Goal: Information Seeking & Learning: Compare options

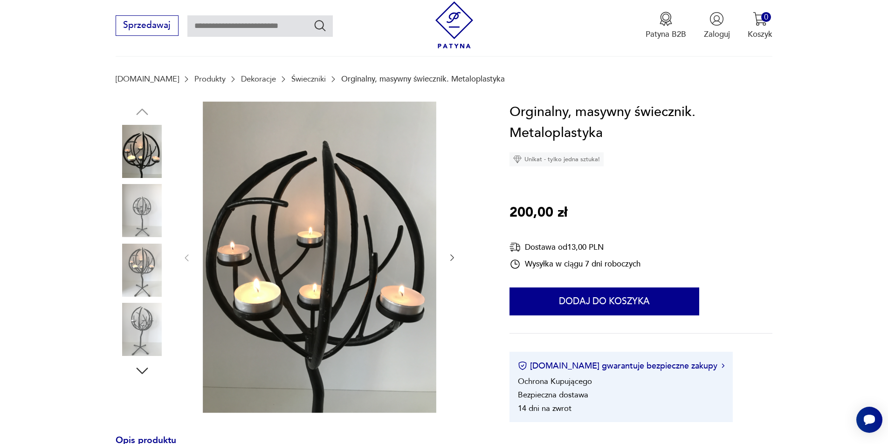
scroll to position [47, 0]
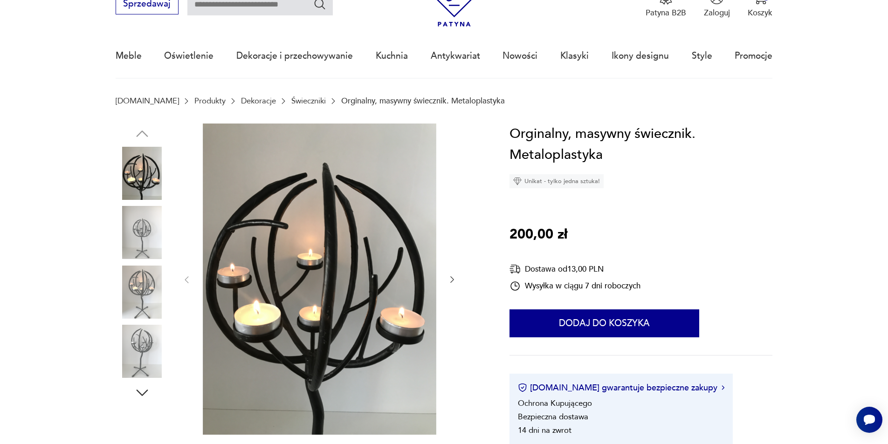
click at [135, 283] on img at bounding box center [142, 292] width 53 height 53
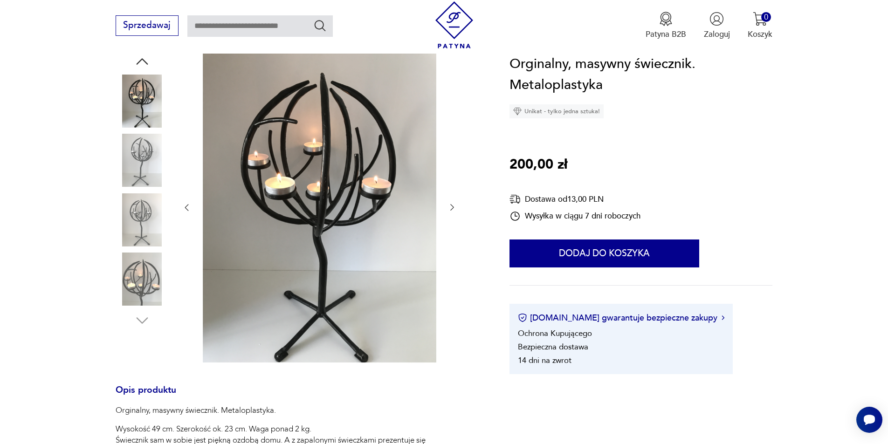
scroll to position [0, 0]
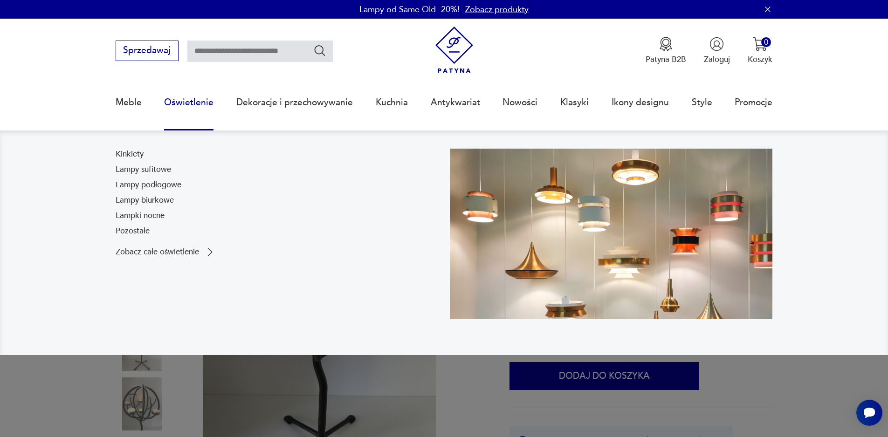
click at [192, 108] on link "Oświetlenie" at bounding box center [188, 102] width 49 height 43
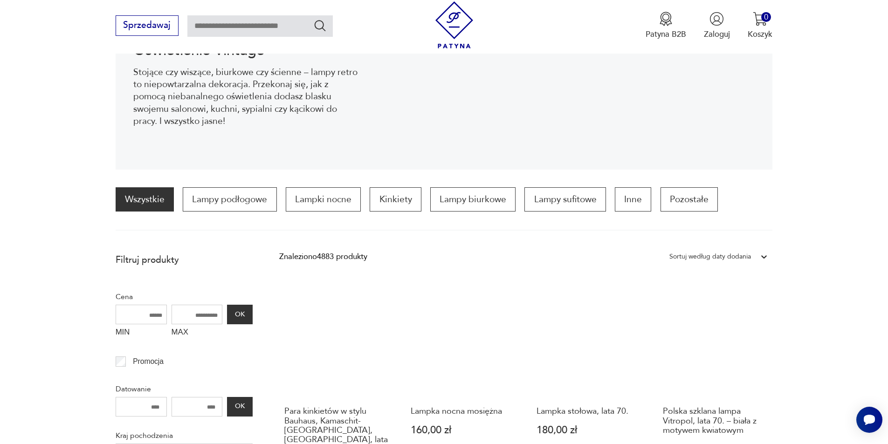
scroll to position [186, 0]
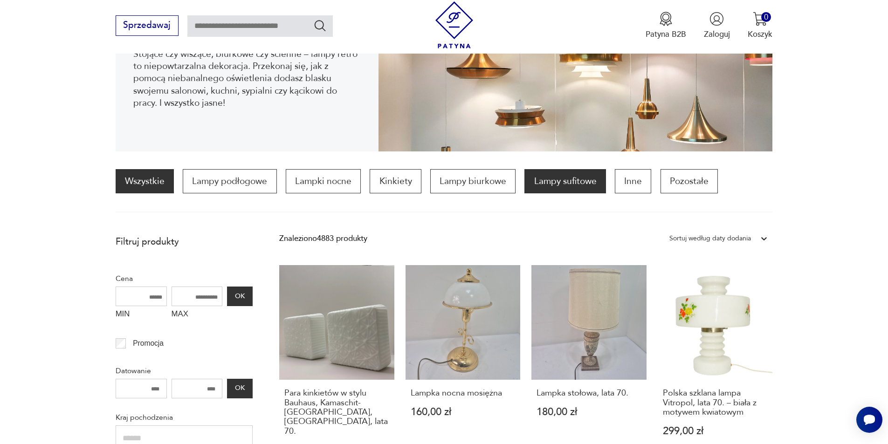
click at [586, 185] on p "Lampy sufitowe" at bounding box center [565, 181] width 81 height 24
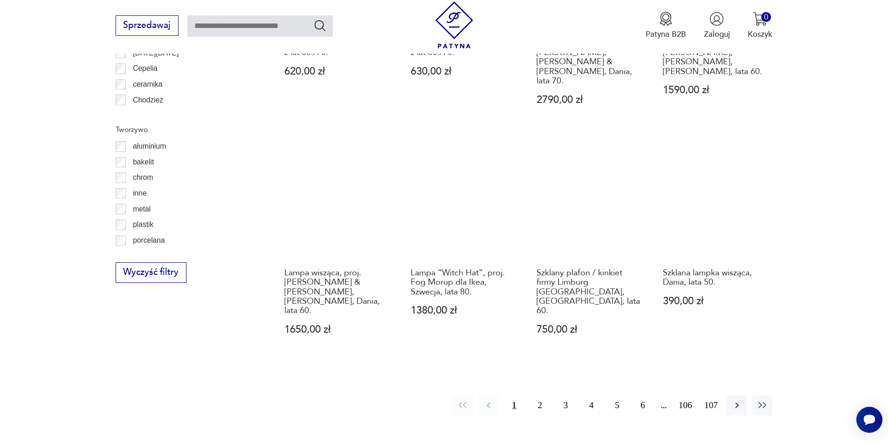
scroll to position [1116, 0]
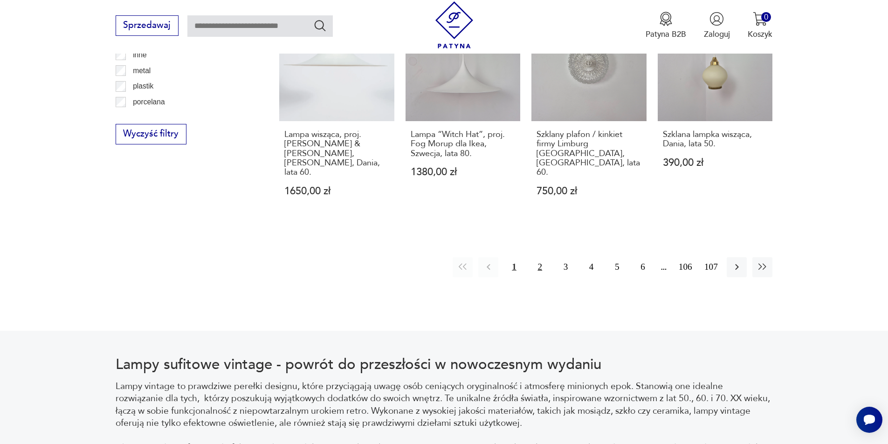
click at [539, 257] on button "2" at bounding box center [540, 267] width 20 height 20
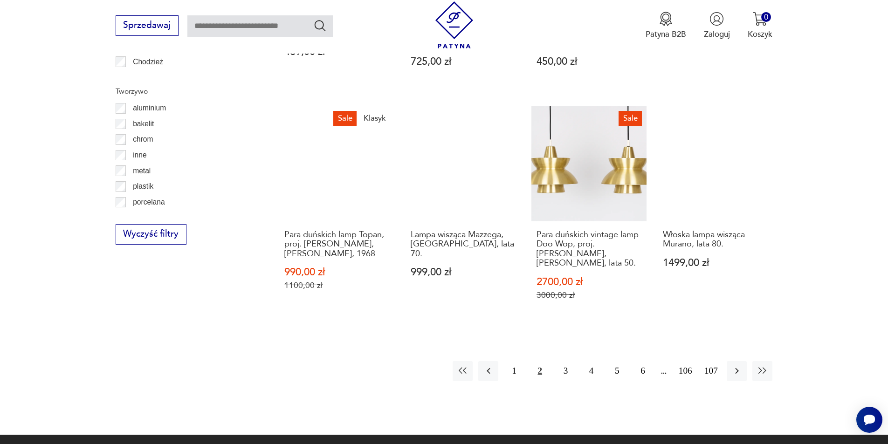
scroll to position [1070, 0]
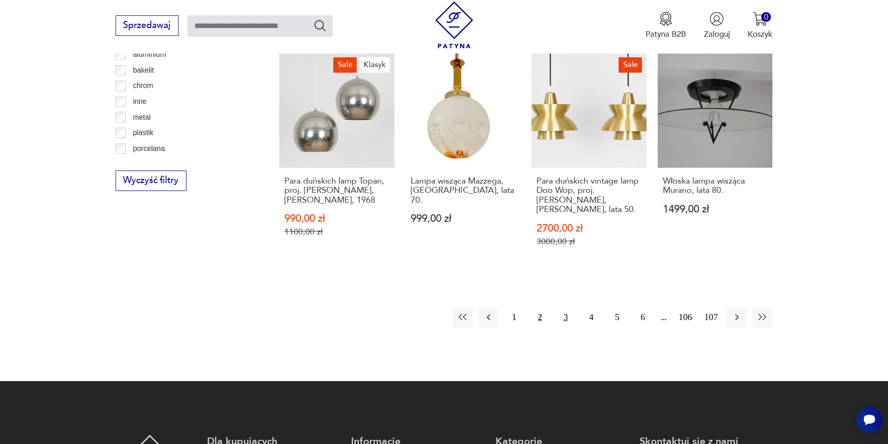
click at [568, 308] on button "3" at bounding box center [566, 318] width 20 height 20
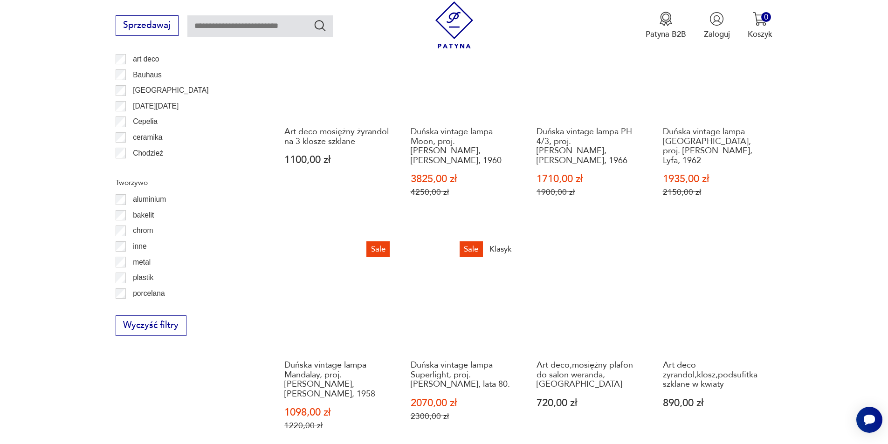
scroll to position [930, 0]
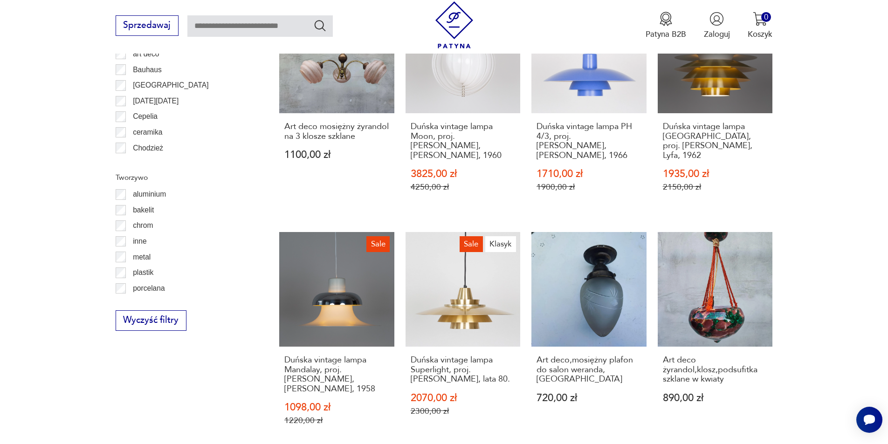
click at [343, 297] on link "Sale Duńska vintage lampa Mandalay, proj. [PERSON_NAME], [PERSON_NAME], 1958 10…" at bounding box center [336, 340] width 115 height 216
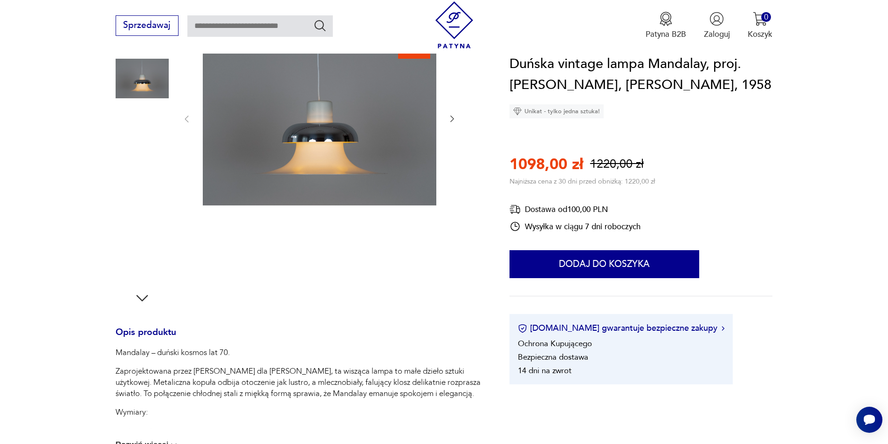
scroll to position [93, 0]
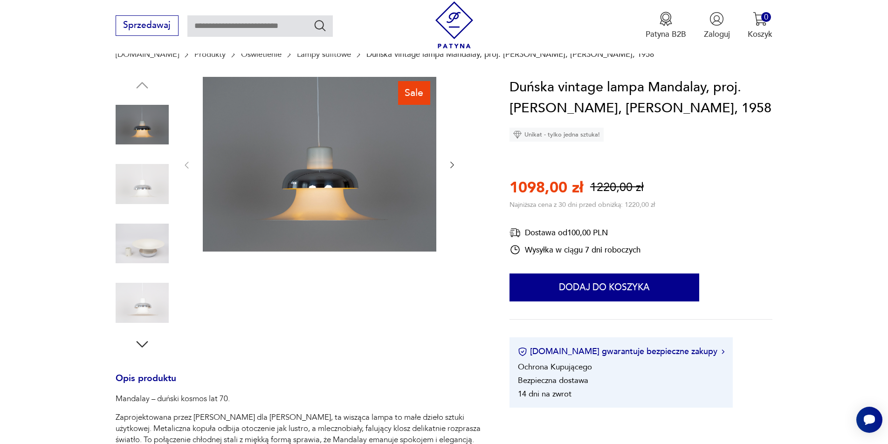
click at [454, 164] on icon "button" at bounding box center [452, 164] width 9 height 9
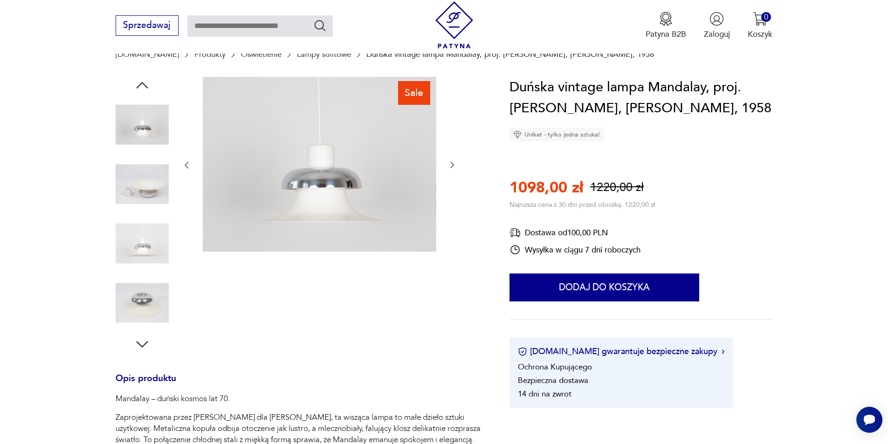
click at [454, 164] on icon "button" at bounding box center [452, 164] width 9 height 9
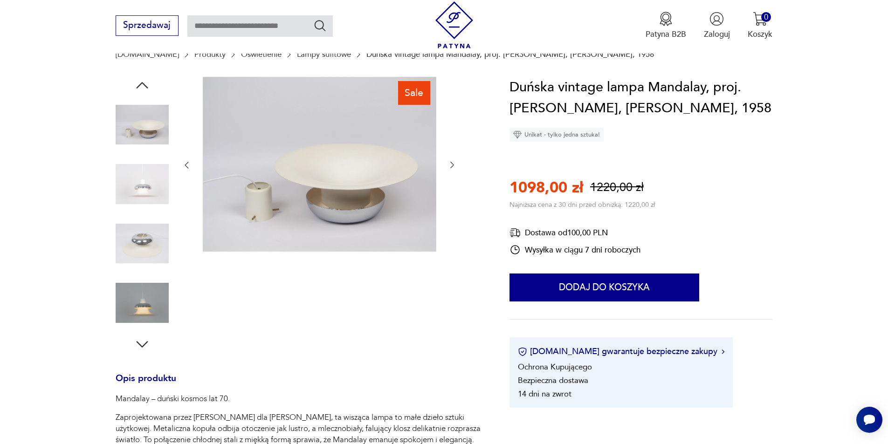
click at [454, 164] on icon "button" at bounding box center [452, 164] width 9 height 9
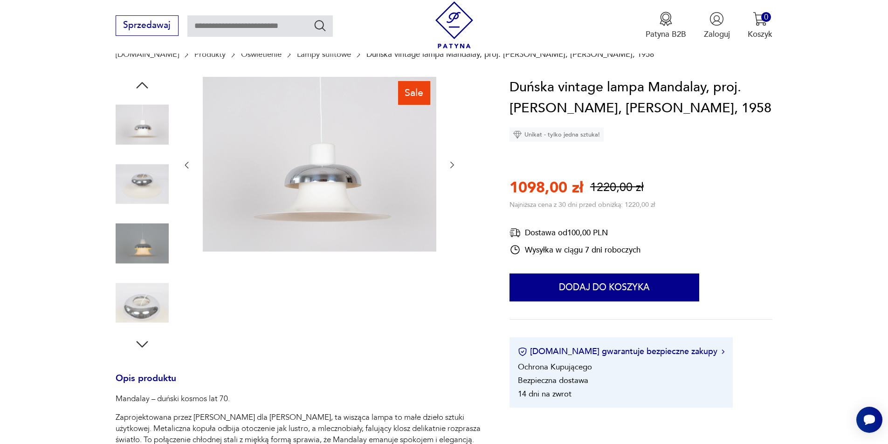
click at [454, 164] on icon "button" at bounding box center [452, 164] width 9 height 9
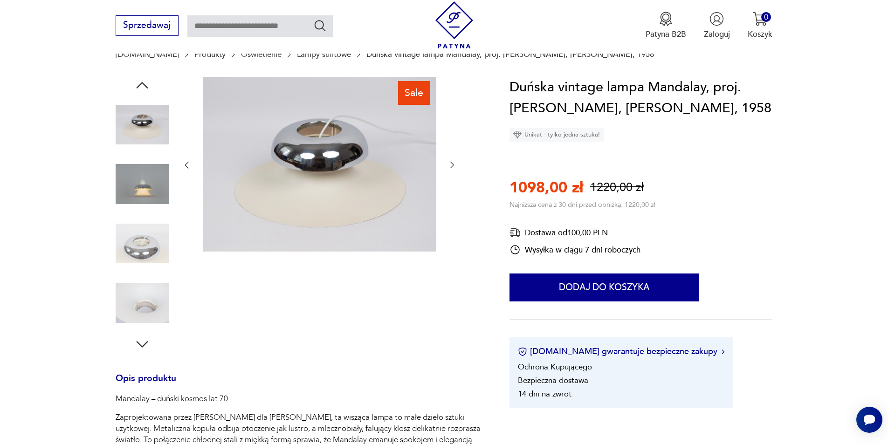
click at [454, 164] on icon "button" at bounding box center [452, 164] width 9 height 9
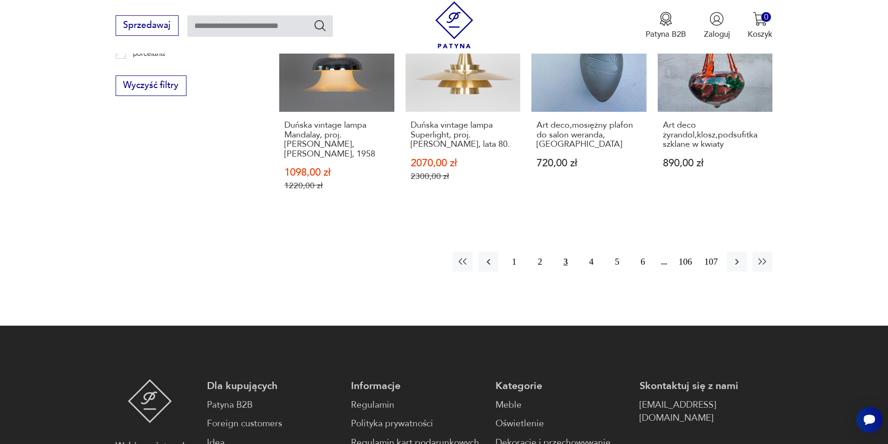
scroll to position [1173, 0]
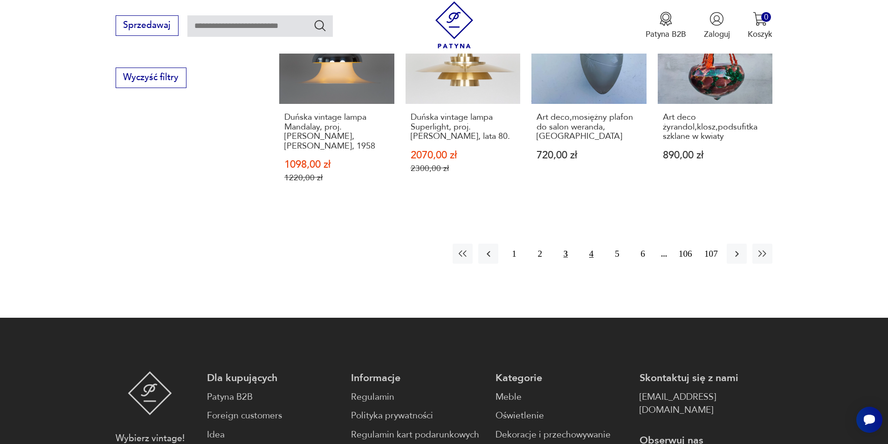
click at [594, 244] on button "4" at bounding box center [591, 254] width 20 height 20
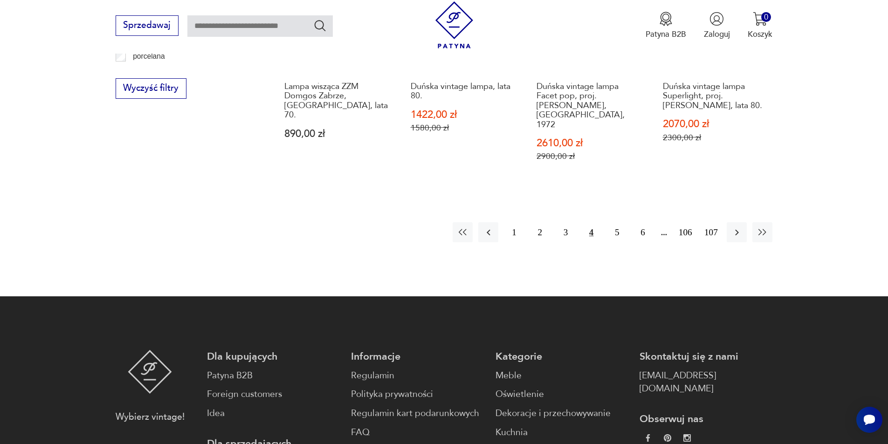
scroll to position [1163, 0]
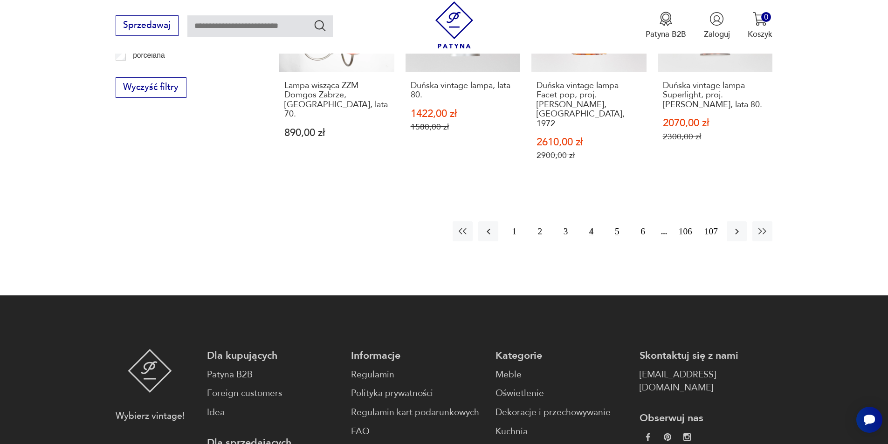
click at [616, 221] on button "5" at bounding box center [617, 231] width 20 height 20
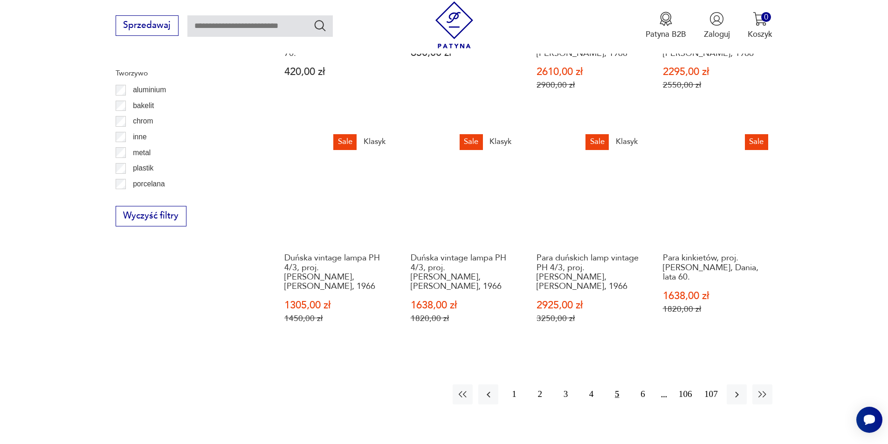
scroll to position [1070, 0]
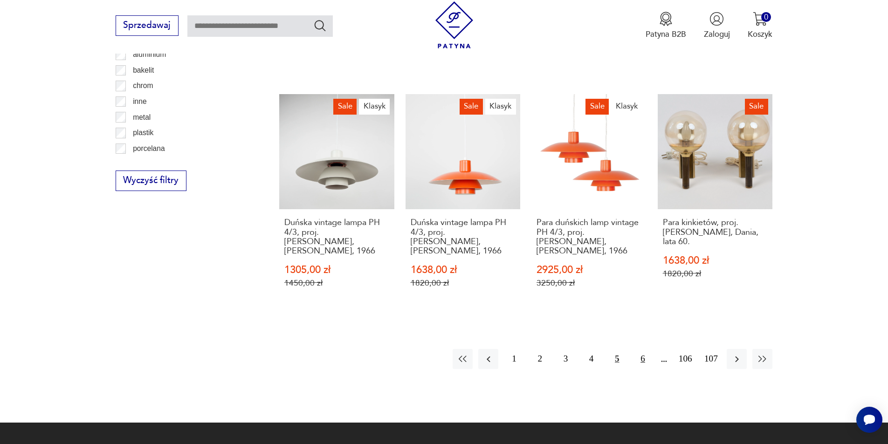
click at [646, 349] on button "6" at bounding box center [643, 359] width 20 height 20
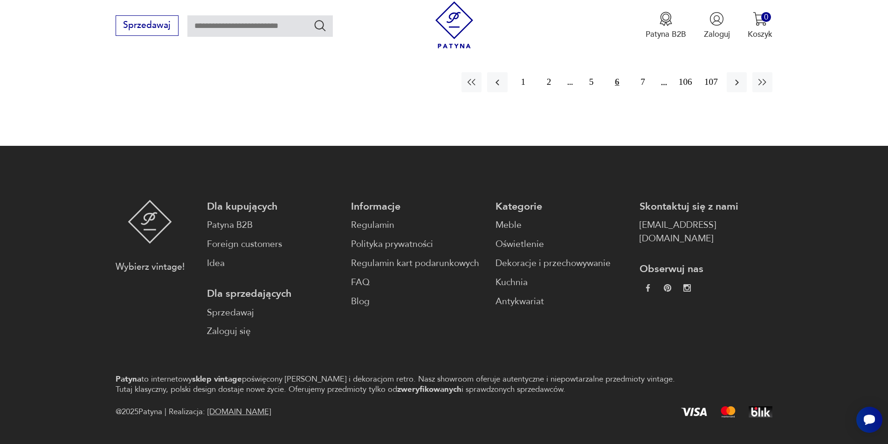
scroll to position [1238, 0]
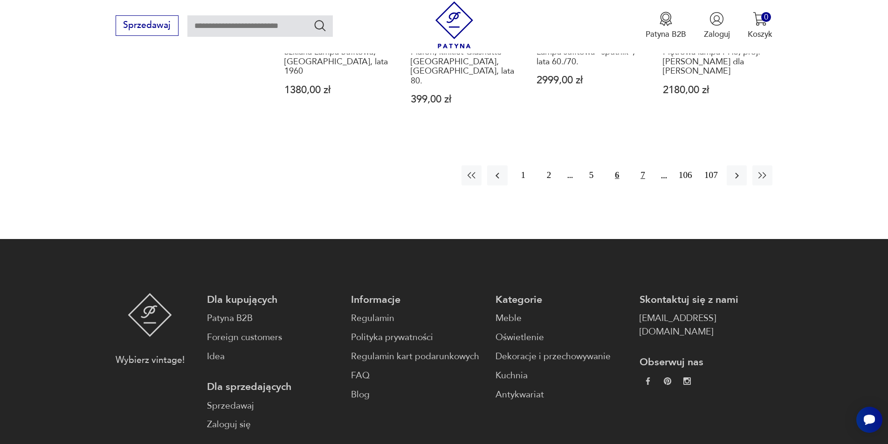
click at [644, 166] on button "7" at bounding box center [643, 176] width 20 height 20
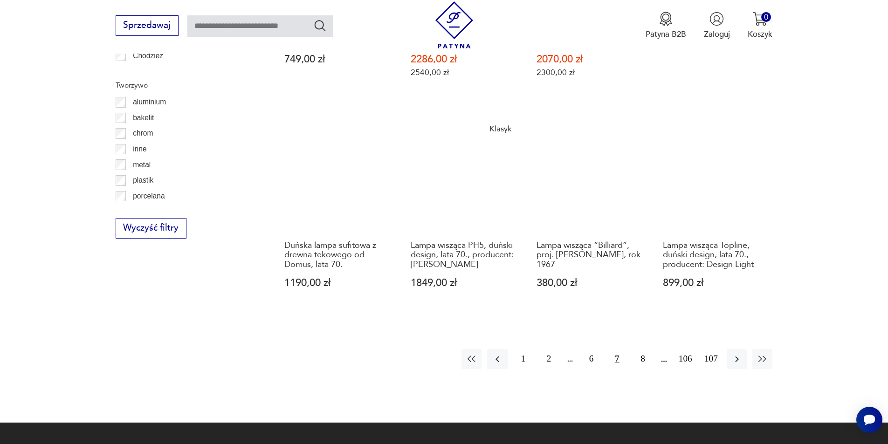
scroll to position [1023, 0]
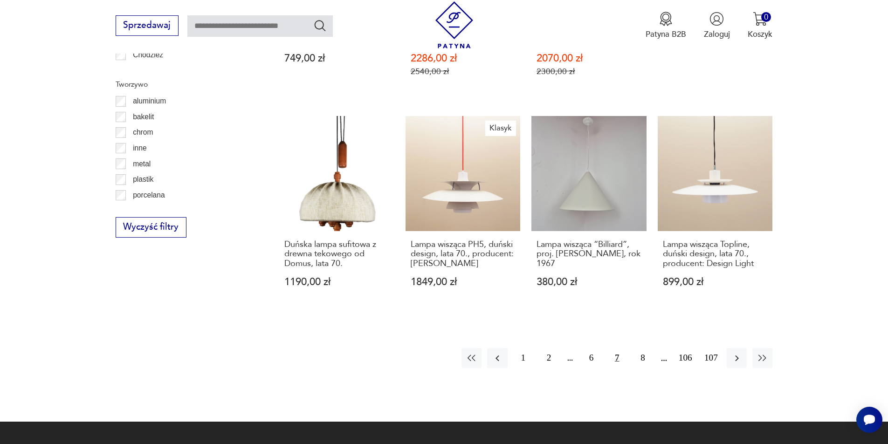
click at [664, 348] on div "1 2 6 7 8 106 107" at bounding box center [617, 358] width 311 height 20
click at [734, 353] on icon "button" at bounding box center [737, 358] width 11 height 11
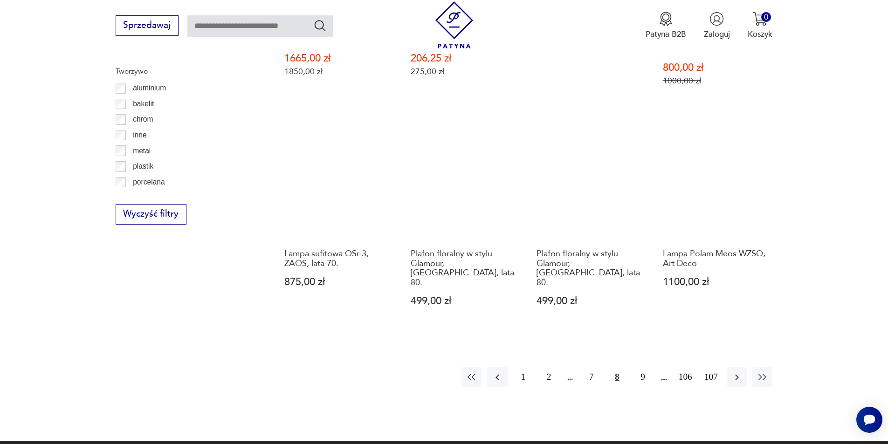
scroll to position [1070, 0]
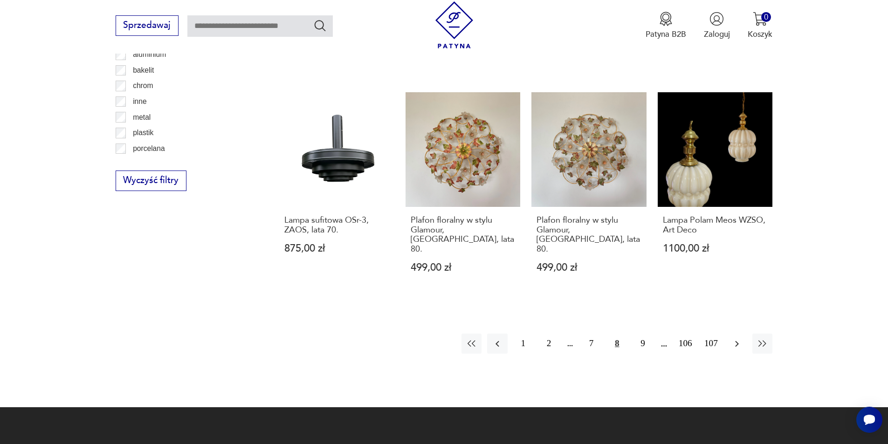
click at [740, 338] on icon "button" at bounding box center [737, 343] width 11 height 11
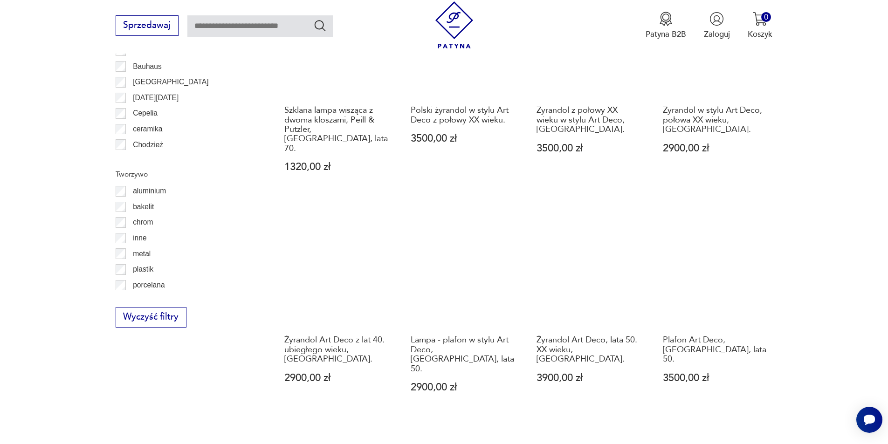
scroll to position [1023, 0]
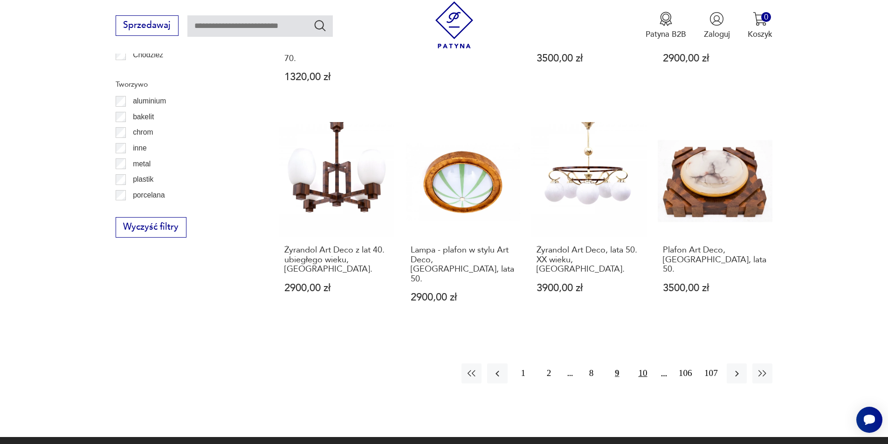
click at [642, 364] on button "10" at bounding box center [643, 374] width 20 height 20
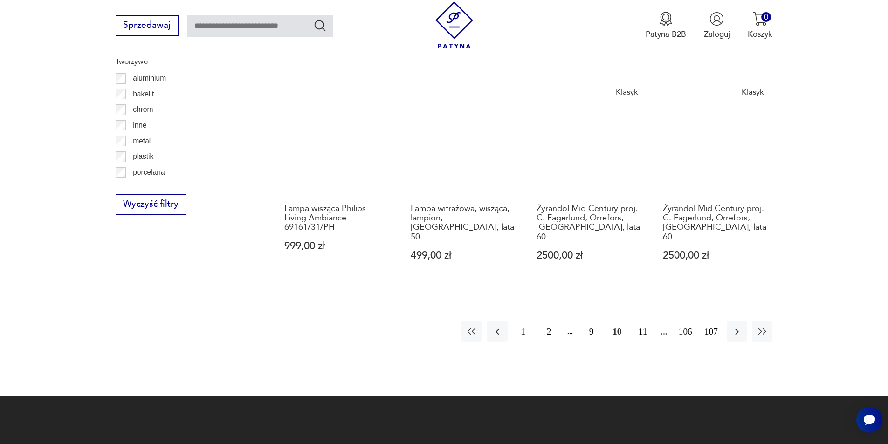
scroll to position [1070, 0]
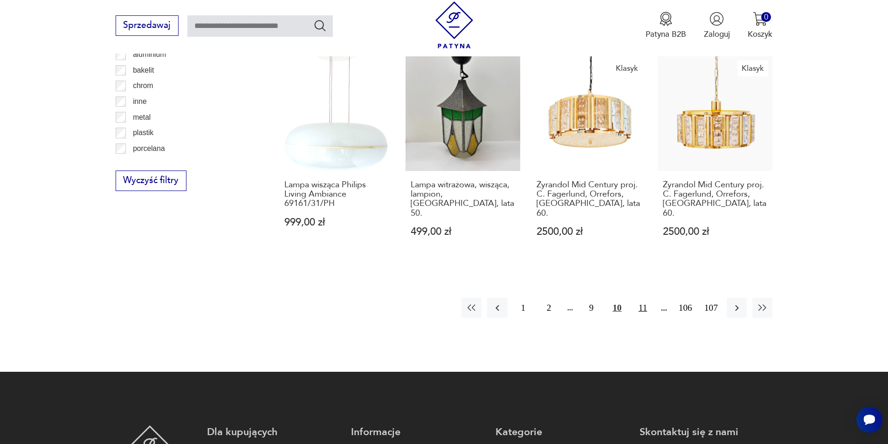
click at [646, 298] on button "11" at bounding box center [643, 308] width 20 height 20
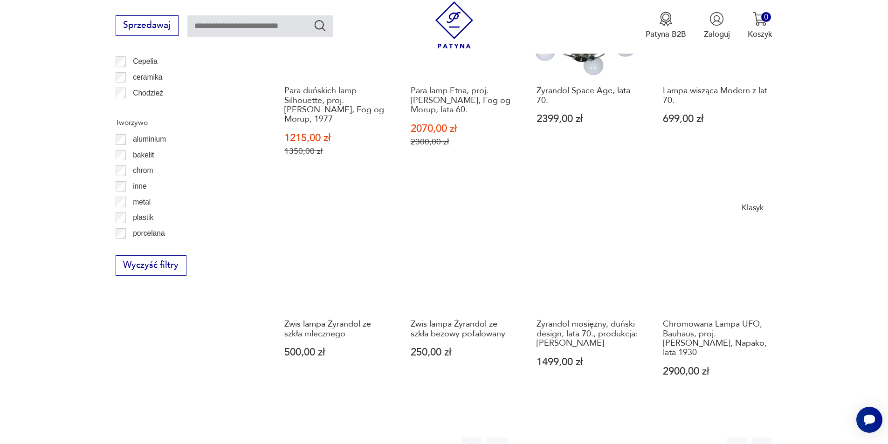
scroll to position [1070, 0]
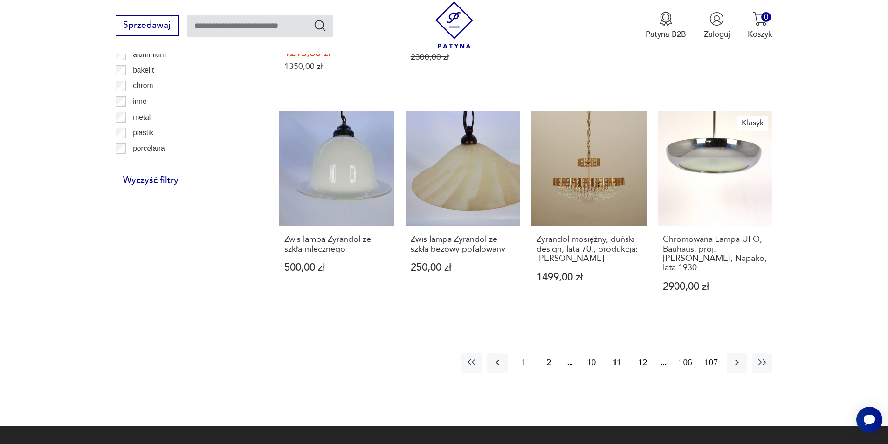
click at [648, 353] on button "12" at bounding box center [643, 363] width 20 height 20
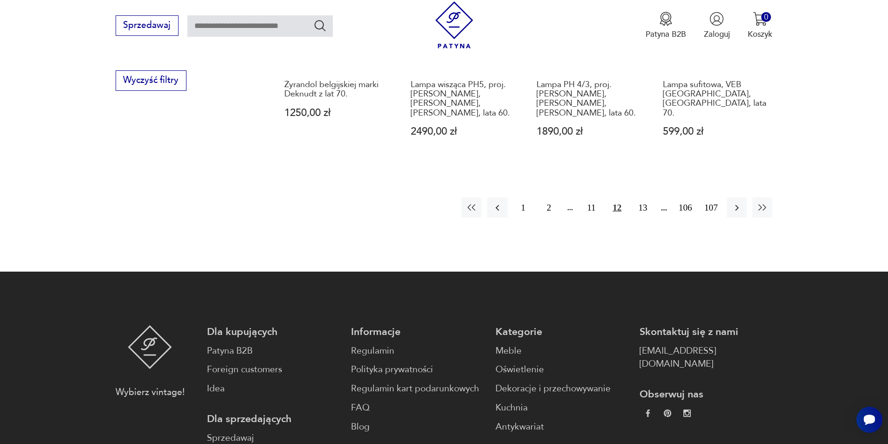
scroll to position [1155, 0]
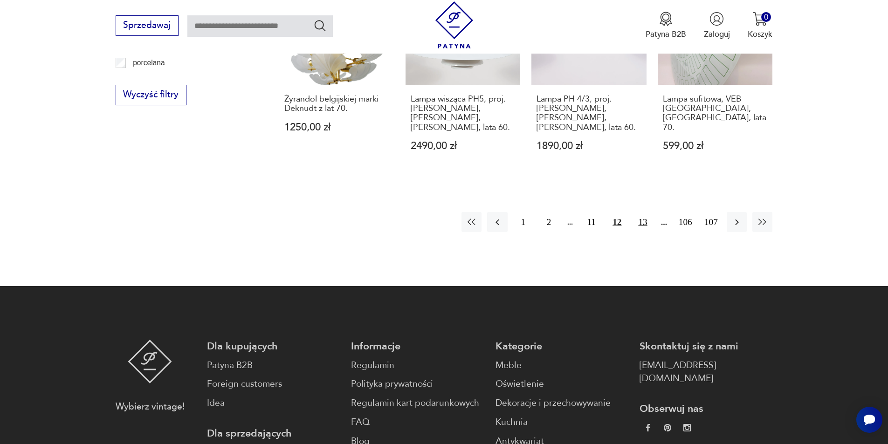
click at [644, 212] on button "13" at bounding box center [643, 222] width 20 height 20
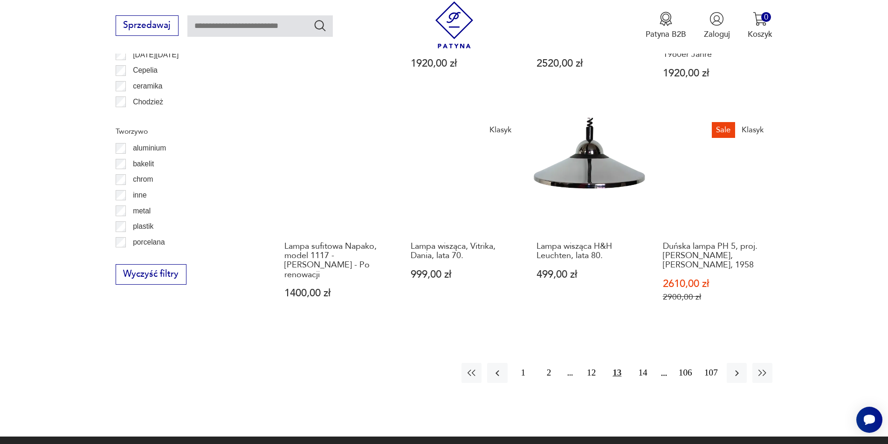
scroll to position [976, 0]
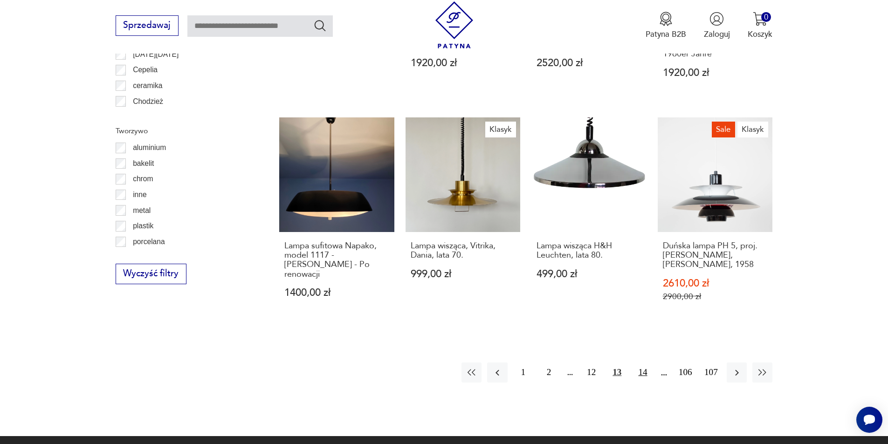
click at [642, 365] on button "14" at bounding box center [643, 373] width 20 height 20
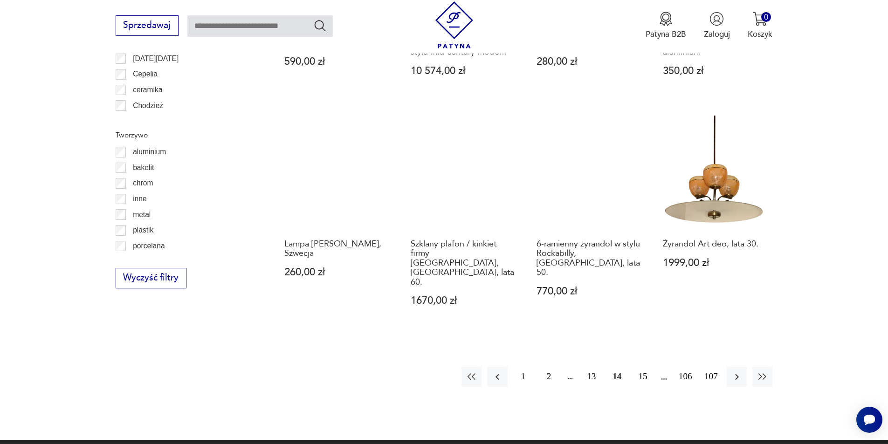
scroll to position [976, 0]
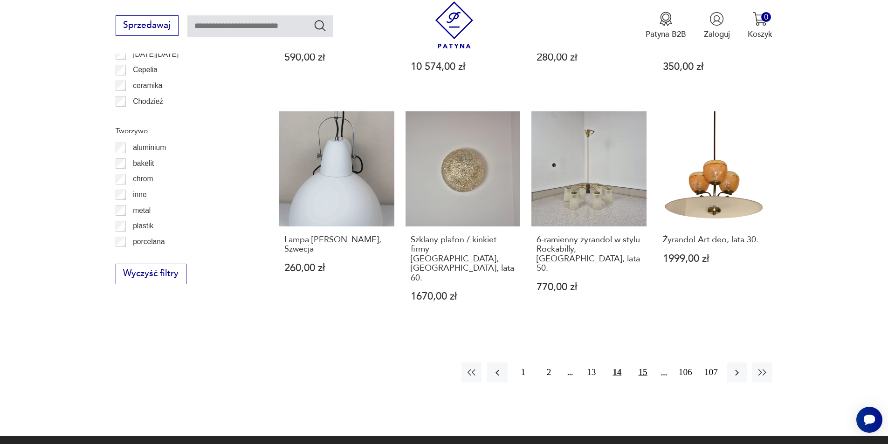
click at [649, 363] on button "15" at bounding box center [643, 373] width 20 height 20
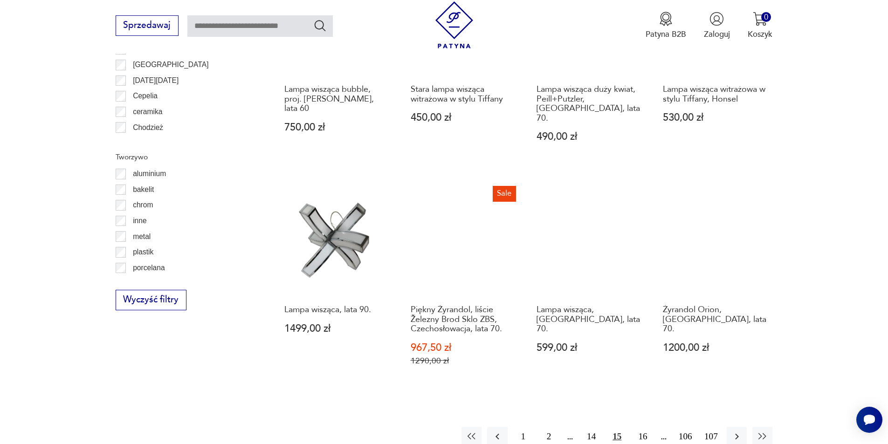
scroll to position [976, 0]
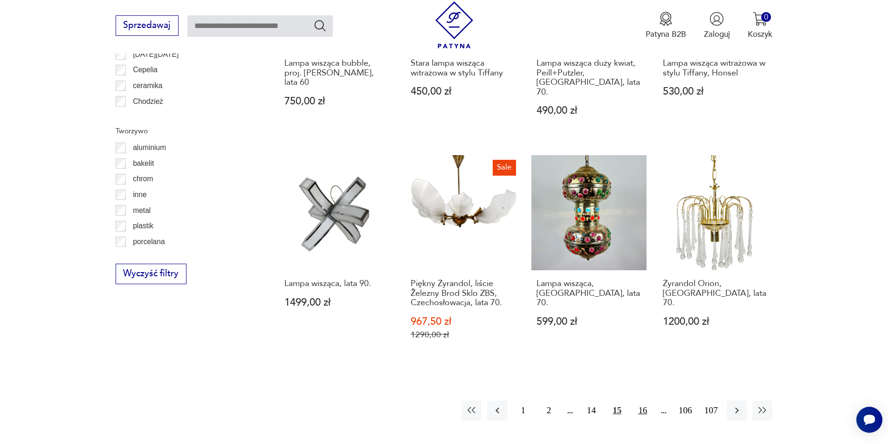
click at [642, 401] on button "16" at bounding box center [643, 411] width 20 height 20
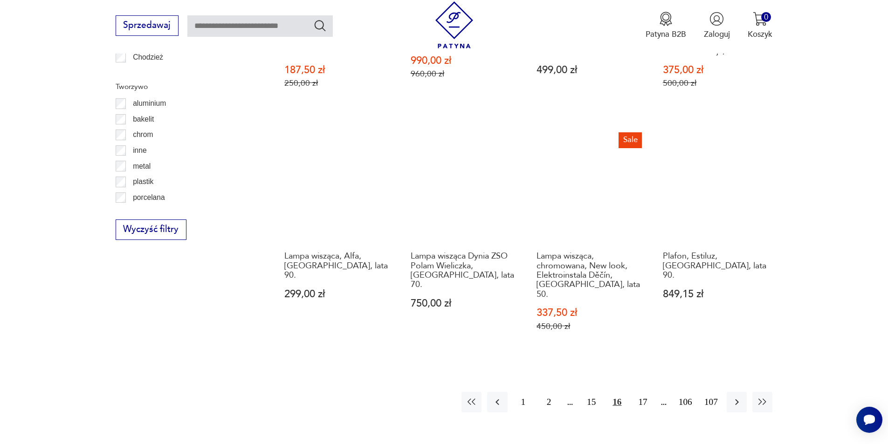
scroll to position [1023, 0]
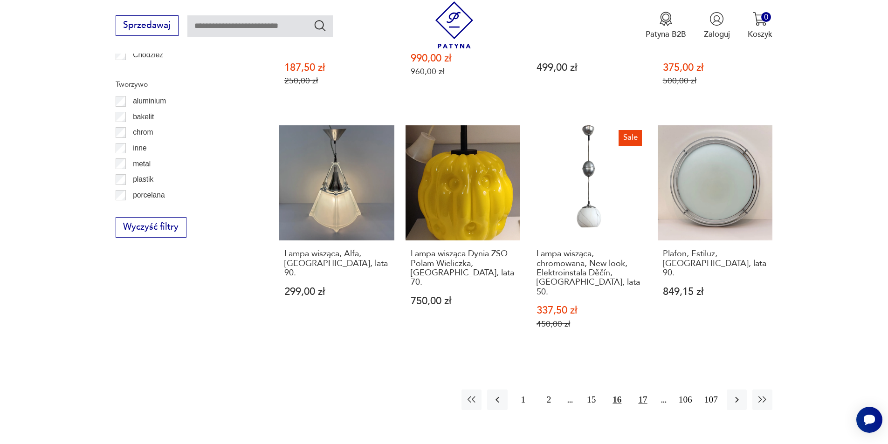
click at [646, 390] on button "17" at bounding box center [643, 400] width 20 height 20
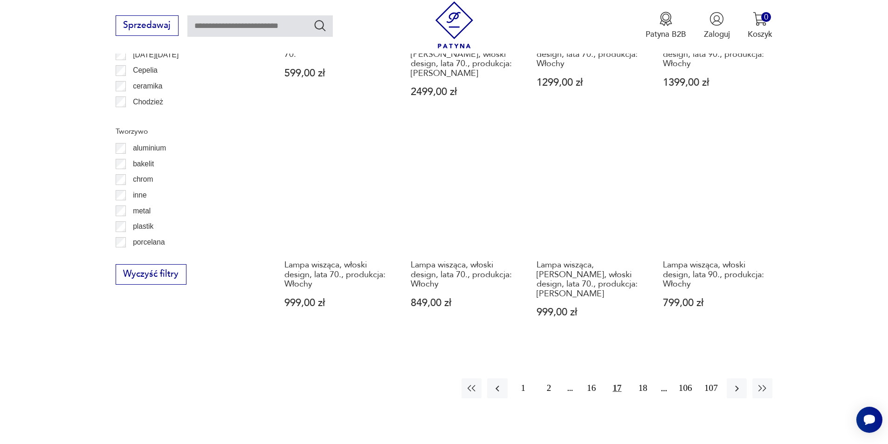
scroll to position [976, 0]
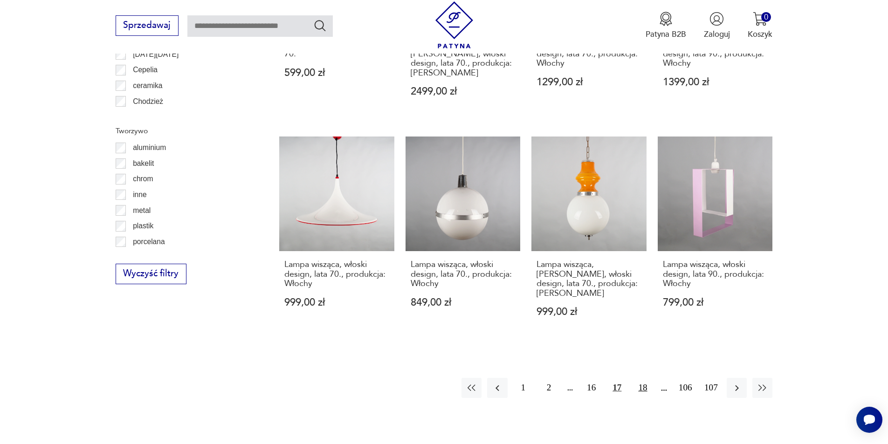
click at [643, 378] on button "18" at bounding box center [643, 388] width 20 height 20
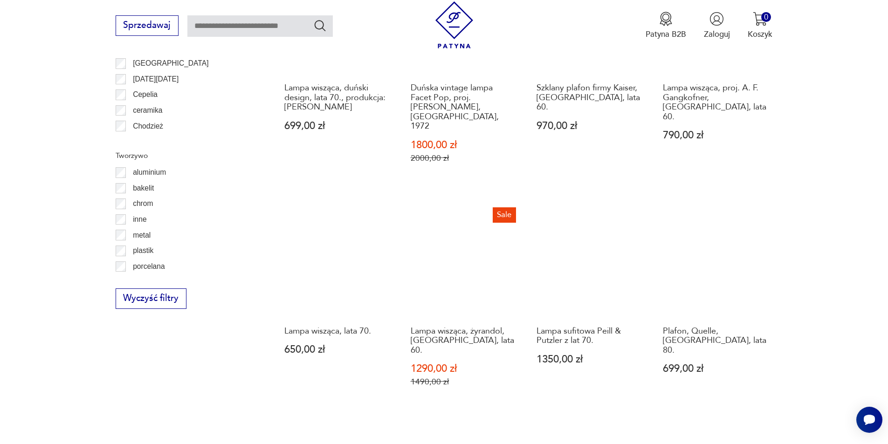
scroll to position [1015, 0]
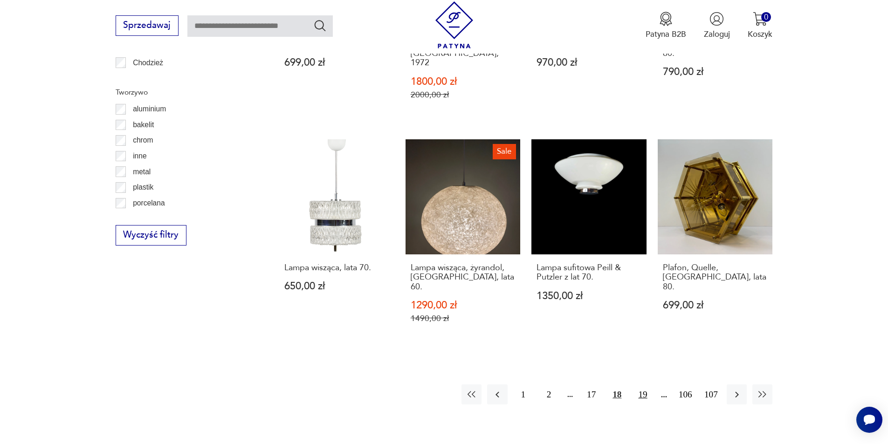
click at [643, 385] on button "19" at bounding box center [643, 395] width 20 height 20
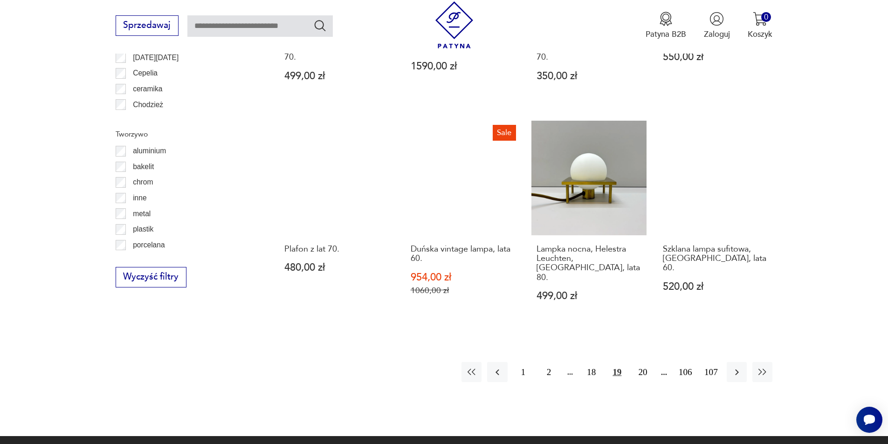
scroll to position [976, 0]
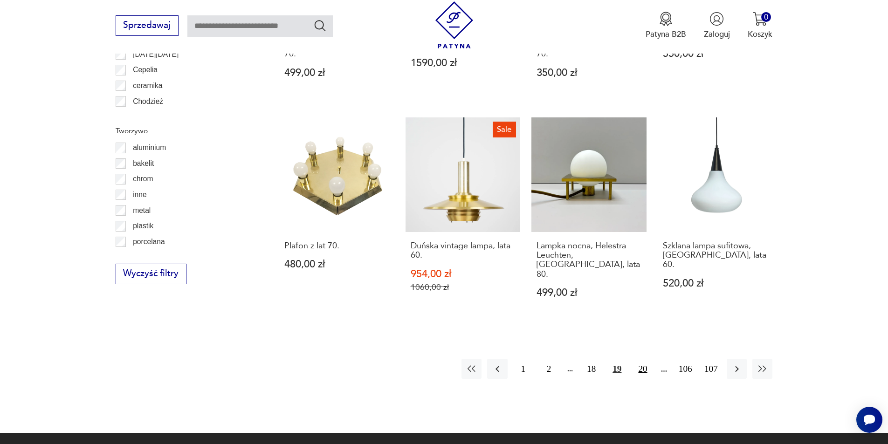
click at [643, 359] on button "20" at bounding box center [643, 369] width 20 height 20
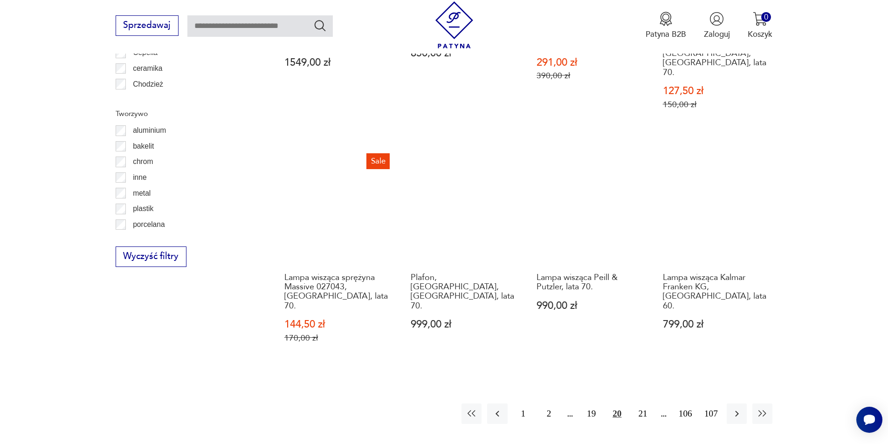
scroll to position [1023, 0]
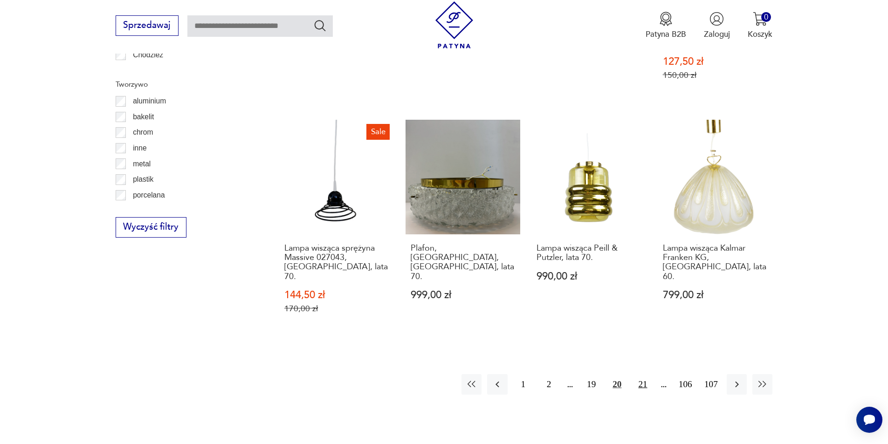
click at [642, 374] on button "21" at bounding box center [643, 384] width 20 height 20
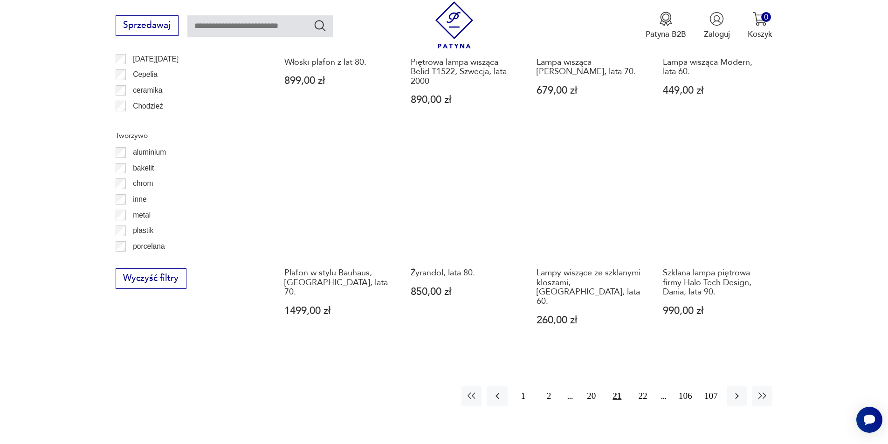
scroll to position [976, 0]
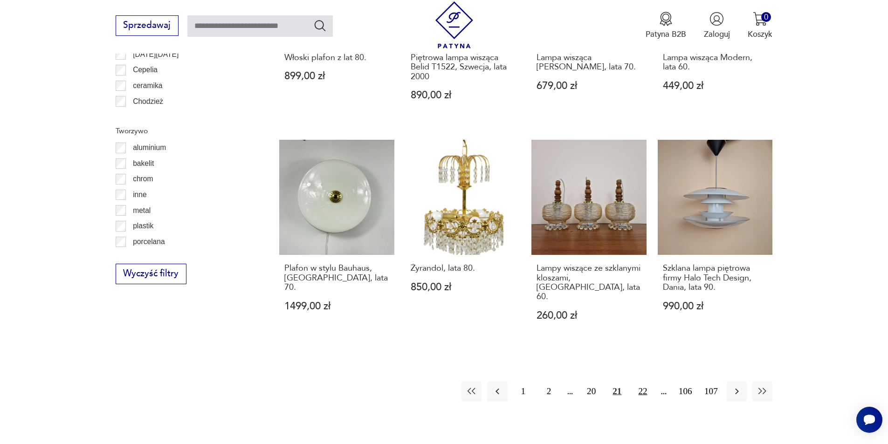
click at [639, 382] on button "22" at bounding box center [643, 392] width 20 height 20
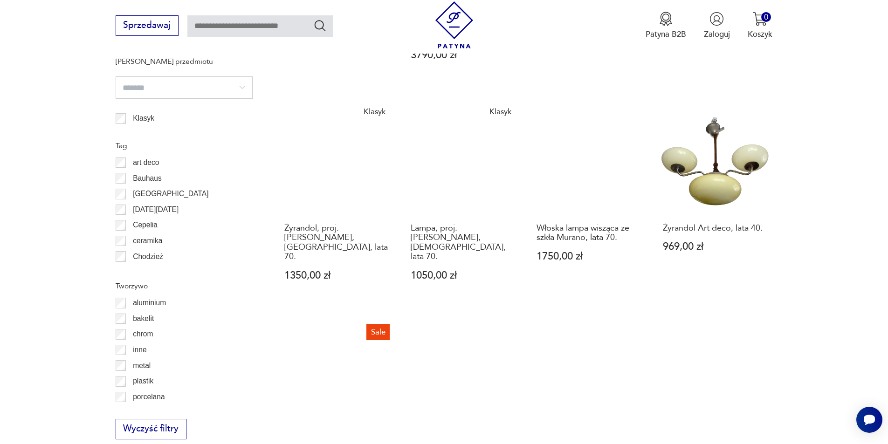
scroll to position [836, 0]
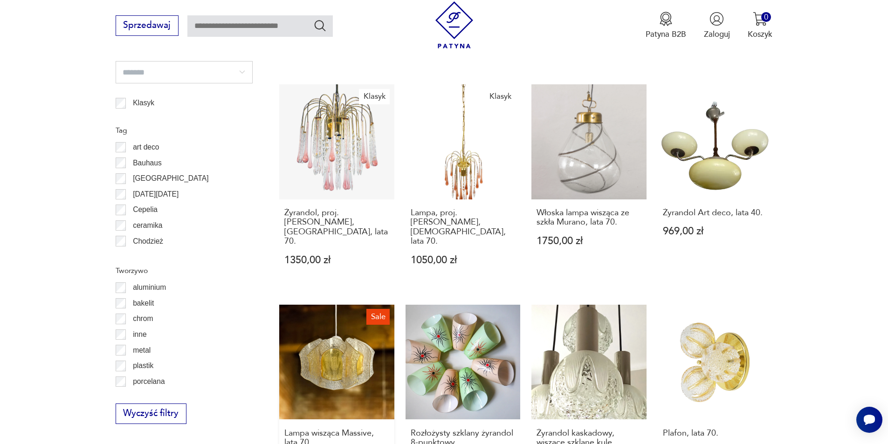
click at [348, 305] on link "Sale Lampa wisząca Massive, lata 70. 900,00 zł 950,00 zł" at bounding box center [336, 406] width 115 height 202
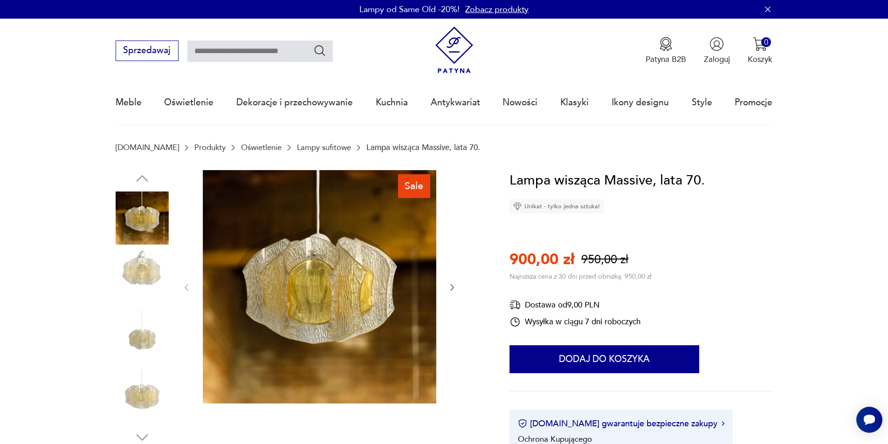
click at [448, 292] on icon "button" at bounding box center [452, 287] width 9 height 9
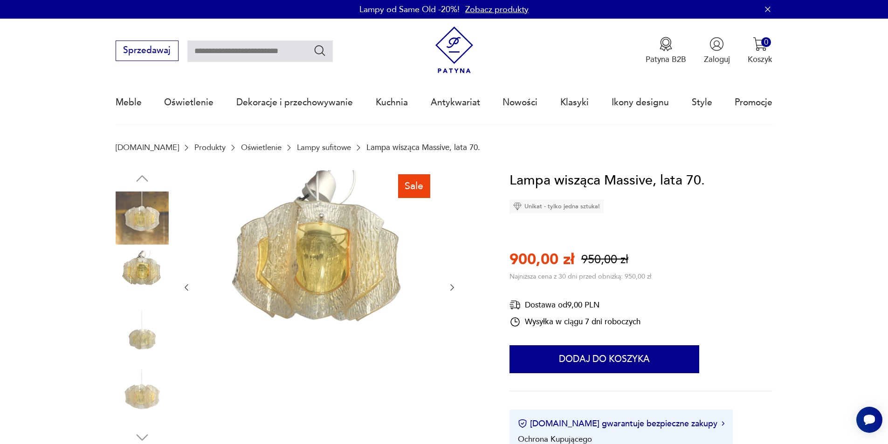
click at [448, 292] on icon "button" at bounding box center [452, 287] width 9 height 9
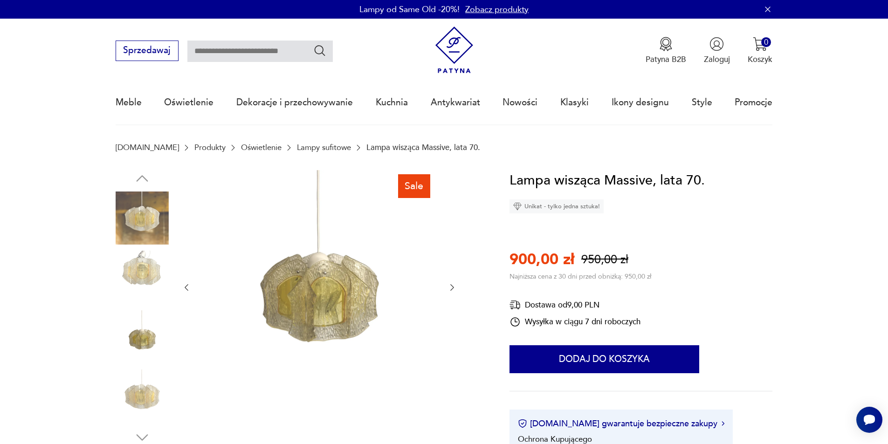
click at [448, 292] on icon "button" at bounding box center [452, 287] width 9 height 9
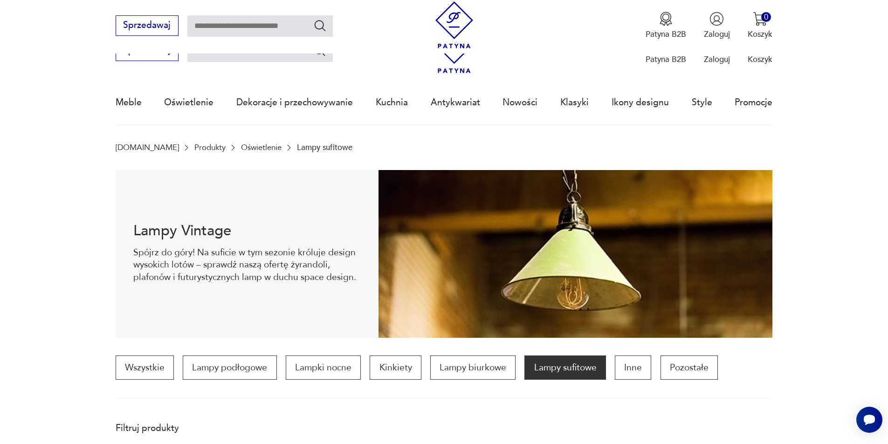
scroll to position [939, 0]
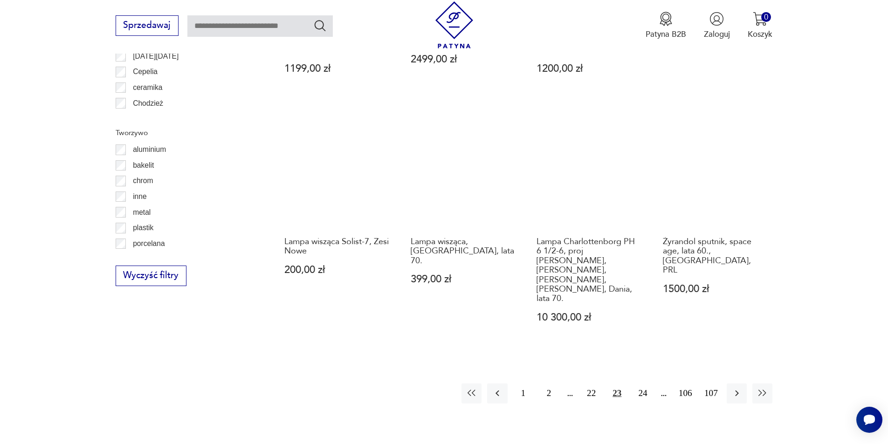
scroll to position [976, 0]
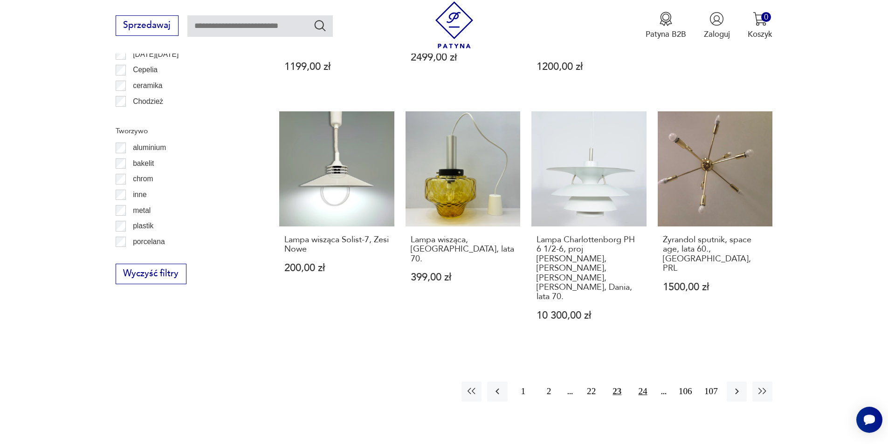
click at [645, 382] on button "24" at bounding box center [643, 392] width 20 height 20
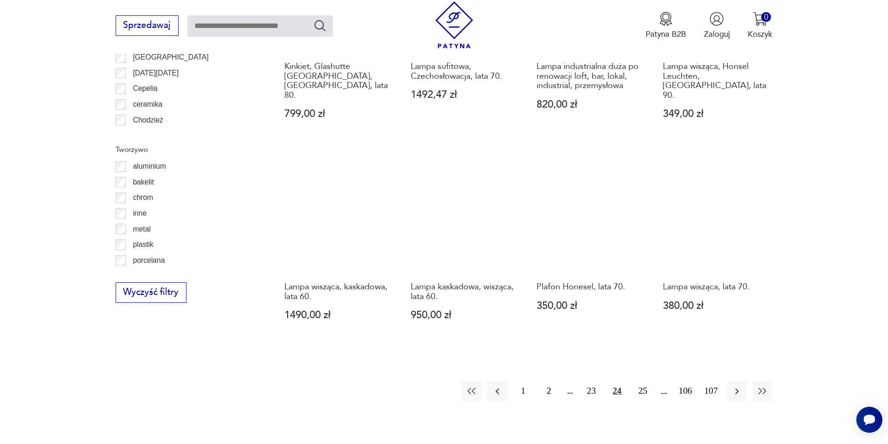
scroll to position [1023, 0]
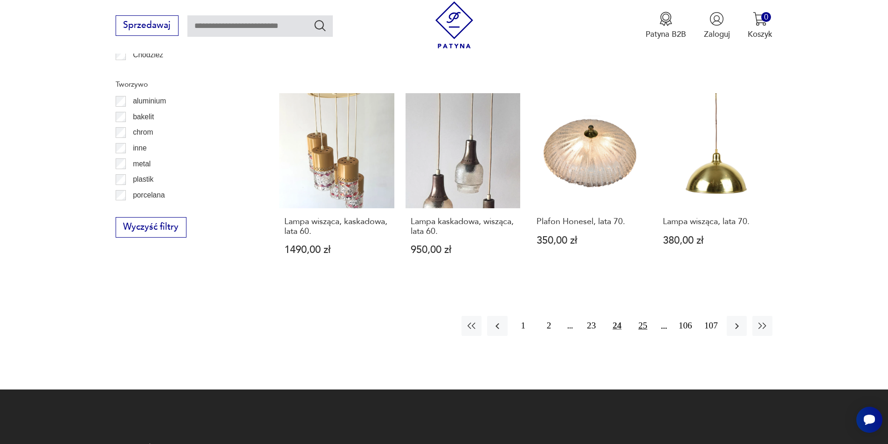
click at [644, 316] on button "25" at bounding box center [643, 326] width 20 height 20
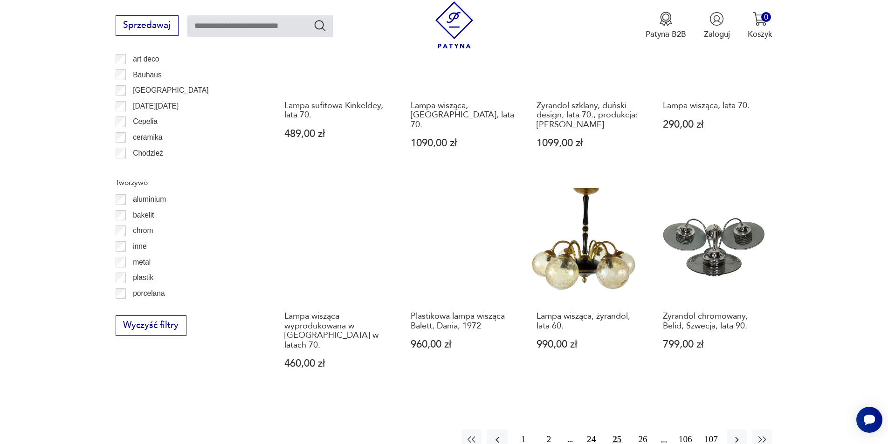
scroll to position [930, 0]
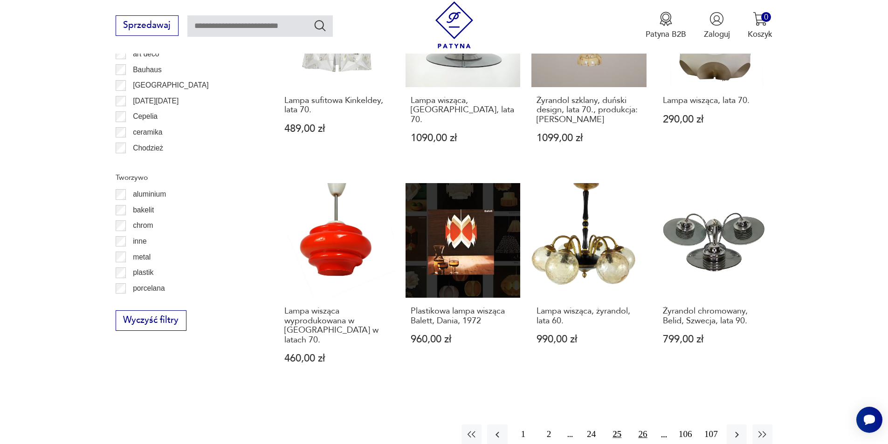
click at [646, 425] on button "26" at bounding box center [643, 435] width 20 height 20
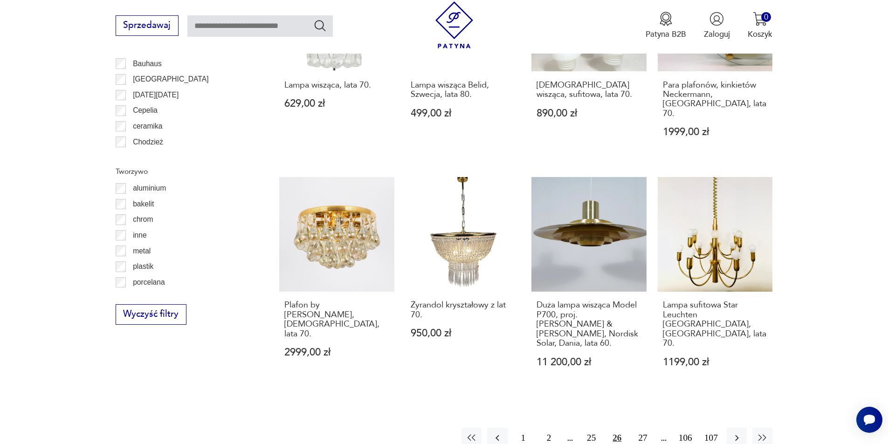
scroll to position [948, 0]
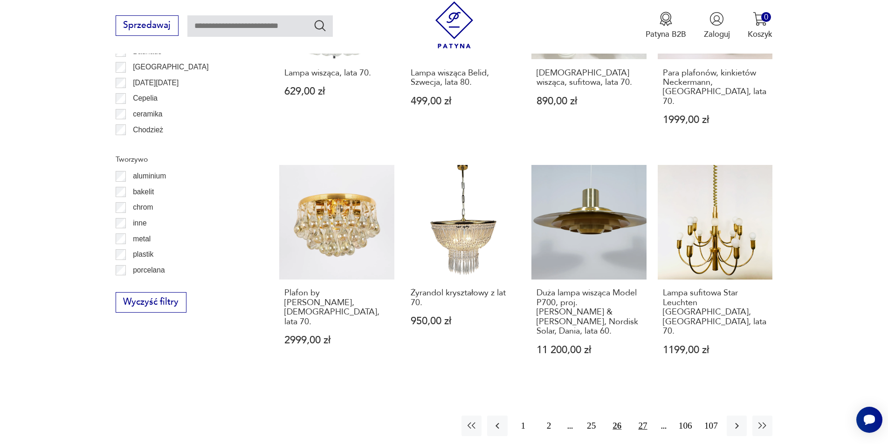
click at [641, 416] on button "27" at bounding box center [643, 426] width 20 height 20
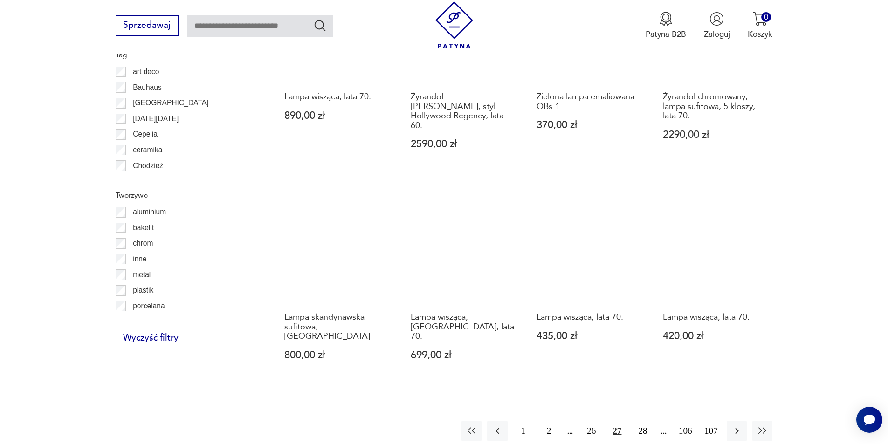
scroll to position [930, 0]
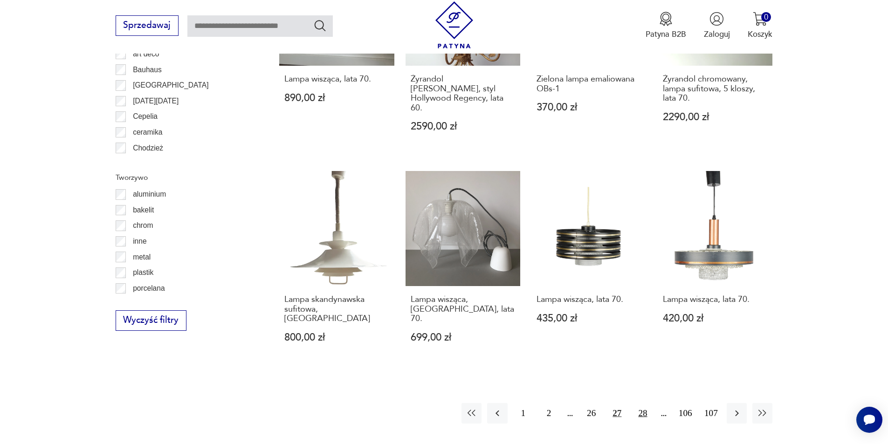
click at [645, 403] on button "28" at bounding box center [643, 413] width 20 height 20
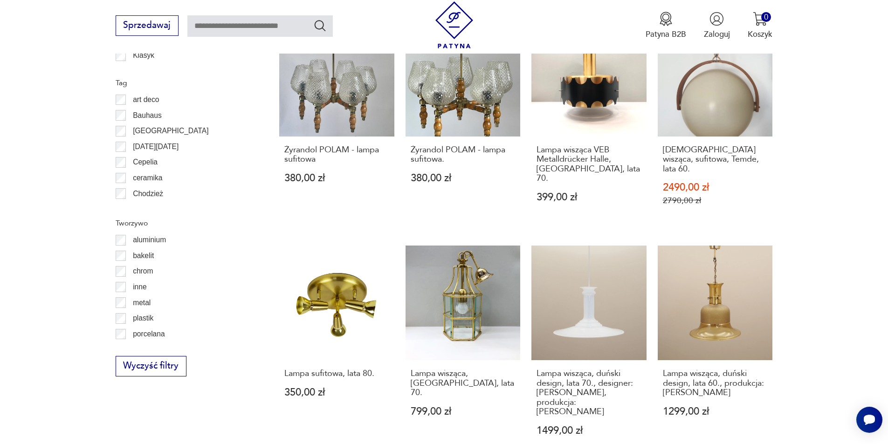
scroll to position [909, 0]
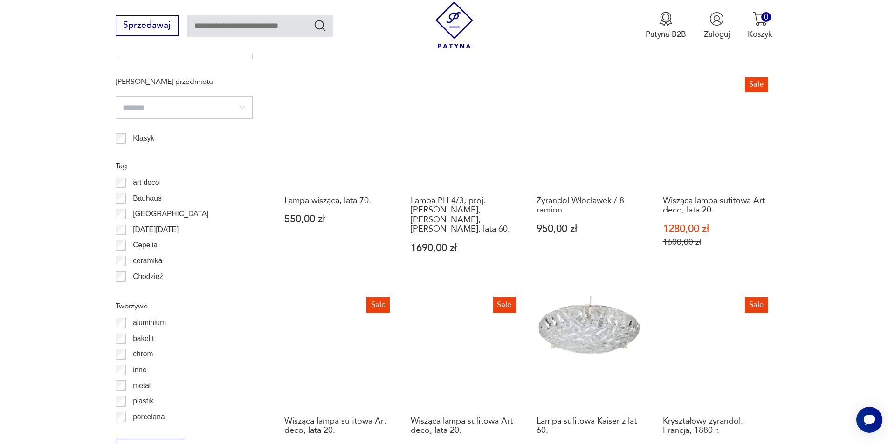
scroll to position [930, 0]
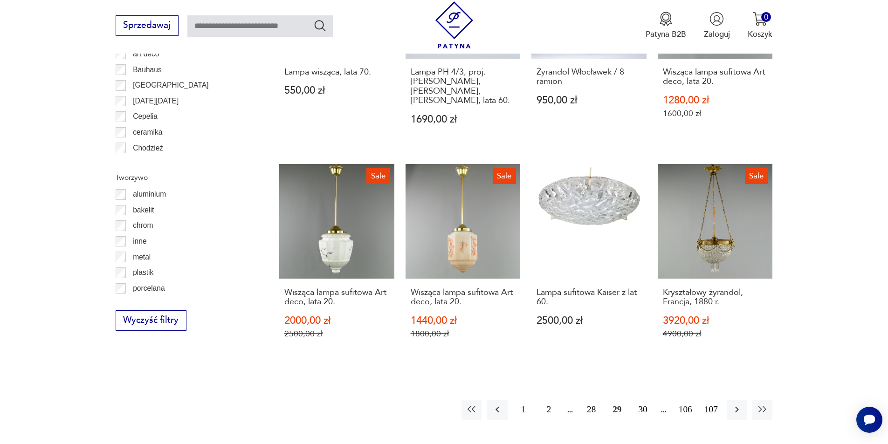
click at [642, 407] on button "30" at bounding box center [643, 410] width 20 height 20
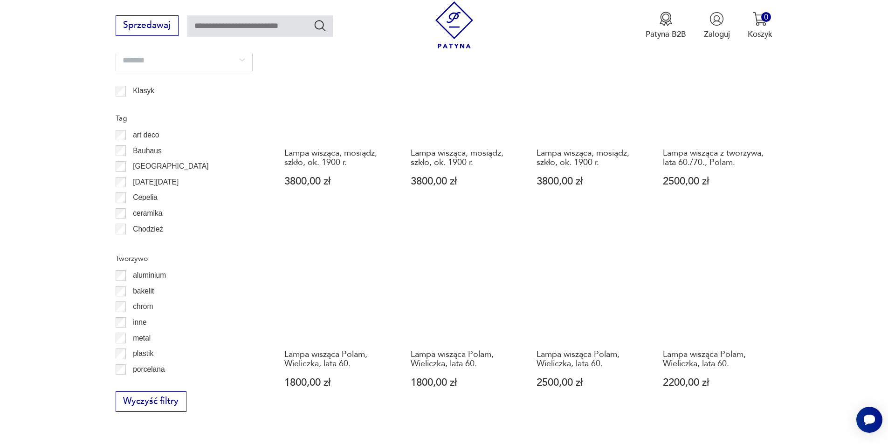
scroll to position [886, 0]
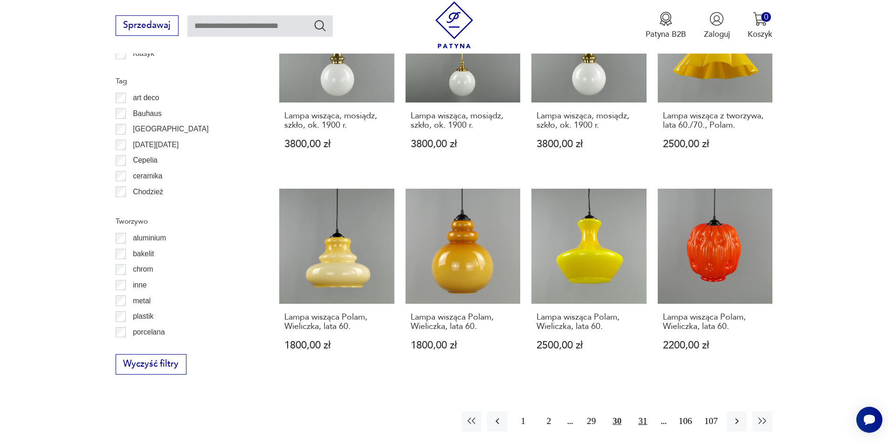
click at [642, 412] on button "31" at bounding box center [643, 422] width 20 height 20
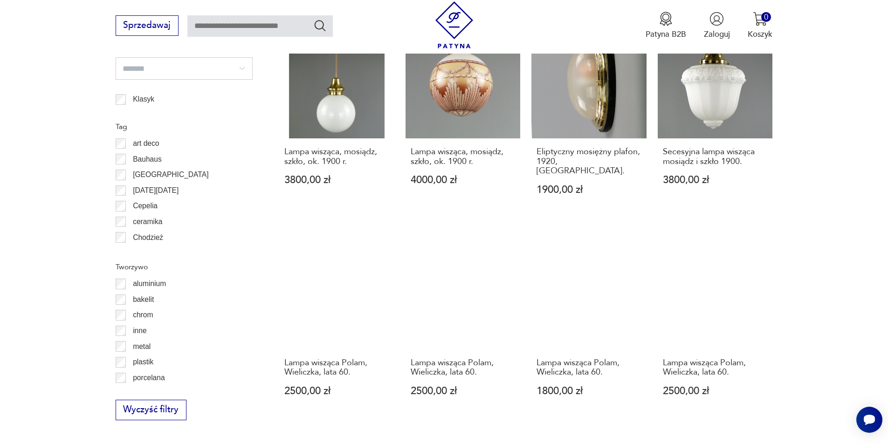
scroll to position [1016, 0]
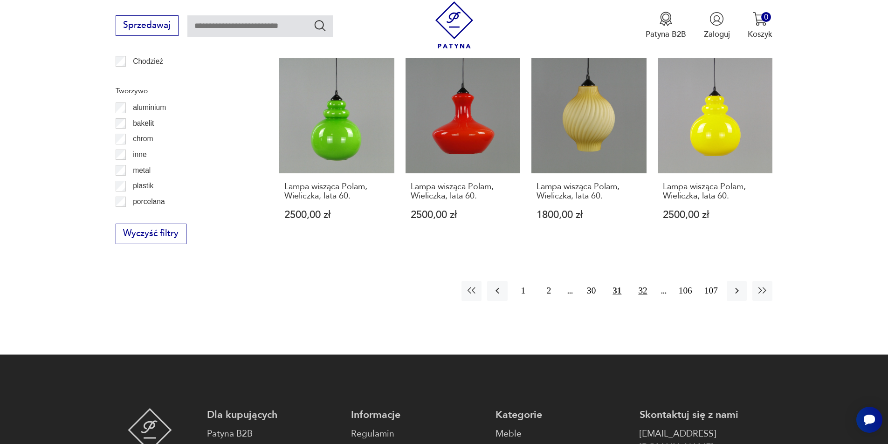
click at [639, 281] on button "32" at bounding box center [643, 291] width 20 height 20
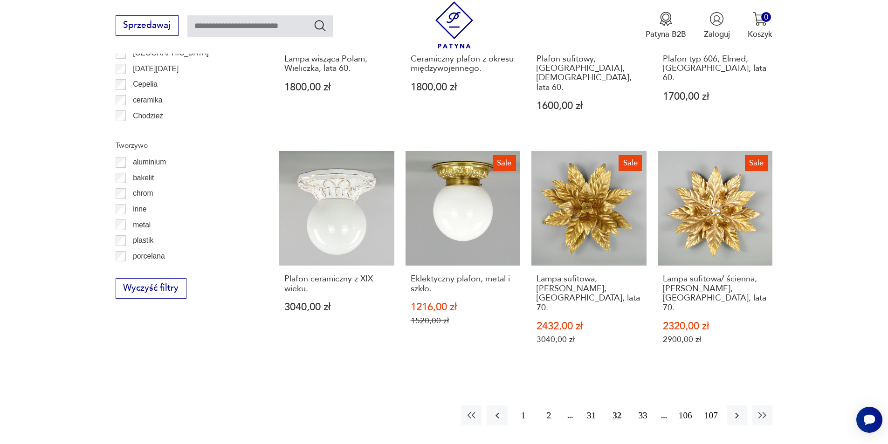
scroll to position [982, 0]
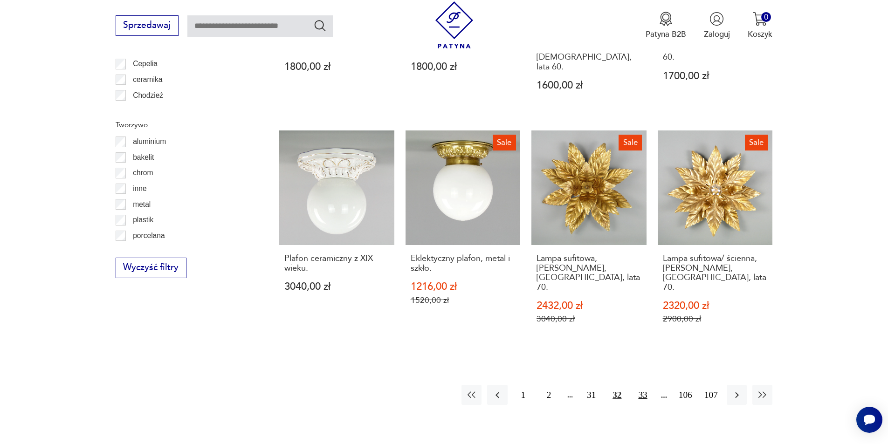
click at [642, 385] on button "33" at bounding box center [643, 395] width 20 height 20
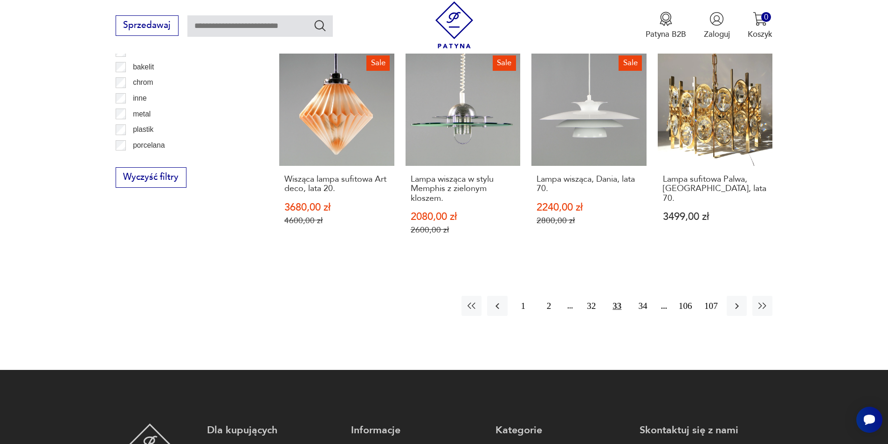
scroll to position [1085, 0]
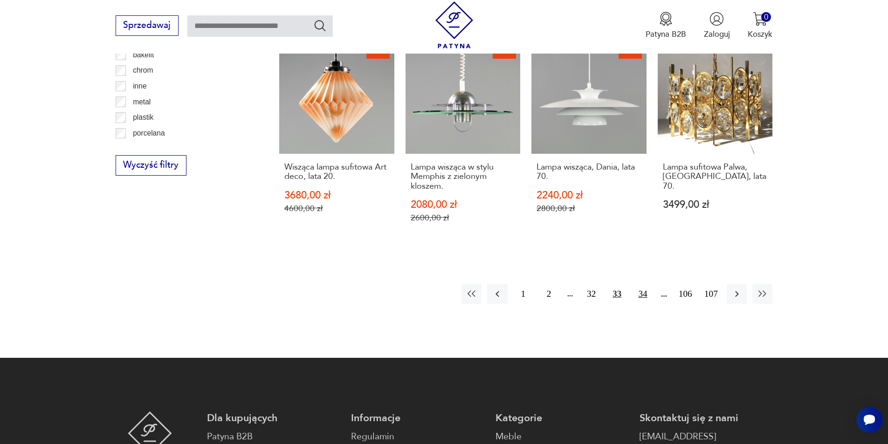
click at [642, 284] on button "34" at bounding box center [643, 294] width 20 height 20
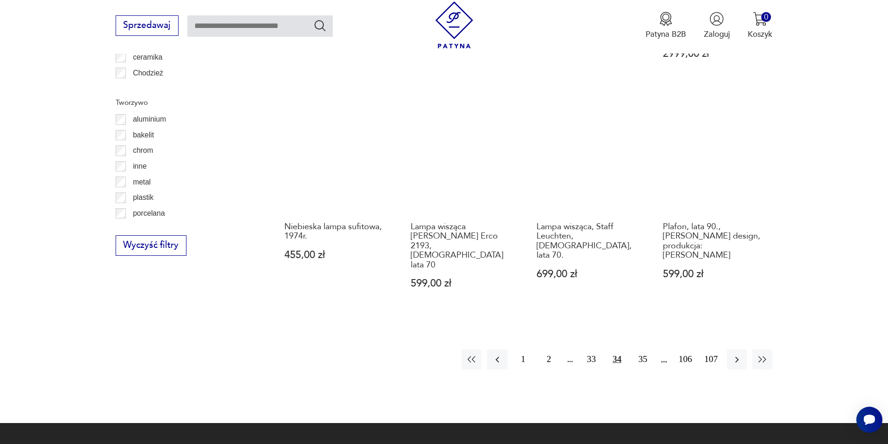
scroll to position [1209, 0]
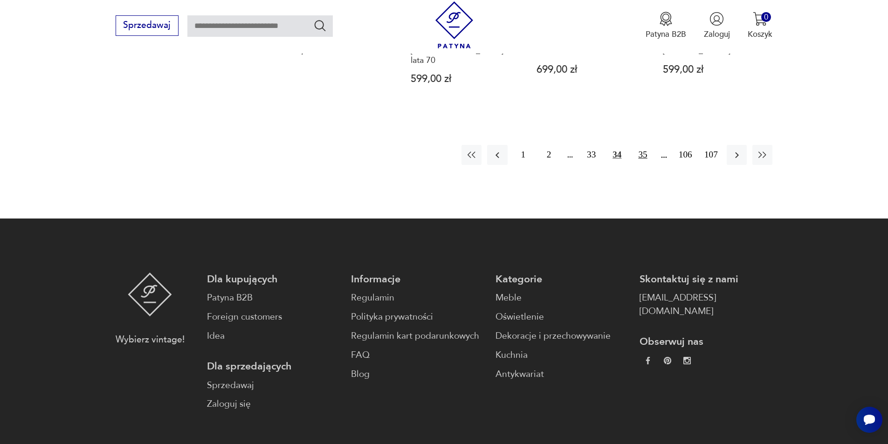
click at [642, 145] on button "35" at bounding box center [643, 155] width 20 height 20
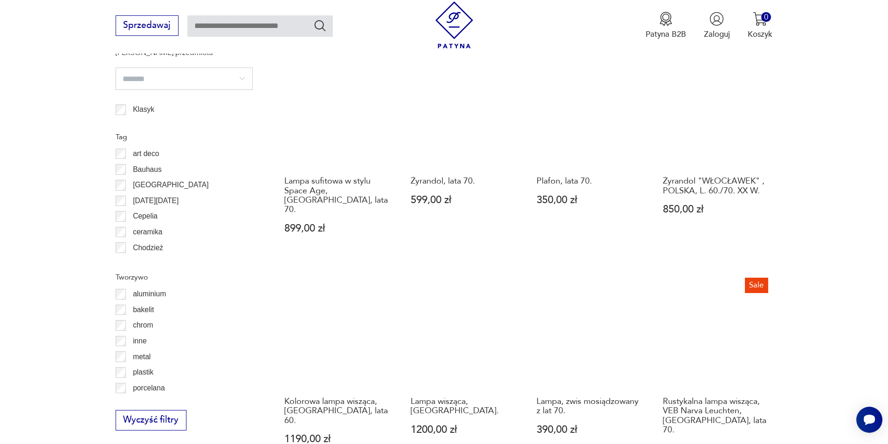
scroll to position [1072, 0]
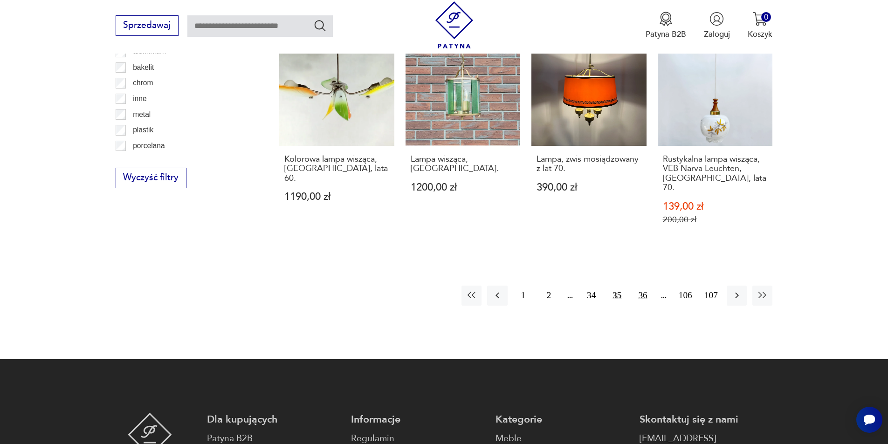
click at [639, 286] on button "36" at bounding box center [643, 296] width 20 height 20
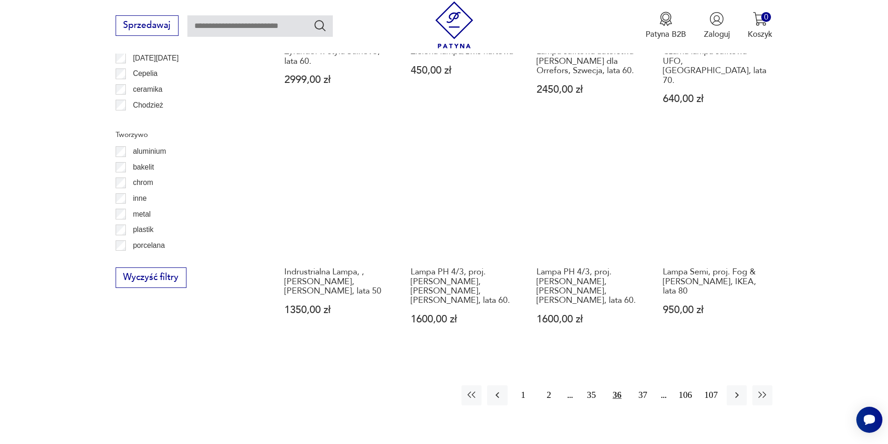
scroll to position [976, 0]
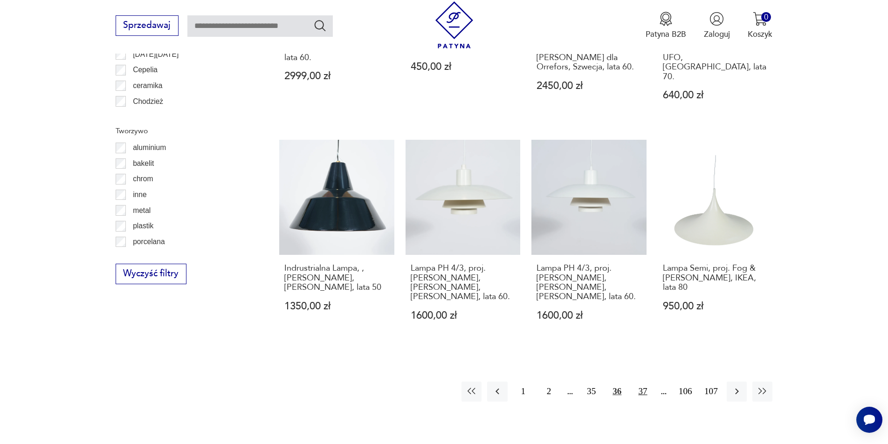
click at [641, 382] on button "37" at bounding box center [643, 392] width 20 height 20
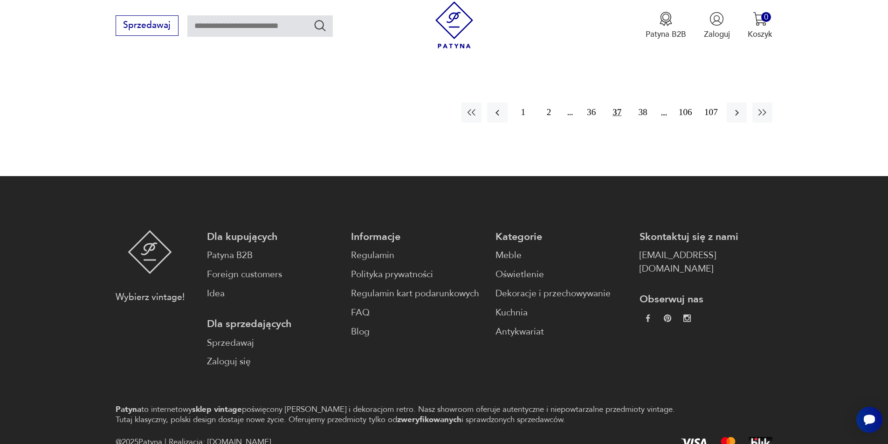
scroll to position [1259, 0]
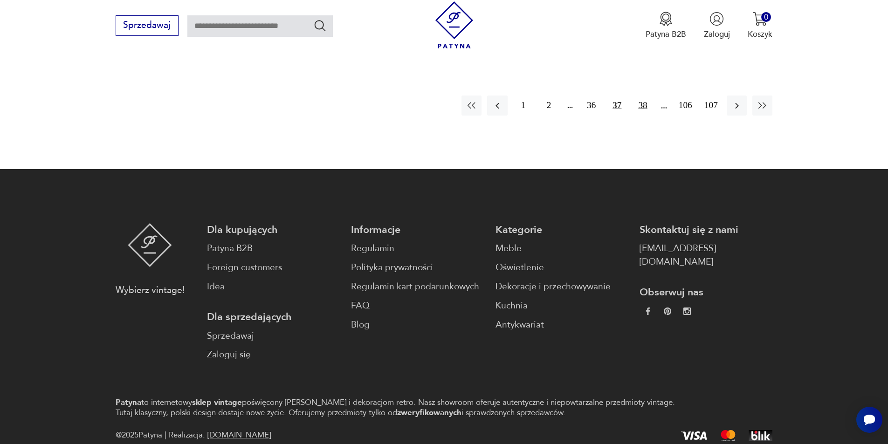
click at [638, 96] on button "38" at bounding box center [643, 106] width 20 height 20
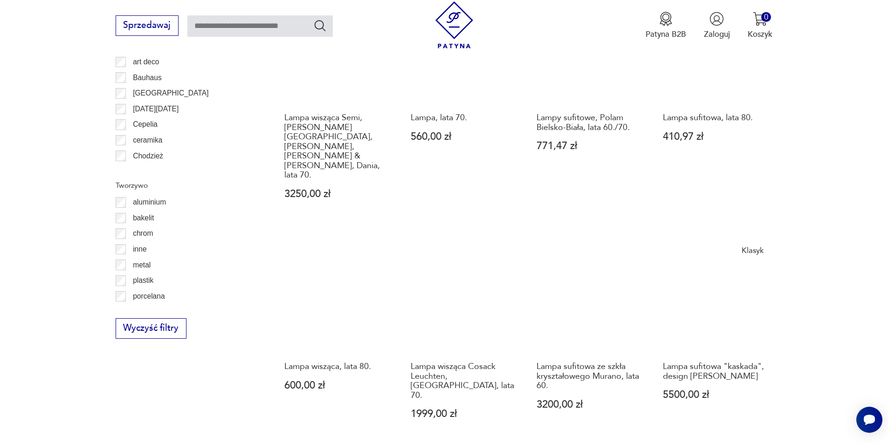
scroll to position [931, 0]
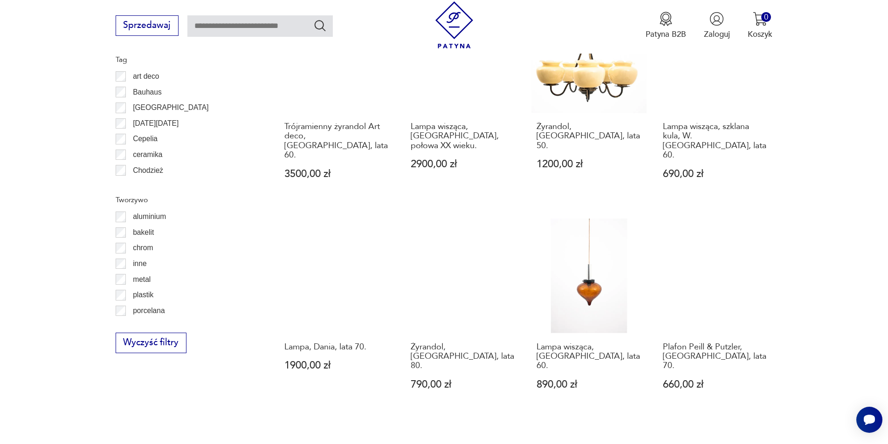
scroll to position [932, 0]
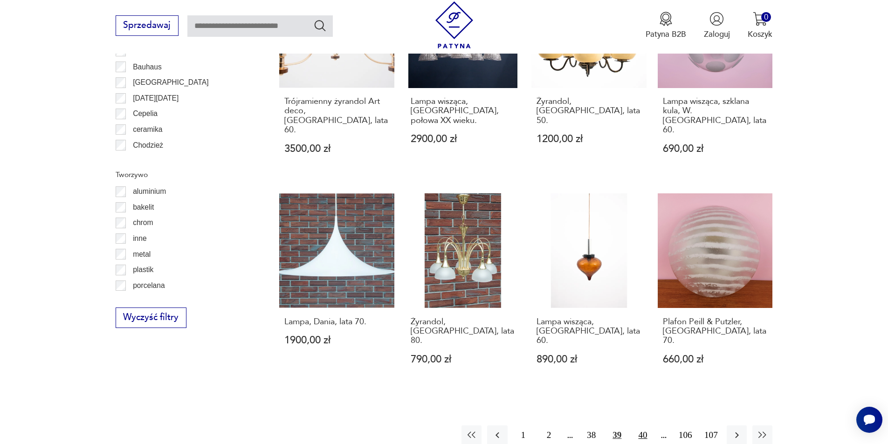
click at [644, 426] on button "40" at bounding box center [643, 436] width 20 height 20
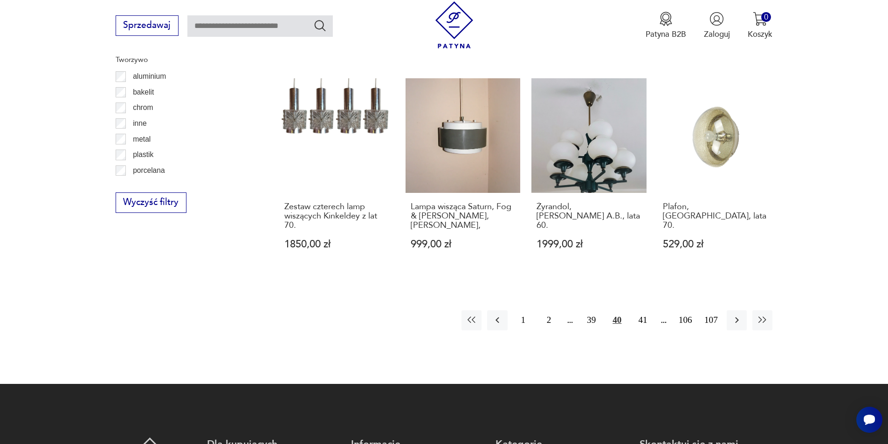
scroll to position [1079, 0]
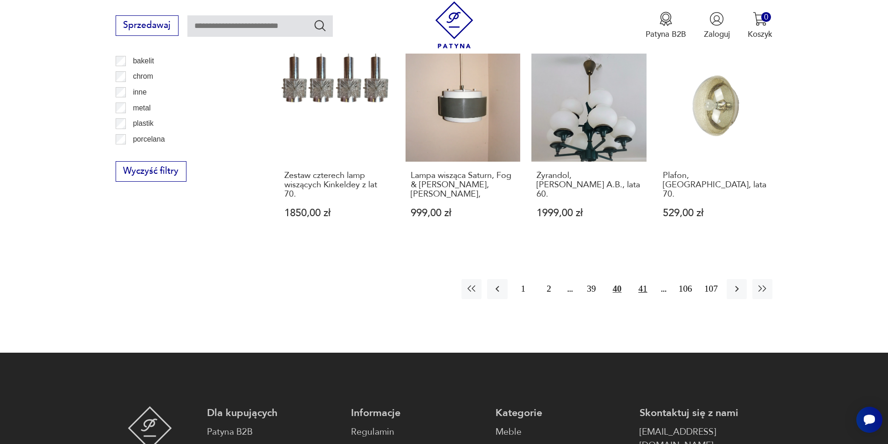
click at [648, 283] on button "41" at bounding box center [643, 289] width 20 height 20
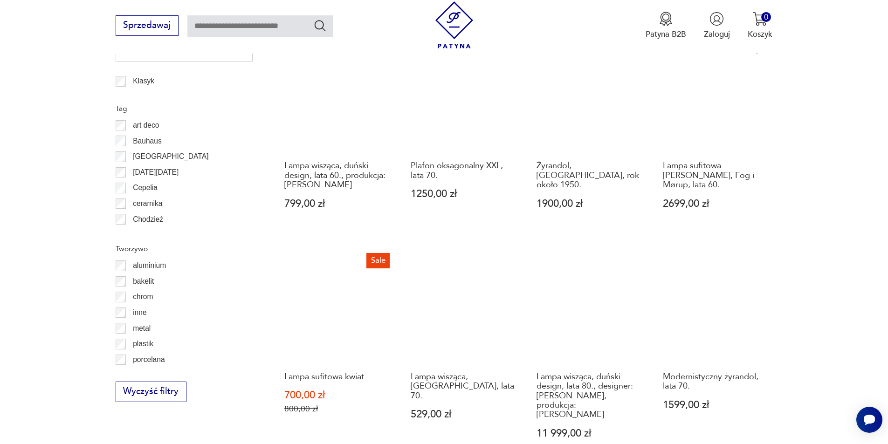
scroll to position [930, 0]
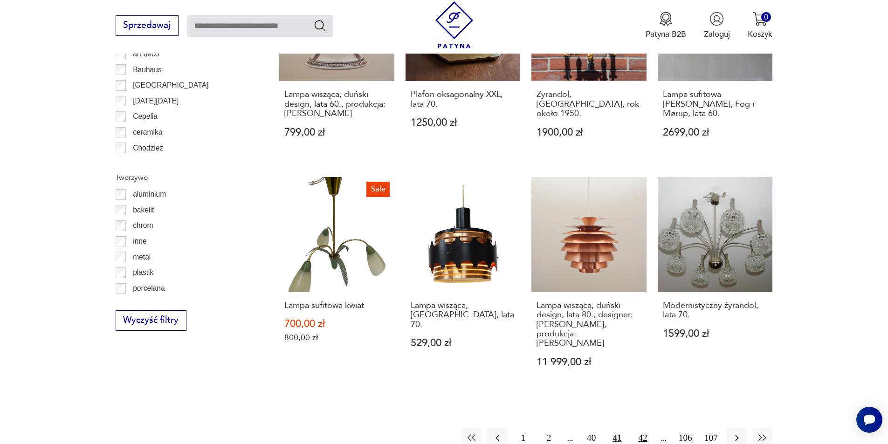
click at [645, 428] on button "42" at bounding box center [643, 438] width 20 height 20
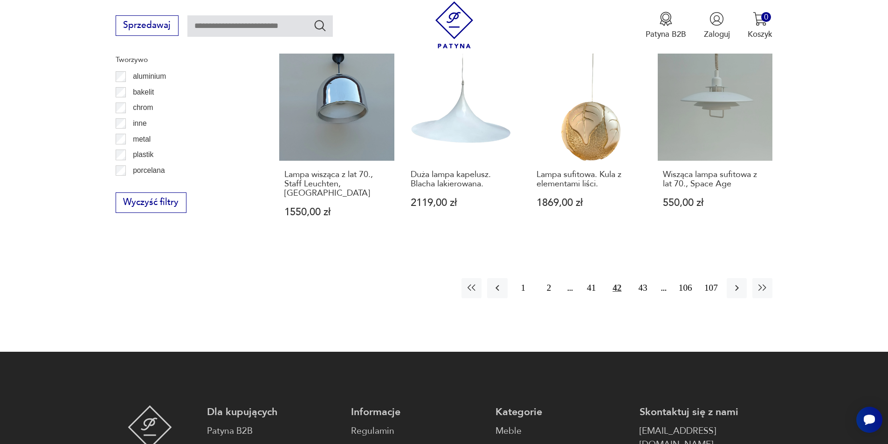
scroll to position [1066, 0]
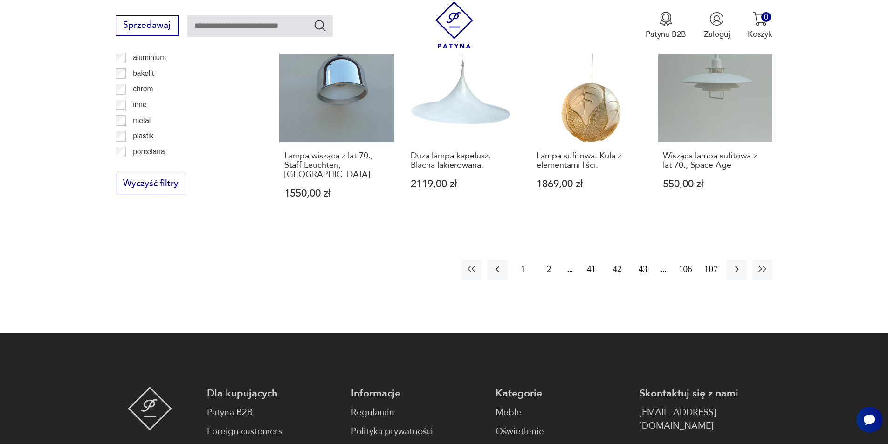
click at [646, 260] on button "43" at bounding box center [643, 270] width 20 height 20
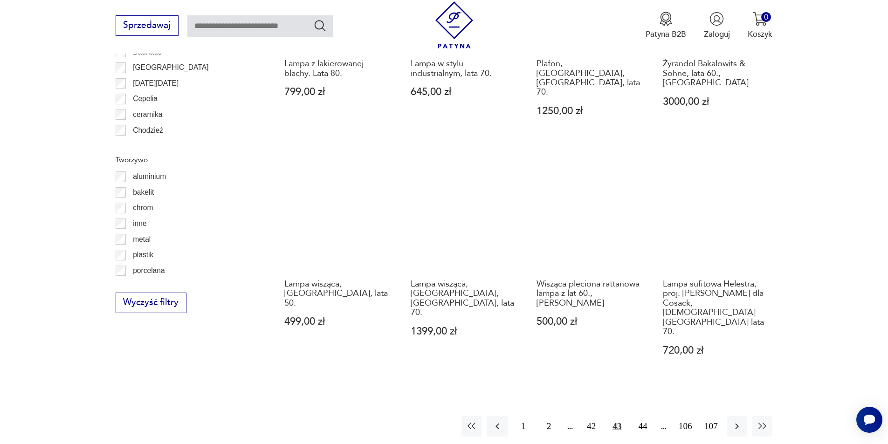
scroll to position [976, 0]
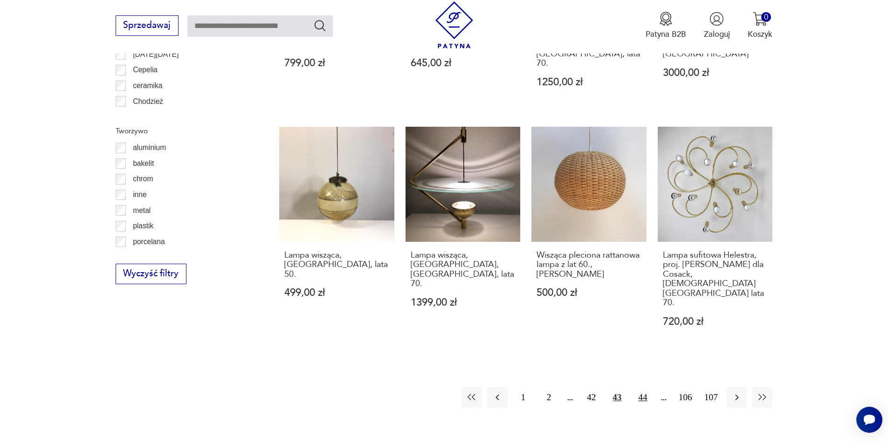
click at [644, 387] on button "44" at bounding box center [643, 397] width 20 height 20
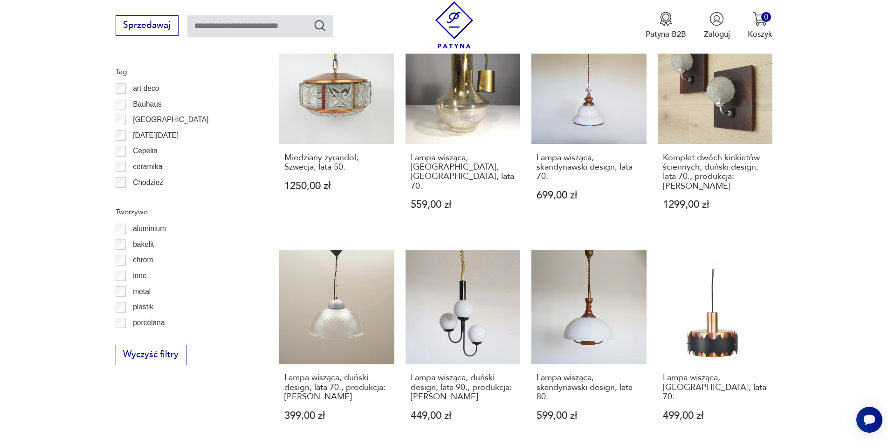
scroll to position [914, 0]
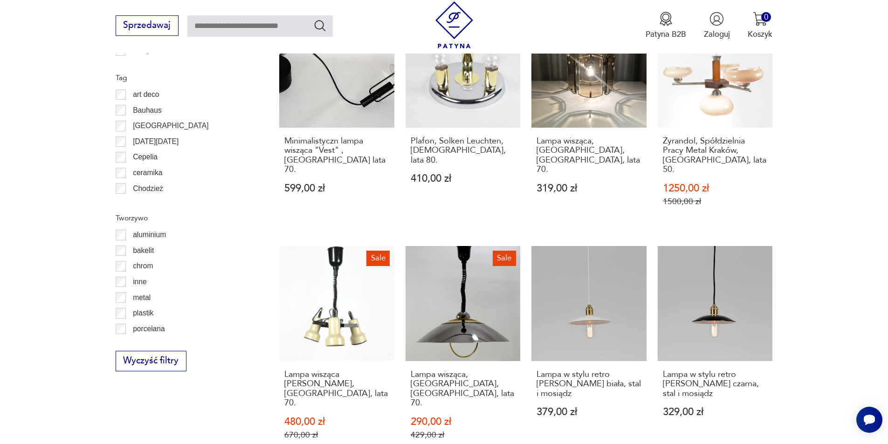
scroll to position [914, 0]
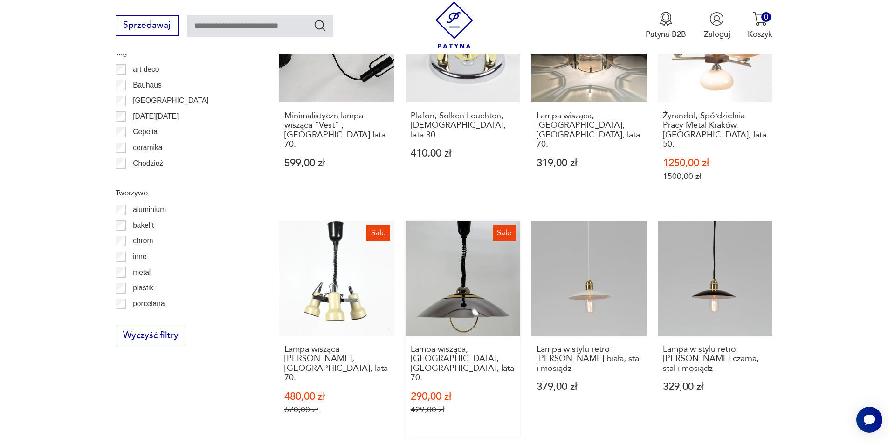
click at [470, 273] on link "Sale Lampa wisząca, [GEOGRAPHIC_DATA], [GEOGRAPHIC_DATA], lata 70. 290,00 zł 42…" at bounding box center [463, 329] width 115 height 216
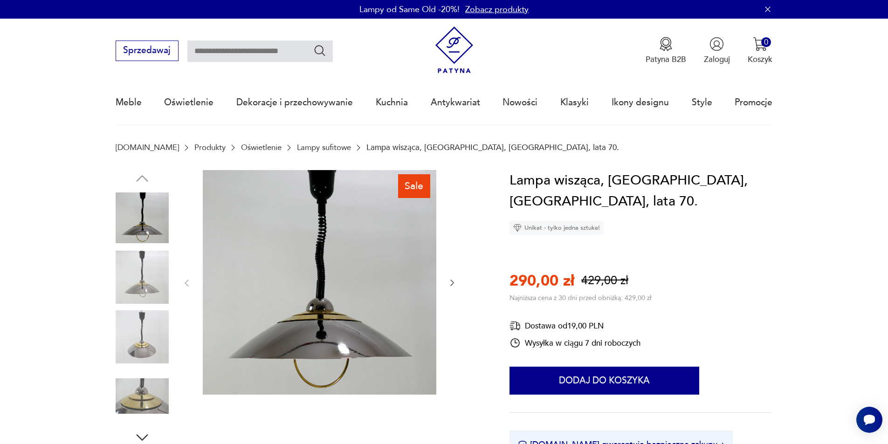
click at [454, 285] on icon "button" at bounding box center [452, 282] width 9 height 9
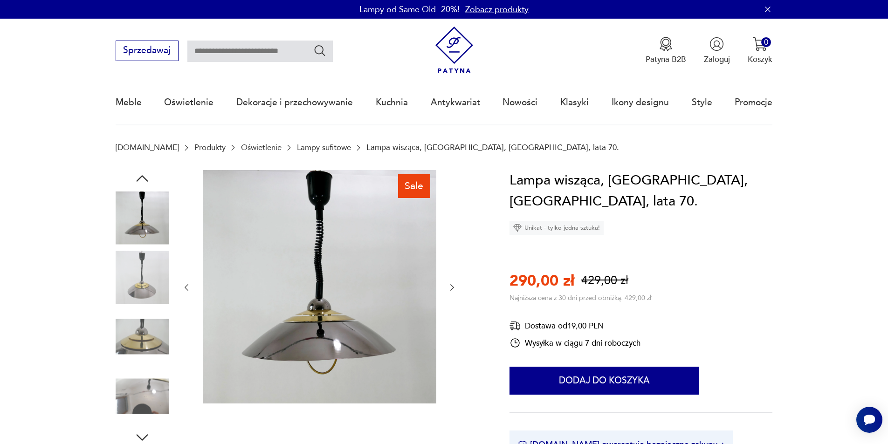
click at [454, 285] on icon "button" at bounding box center [452, 287] width 9 height 9
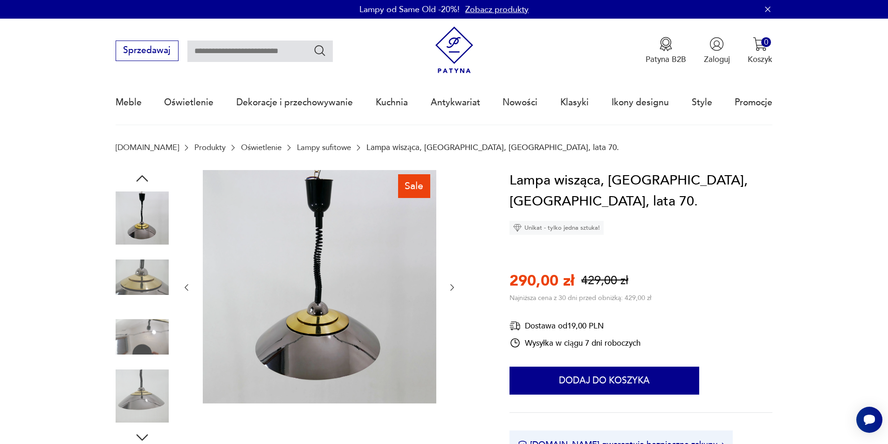
click at [454, 287] on icon "button" at bounding box center [452, 287] width 9 height 9
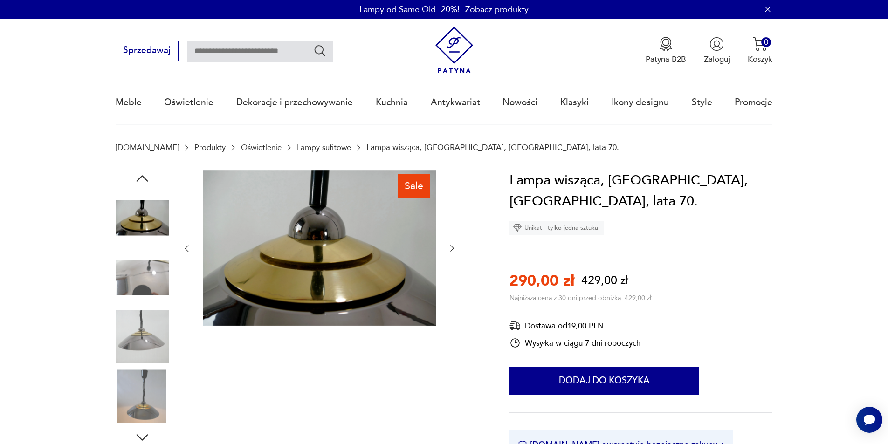
click at [453, 254] on button "button" at bounding box center [452, 248] width 9 height 11
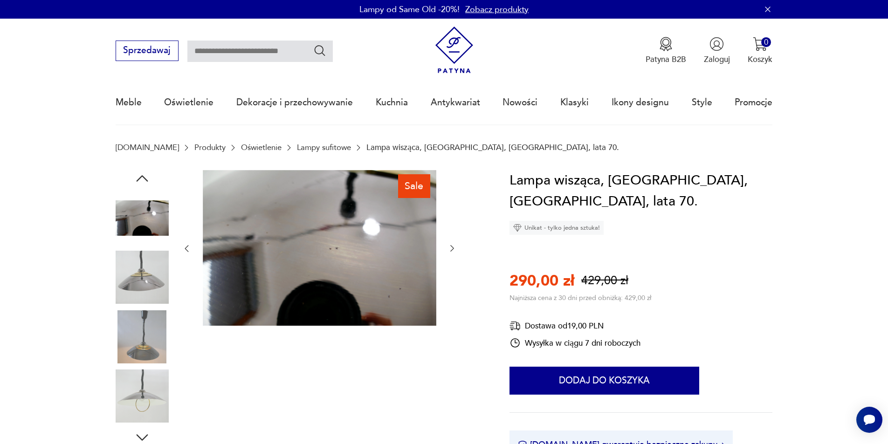
click at [453, 256] on div at bounding box center [319, 249] width 275 height 158
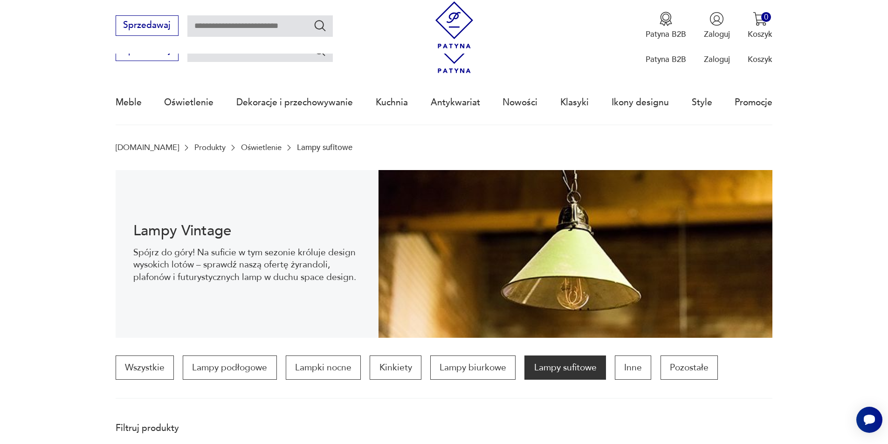
scroll to position [1017, 0]
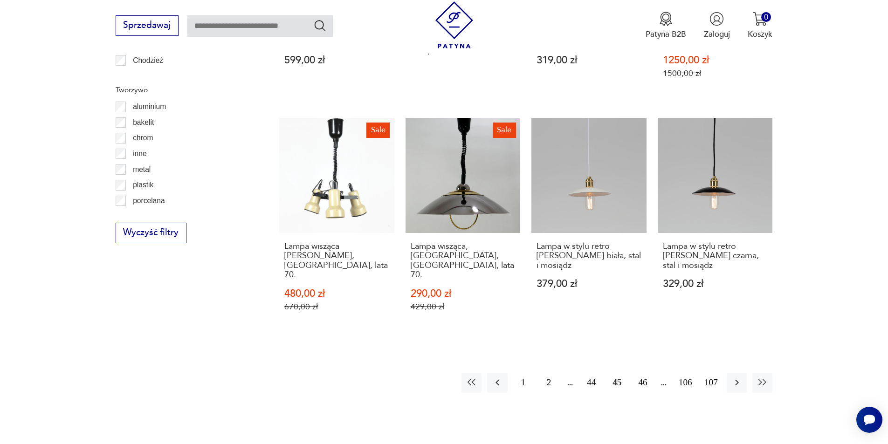
click at [638, 373] on button "46" at bounding box center [643, 383] width 20 height 20
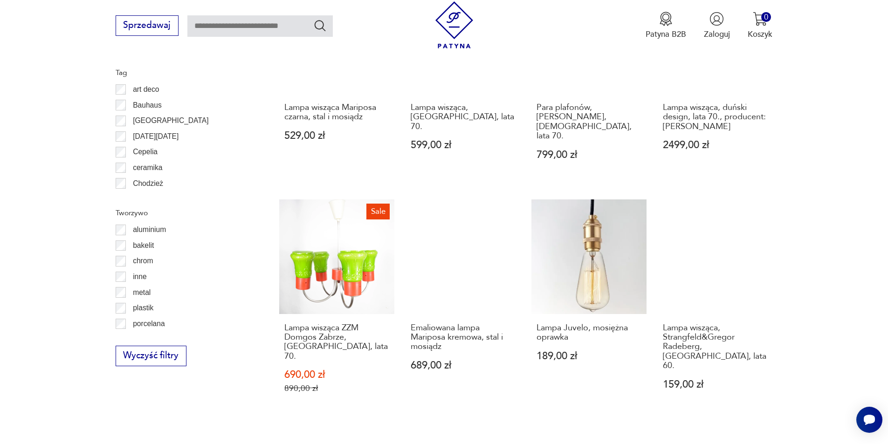
scroll to position [930, 0]
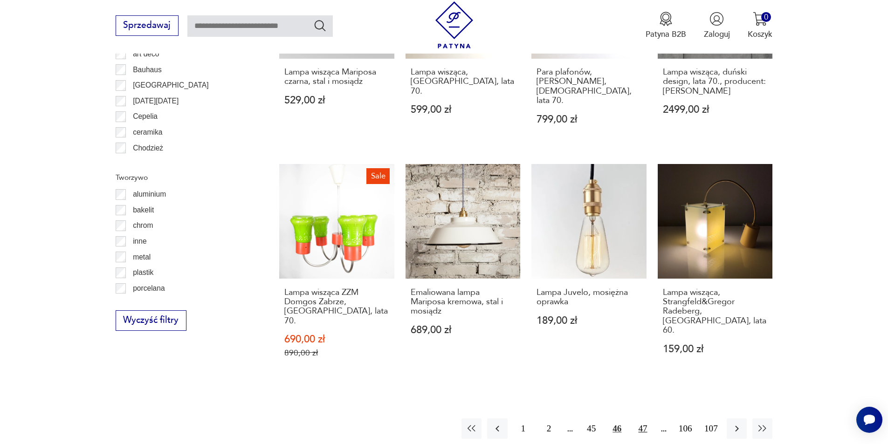
click at [649, 419] on button "47" at bounding box center [643, 429] width 20 height 20
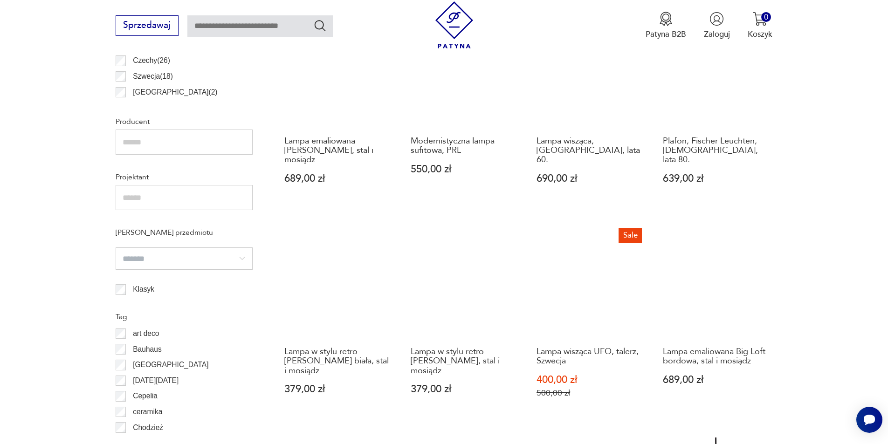
scroll to position [1023, 0]
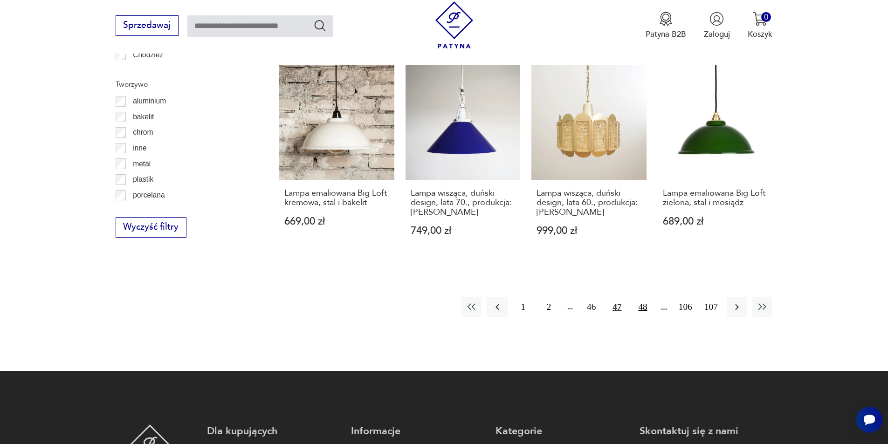
click at [642, 305] on button "48" at bounding box center [643, 307] width 20 height 20
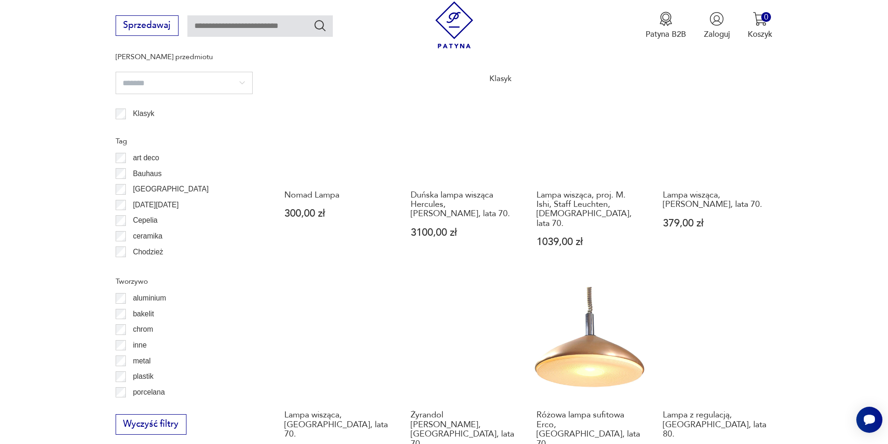
scroll to position [886, 0]
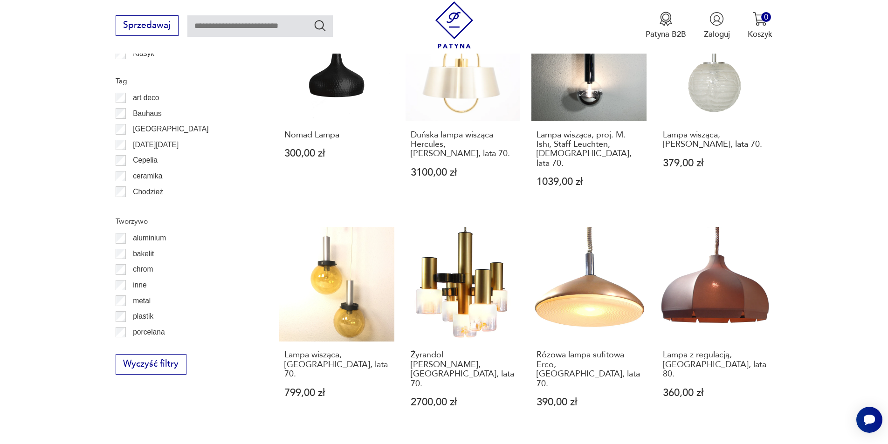
click at [481, 287] on link "Żyrandol [PERSON_NAME], [GEOGRAPHIC_DATA], lata 70. 2700,00 zł" at bounding box center [463, 328] width 115 height 202
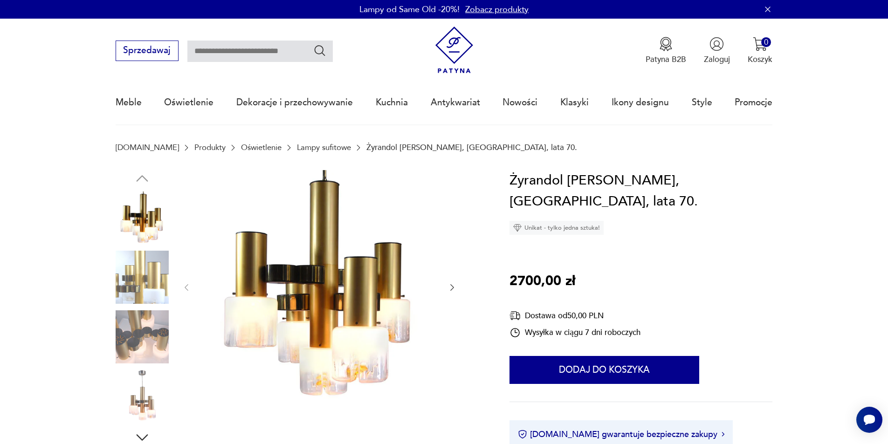
click at [449, 286] on icon "button" at bounding box center [452, 287] width 9 height 9
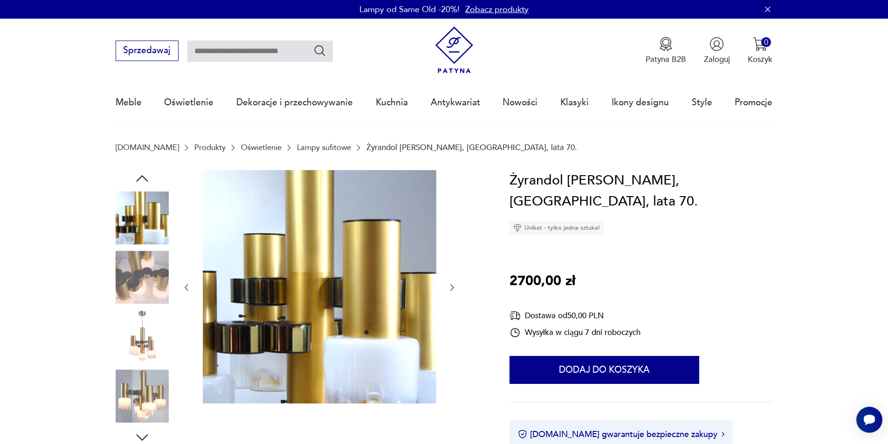
click at [449, 286] on icon "button" at bounding box center [452, 287] width 9 height 9
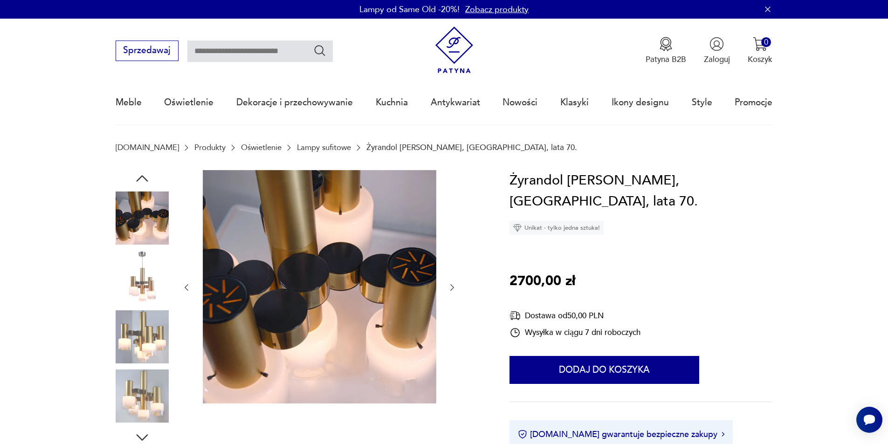
click at [451, 288] on icon "button" at bounding box center [452, 287] width 9 height 9
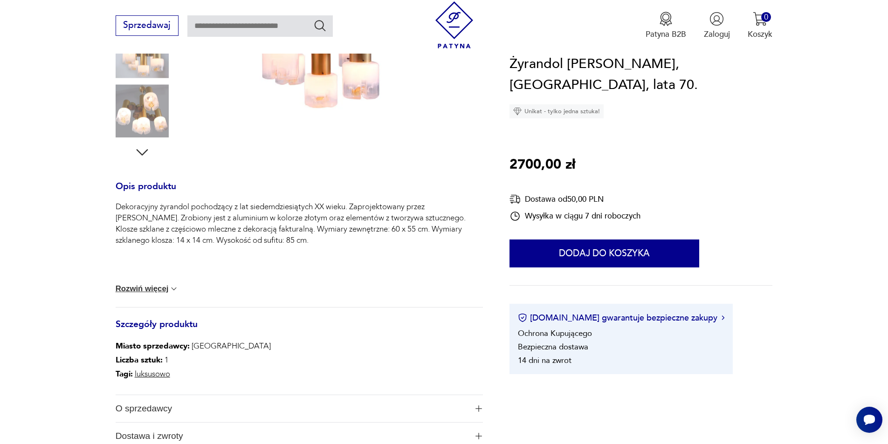
scroll to position [93, 0]
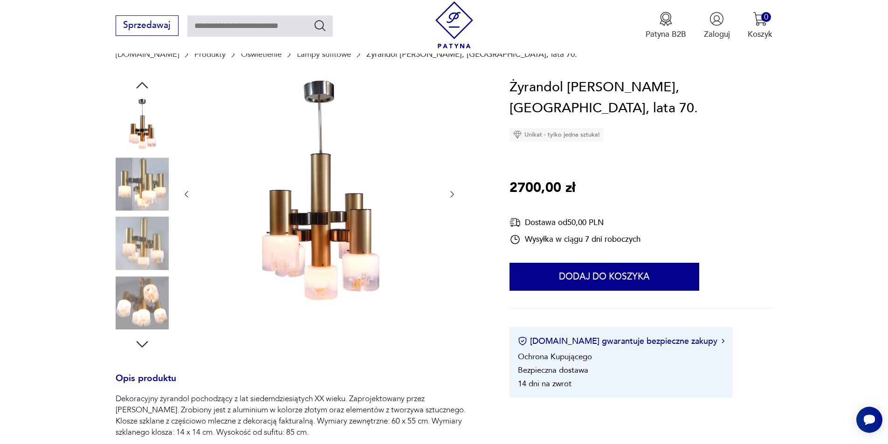
click at [447, 193] on div at bounding box center [319, 194] width 275 height 235
click at [183, 193] on icon "button" at bounding box center [186, 194] width 9 height 9
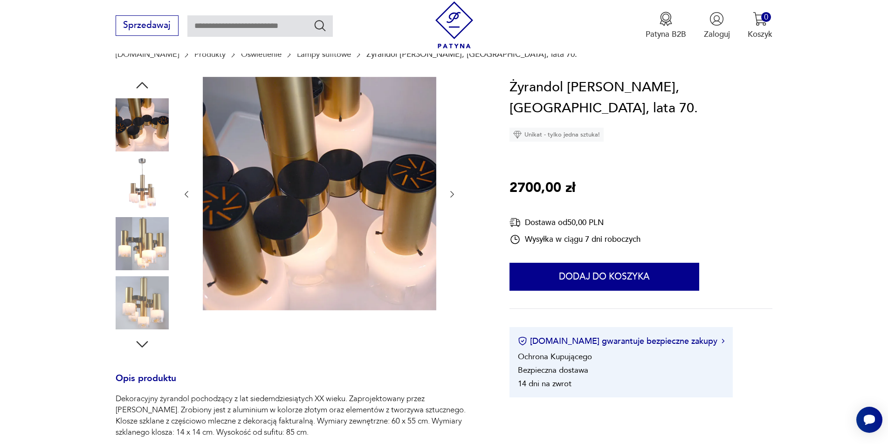
click at [183, 197] on icon "button" at bounding box center [186, 194] width 9 height 9
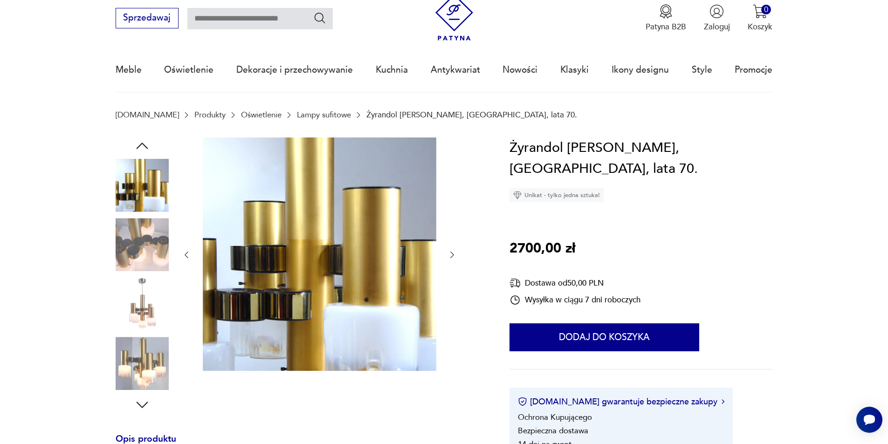
scroll to position [140, 0]
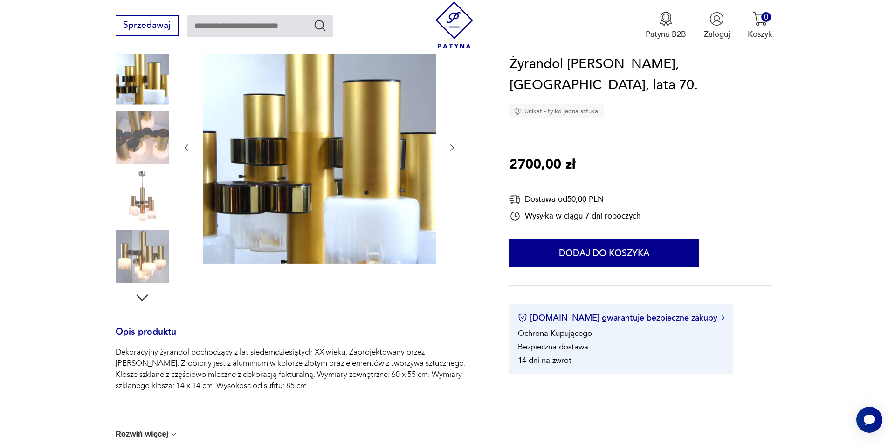
click at [128, 261] on img at bounding box center [142, 256] width 53 height 53
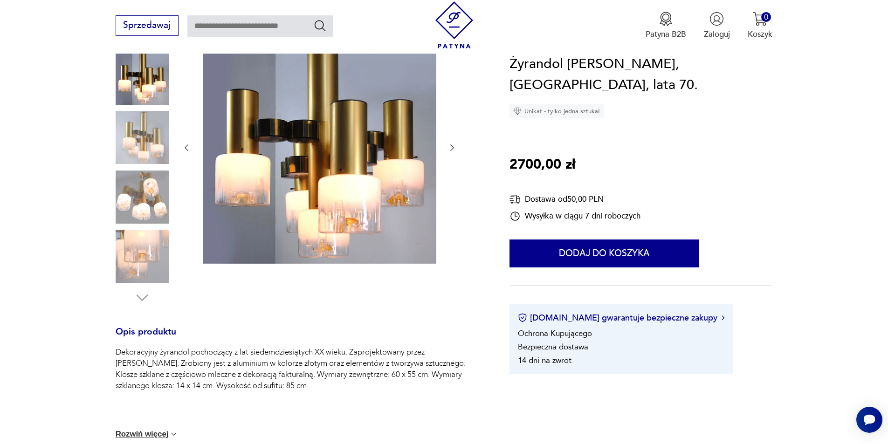
scroll to position [0, 0]
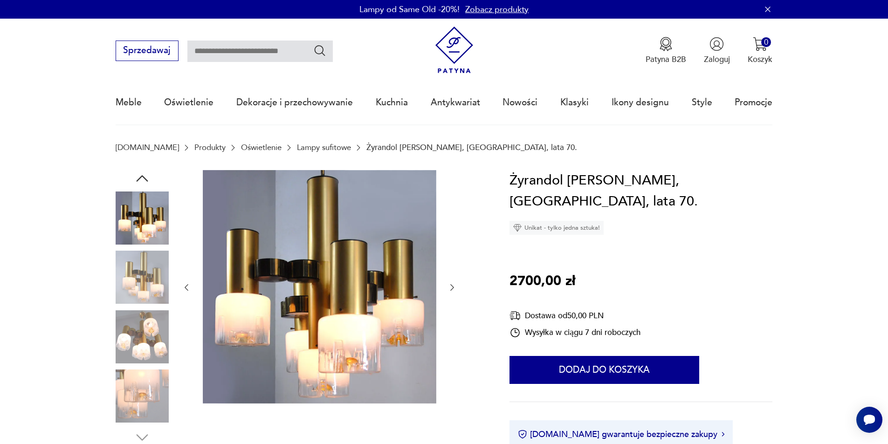
click at [449, 287] on icon "button" at bounding box center [452, 287] width 9 height 9
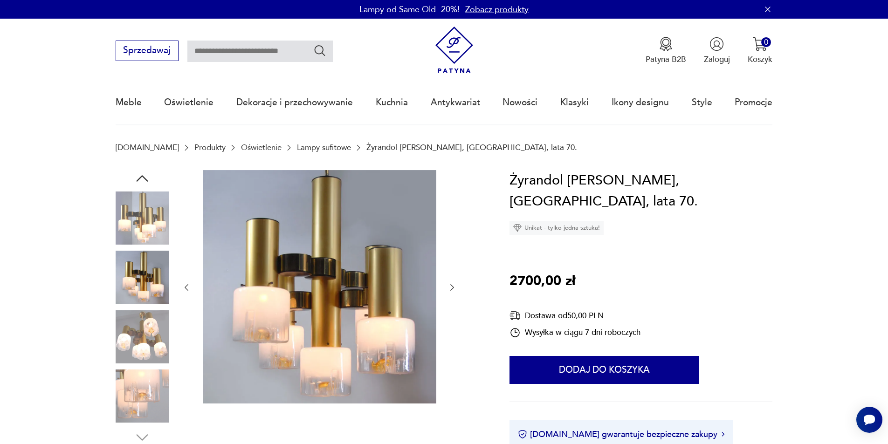
click at [445, 283] on div at bounding box center [319, 287] width 275 height 235
click at [449, 284] on icon "button" at bounding box center [452, 287] width 9 height 9
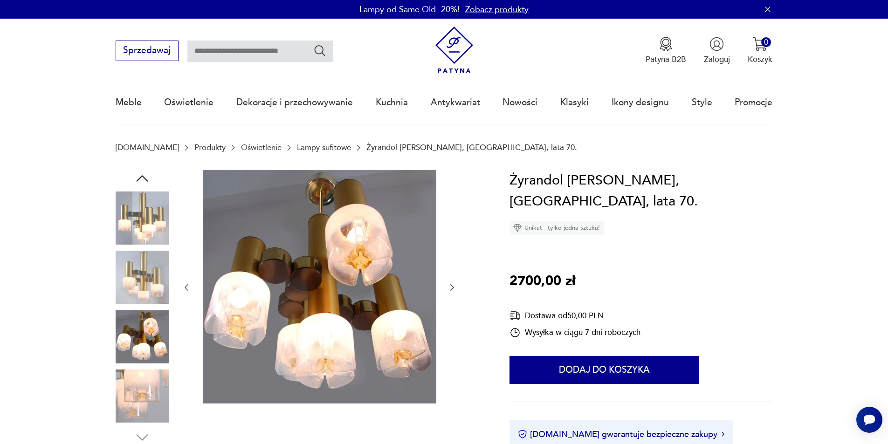
click at [449, 284] on icon "button" at bounding box center [452, 287] width 9 height 9
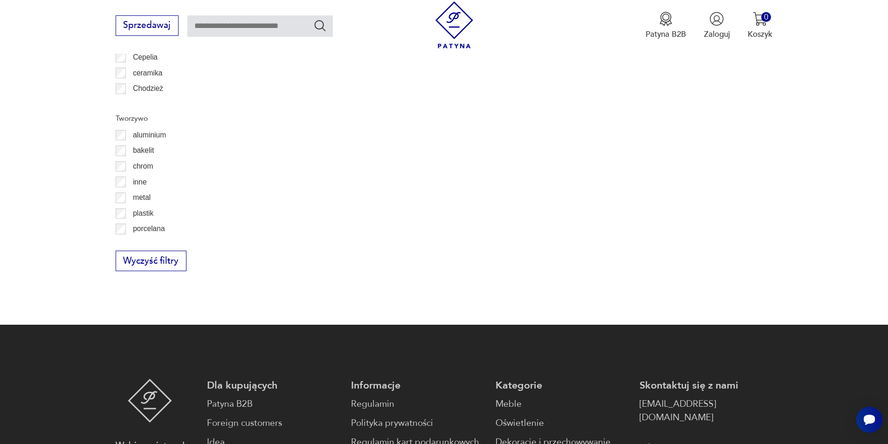
scroll to position [989, 0]
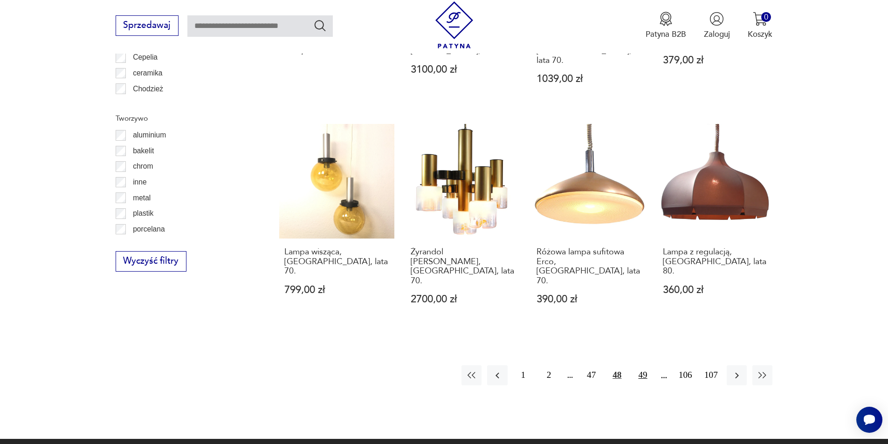
click at [640, 366] on button "49" at bounding box center [643, 376] width 20 height 20
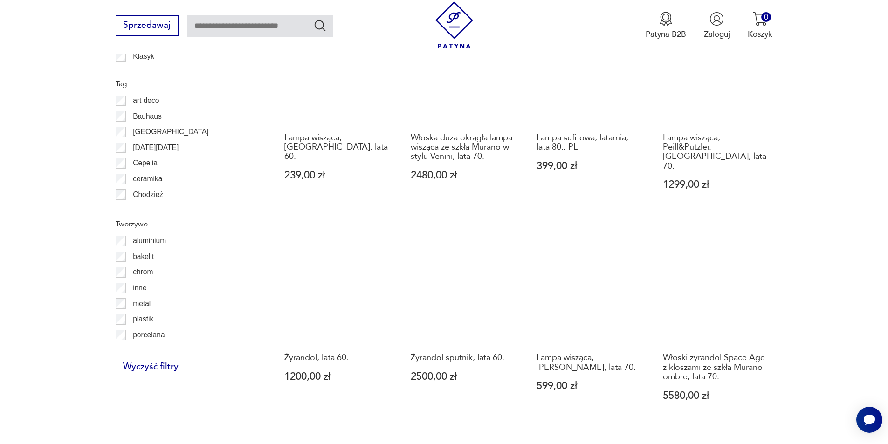
scroll to position [1070, 0]
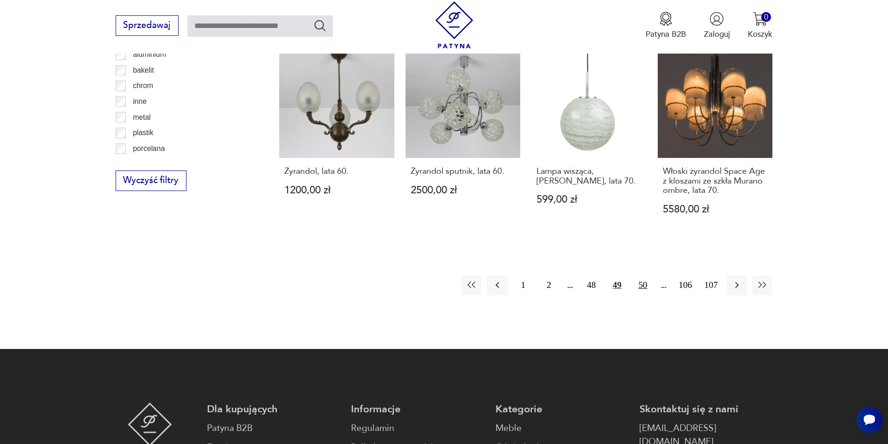
click at [644, 276] on button "50" at bounding box center [643, 286] width 20 height 20
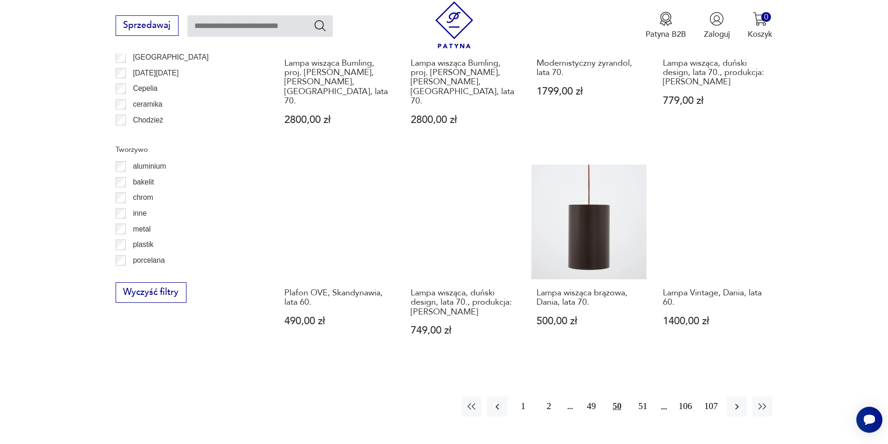
scroll to position [976, 0]
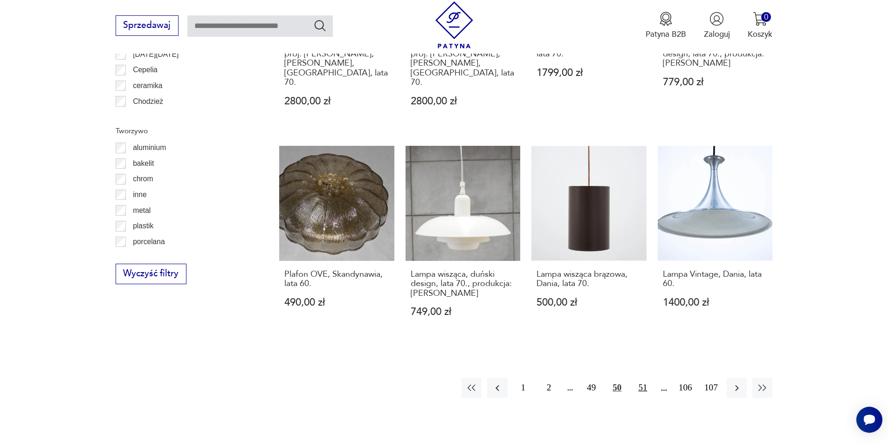
click at [647, 378] on button "51" at bounding box center [643, 388] width 20 height 20
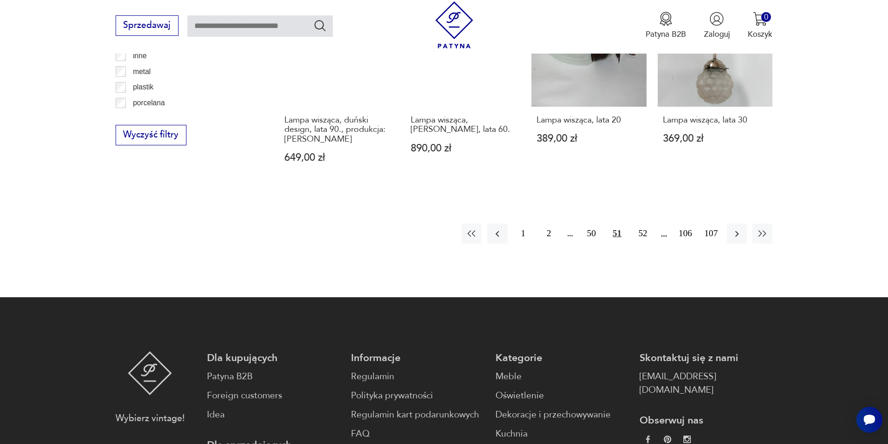
scroll to position [1116, 0]
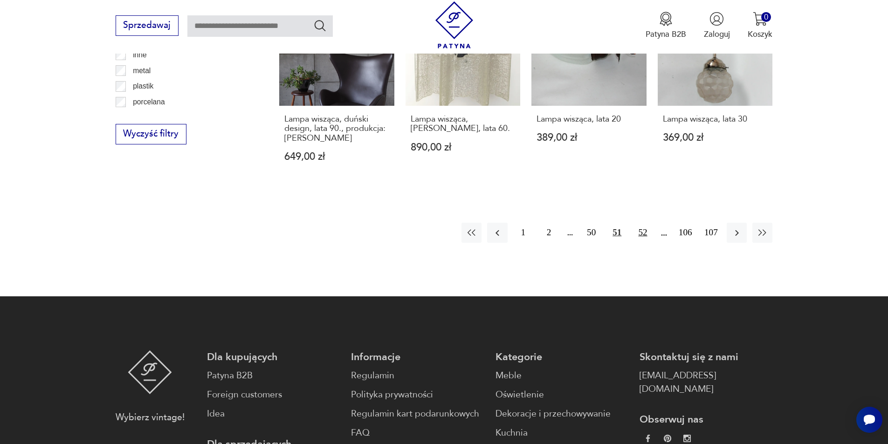
click at [645, 226] on button "52" at bounding box center [643, 233] width 20 height 20
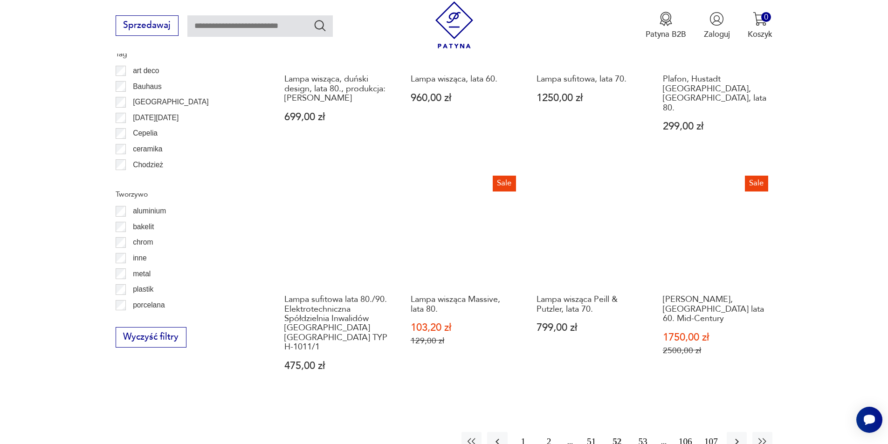
scroll to position [1023, 0]
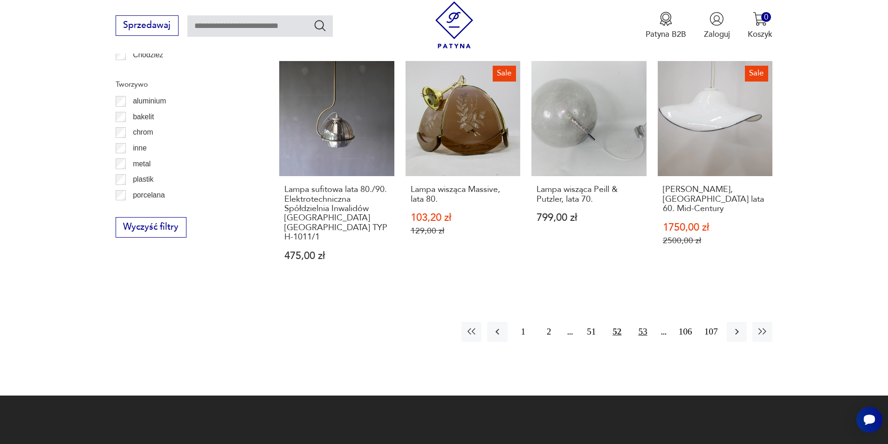
click at [644, 322] on button "53" at bounding box center [643, 332] width 20 height 20
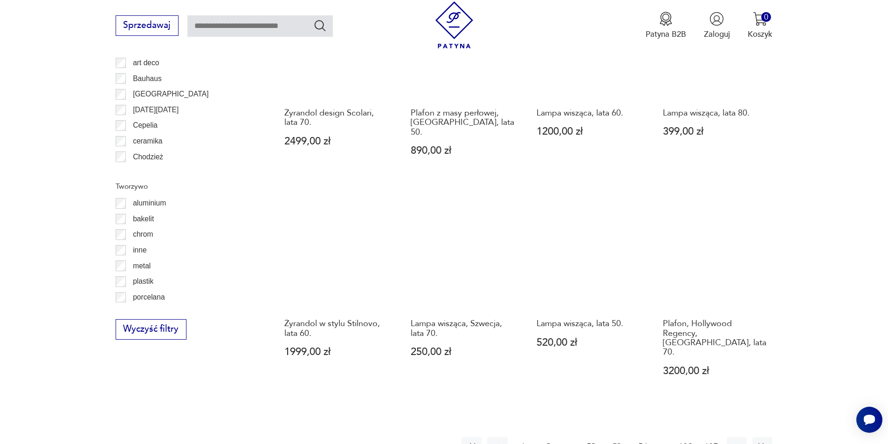
scroll to position [930, 0]
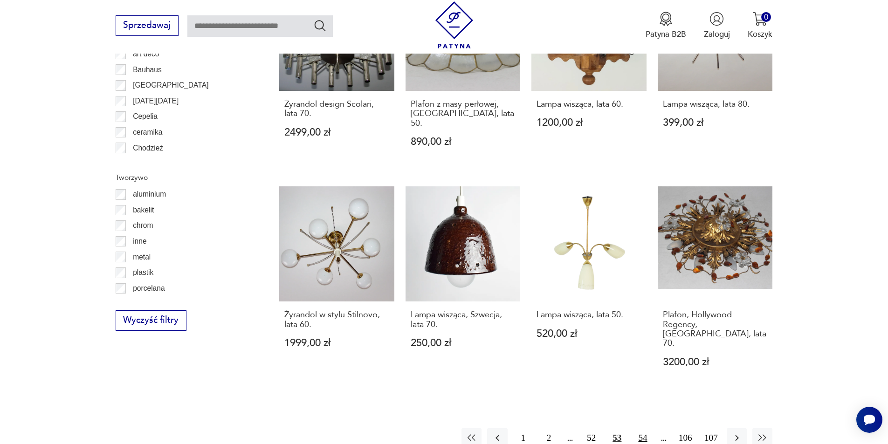
click at [642, 428] on button "54" at bounding box center [643, 438] width 20 height 20
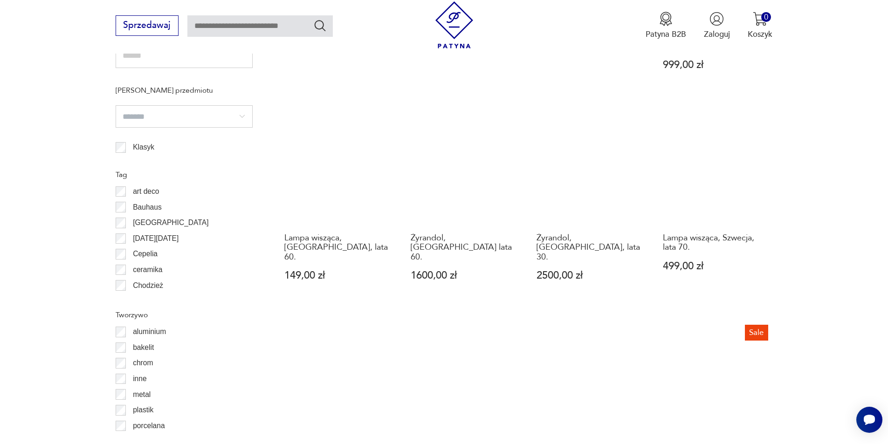
scroll to position [883, 0]
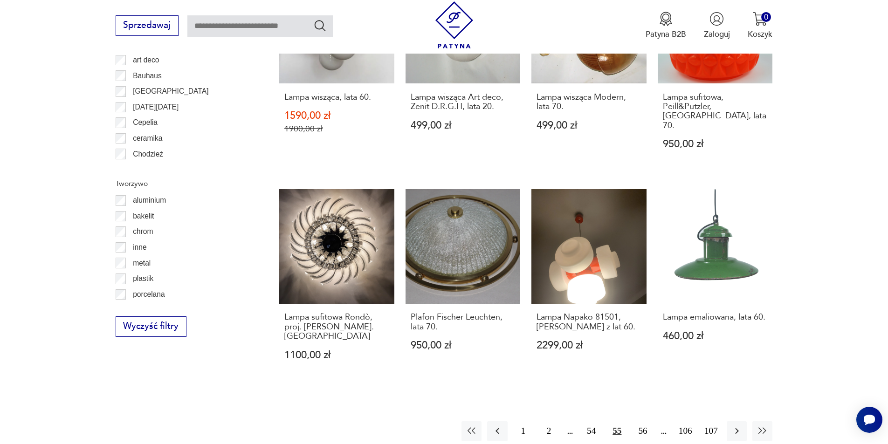
scroll to position [930, 0]
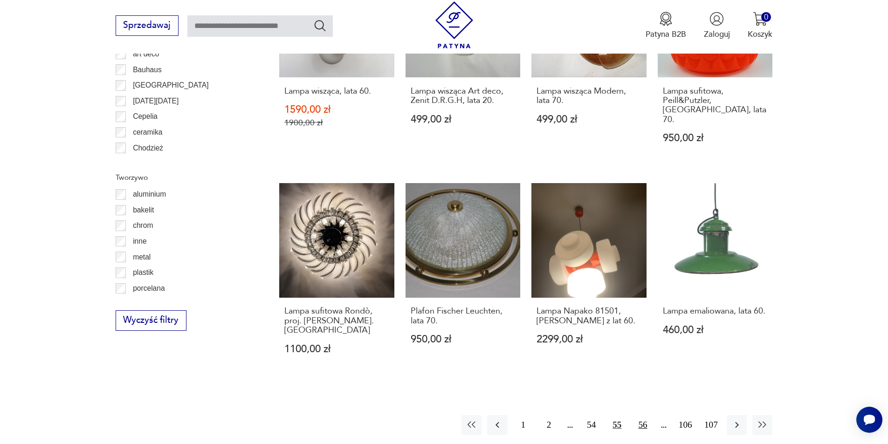
click at [641, 415] on button "56" at bounding box center [643, 425] width 20 height 20
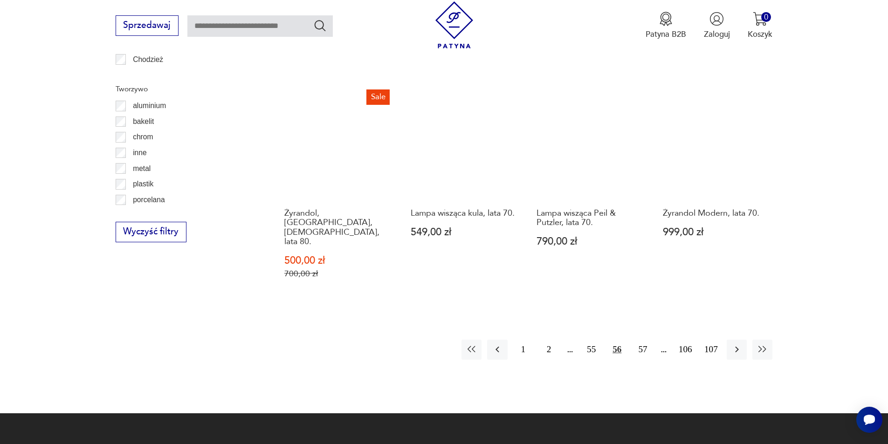
scroll to position [1023, 0]
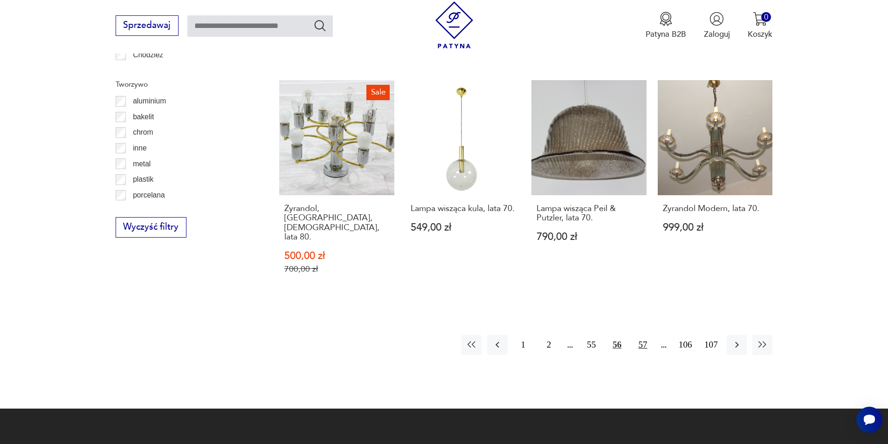
click at [647, 335] on button "57" at bounding box center [643, 345] width 20 height 20
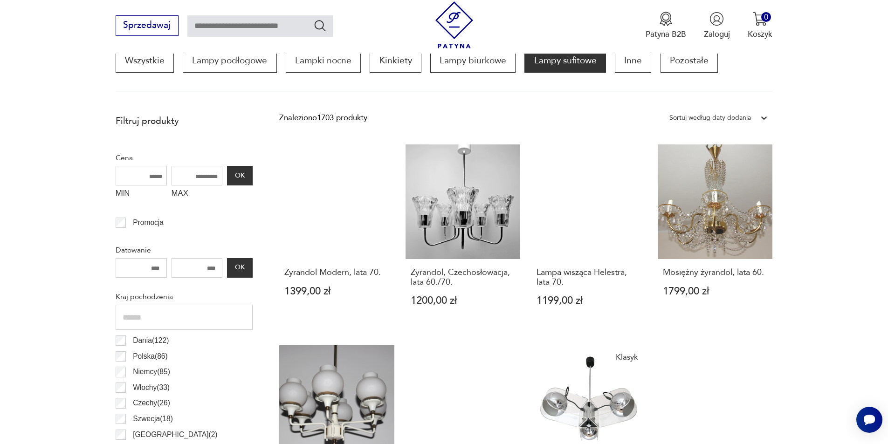
scroll to position [324, 0]
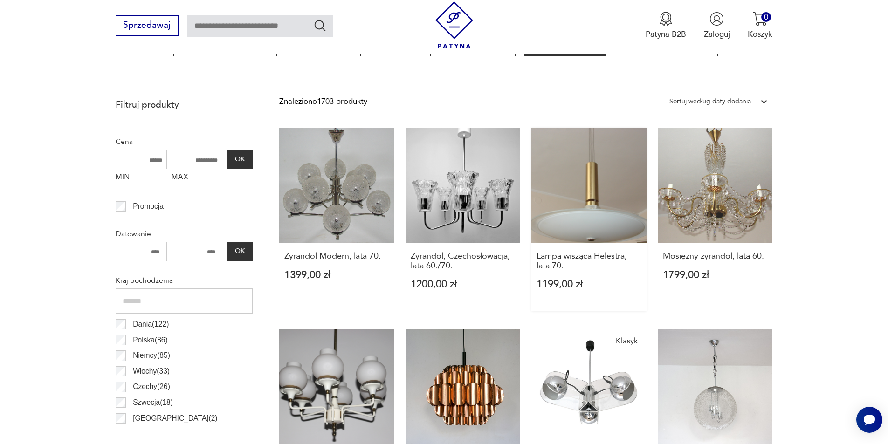
click at [608, 214] on link "Lampa wisząca Helestra, lata 70. 1199,00 zł" at bounding box center [589, 220] width 115 height 184
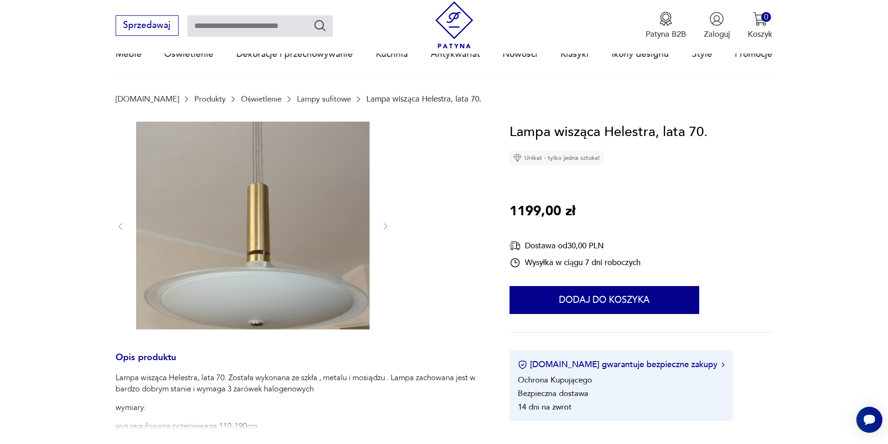
scroll to position [186, 0]
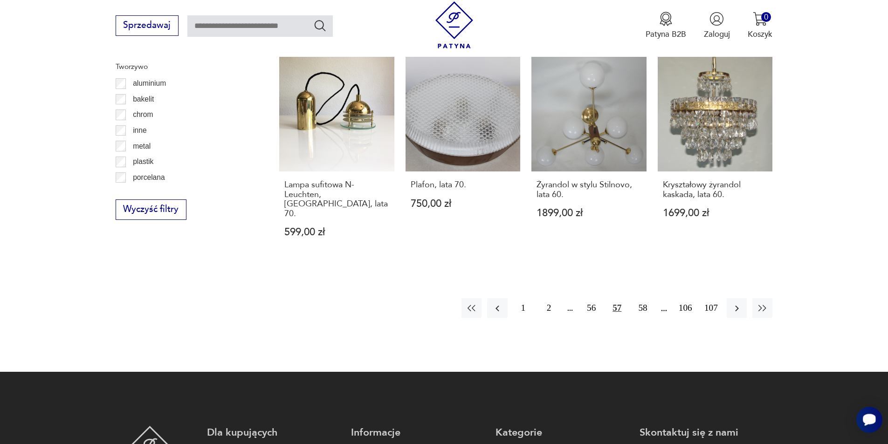
scroll to position [1059, 0]
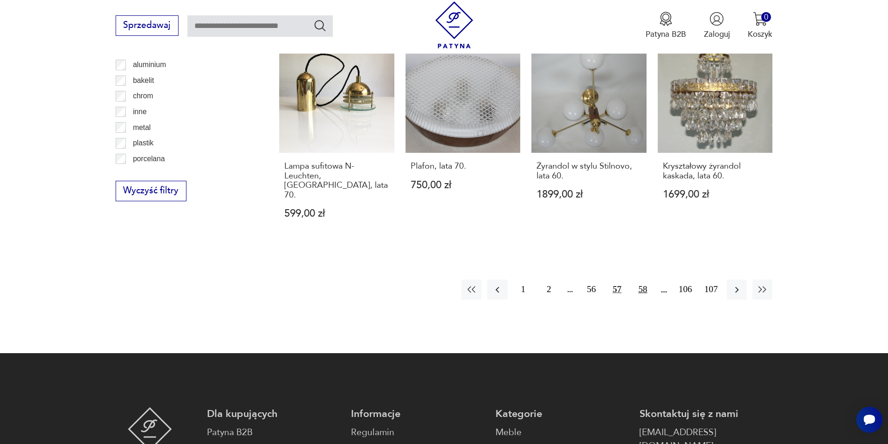
click at [648, 280] on button "58" at bounding box center [643, 290] width 20 height 20
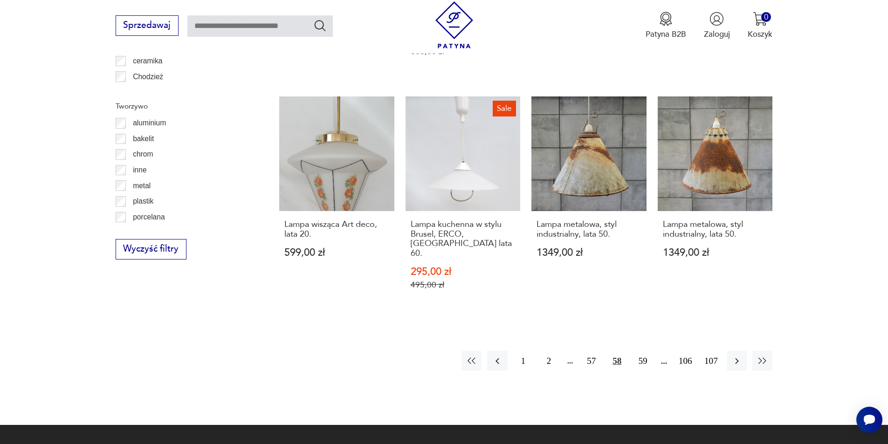
scroll to position [1014, 0]
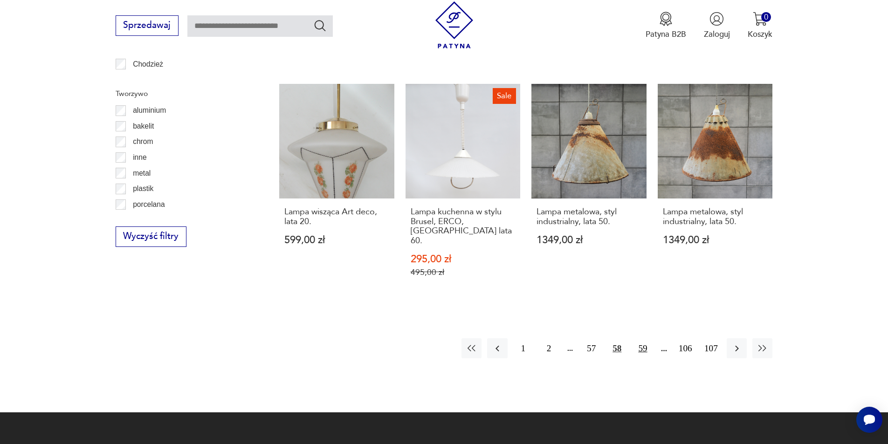
click at [641, 338] on button "59" at bounding box center [643, 348] width 20 height 20
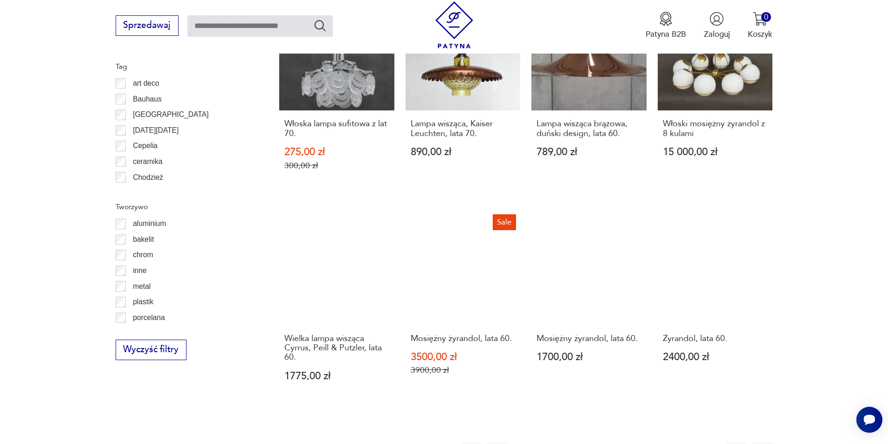
scroll to position [917, 0]
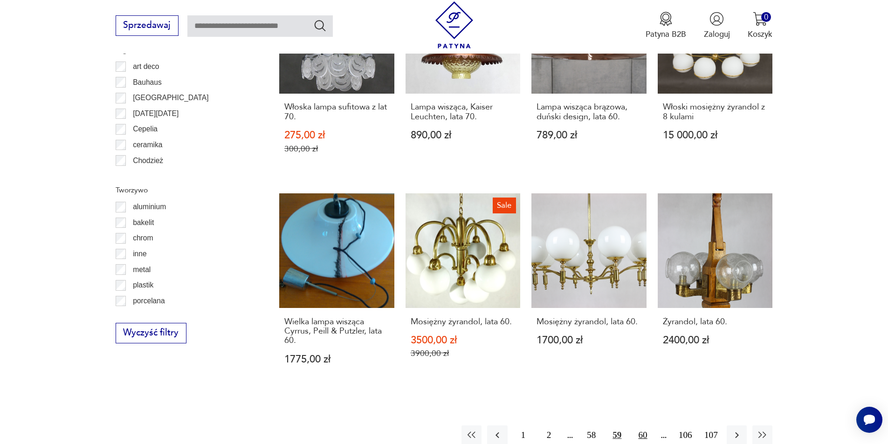
click at [647, 426] on button "60" at bounding box center [643, 436] width 20 height 20
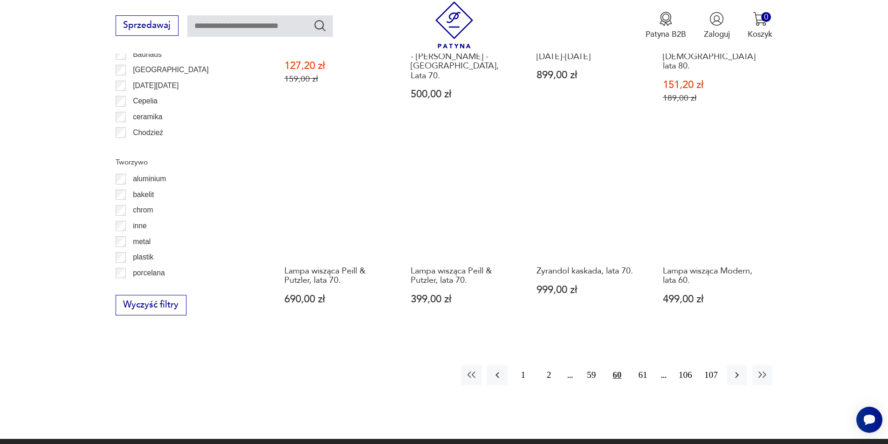
scroll to position [989, 0]
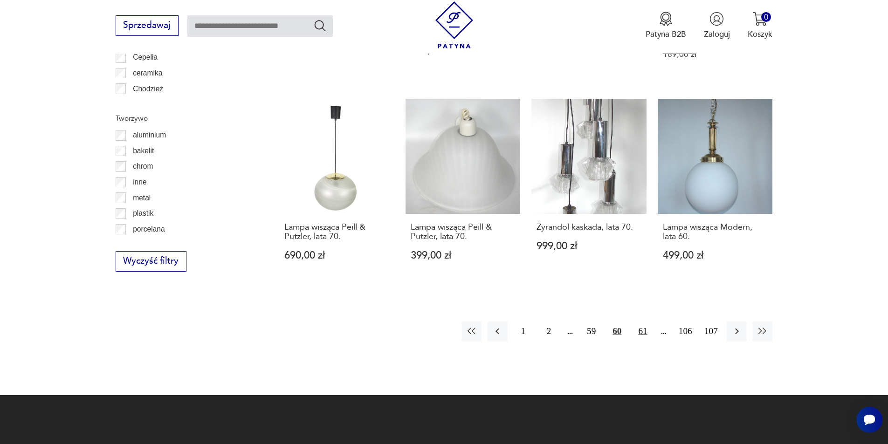
click at [646, 323] on button "61" at bounding box center [643, 332] width 20 height 20
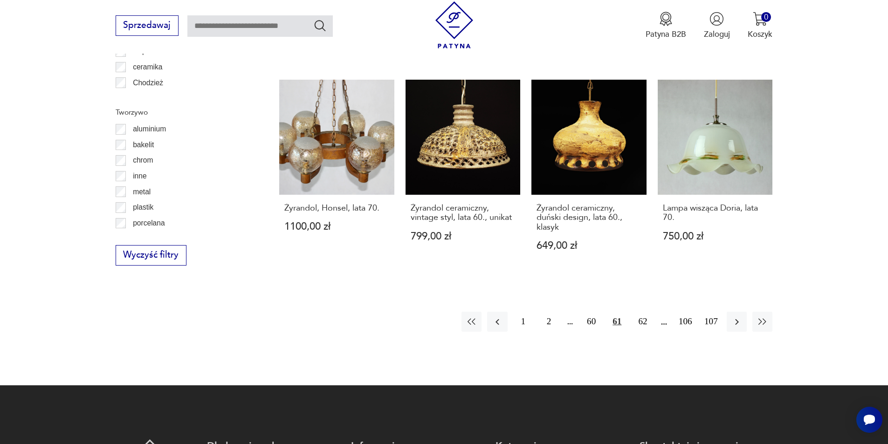
scroll to position [1026, 0]
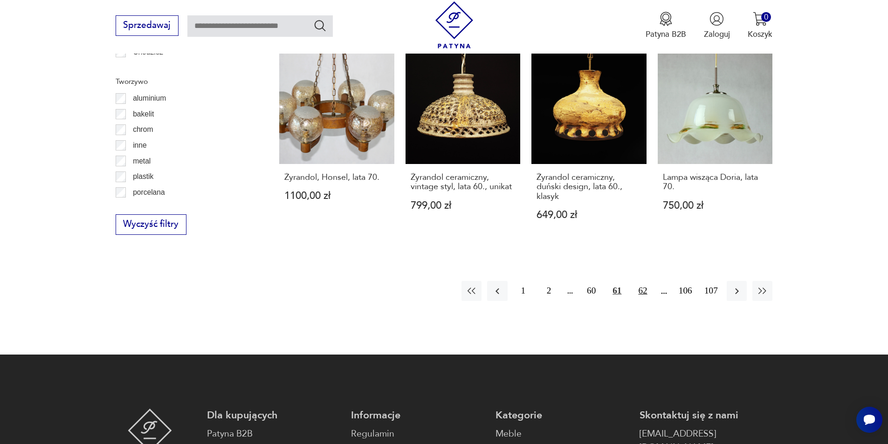
click at [643, 292] on button "62" at bounding box center [643, 291] width 20 height 20
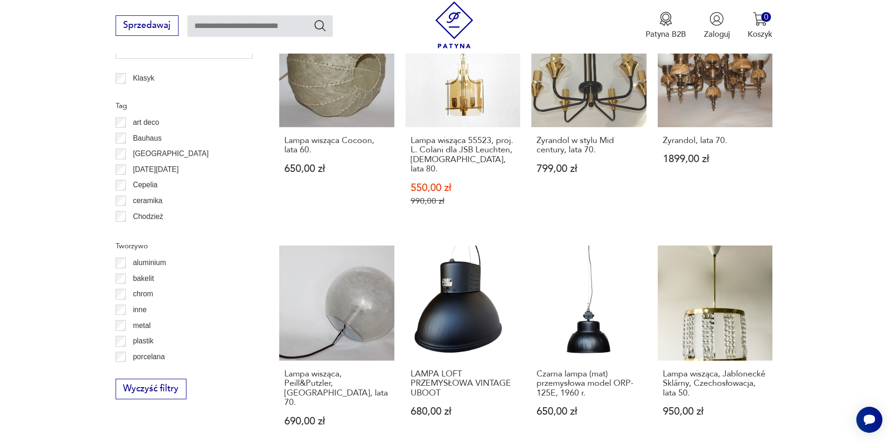
scroll to position [905, 0]
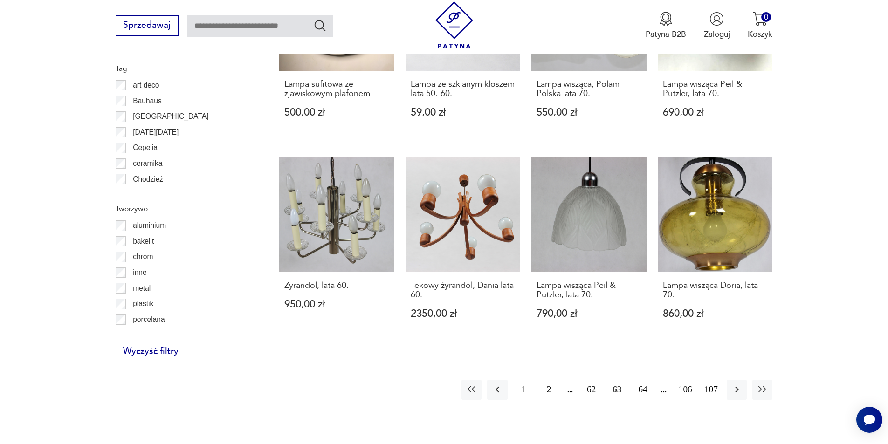
scroll to position [917, 0]
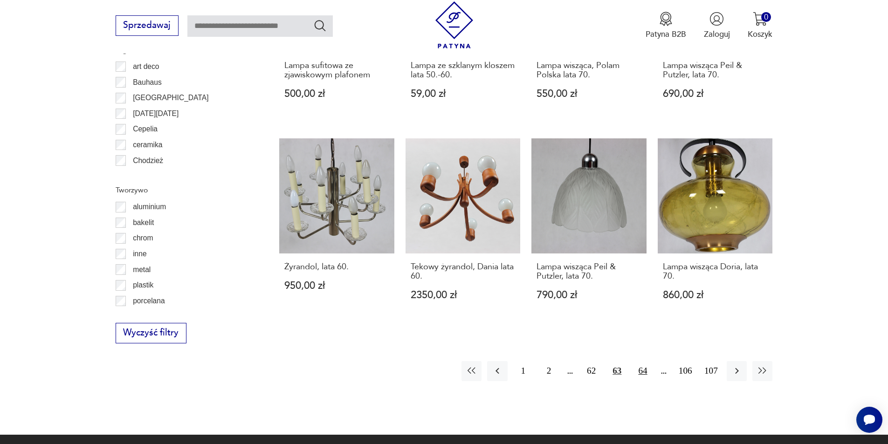
click at [647, 374] on button "64" at bounding box center [643, 371] width 20 height 20
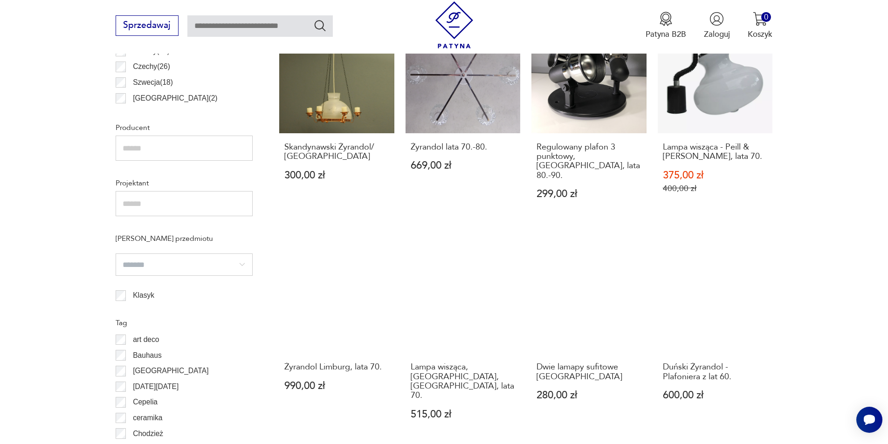
scroll to position [669, 0]
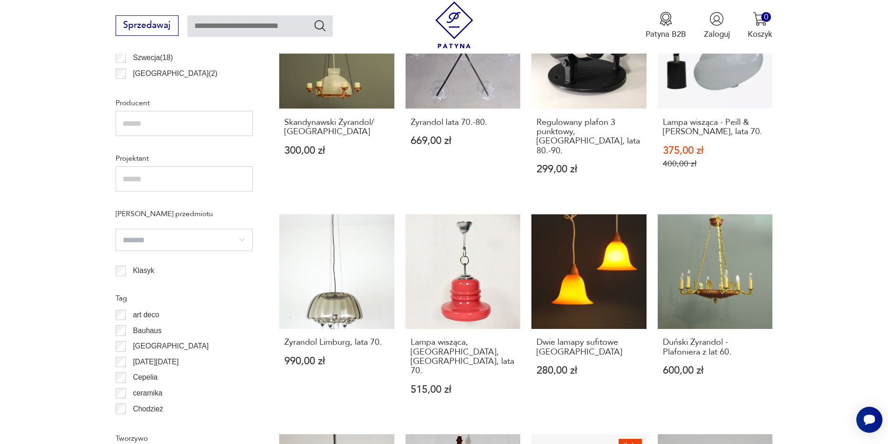
click at [885, 440] on section "Filtruj produkty Cena MIN MAX OK Promocja Datowanie OK Kraj pochodzenia Dania (…" at bounding box center [444, 251] width 888 height 1006
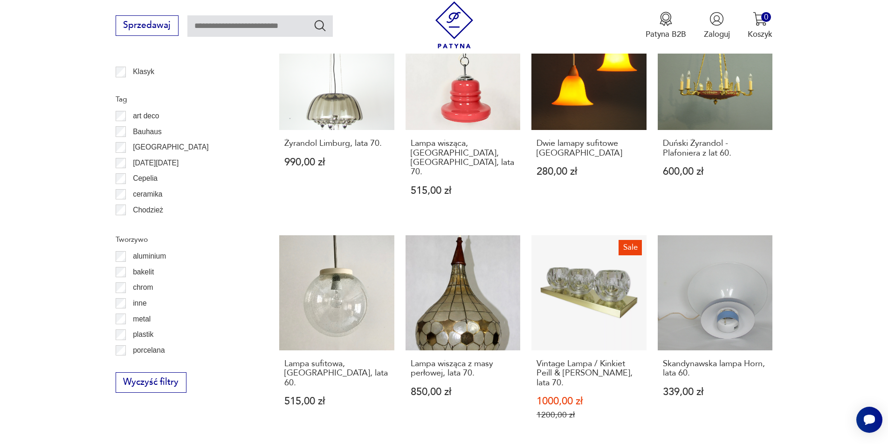
scroll to position [880, 0]
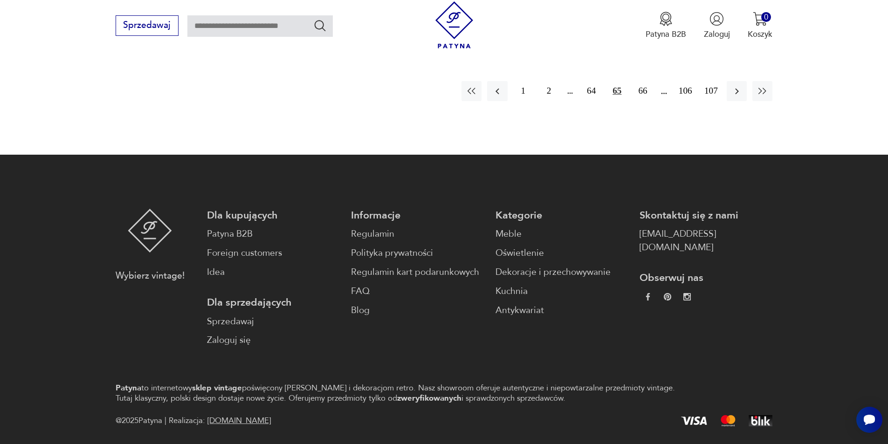
scroll to position [1151, 0]
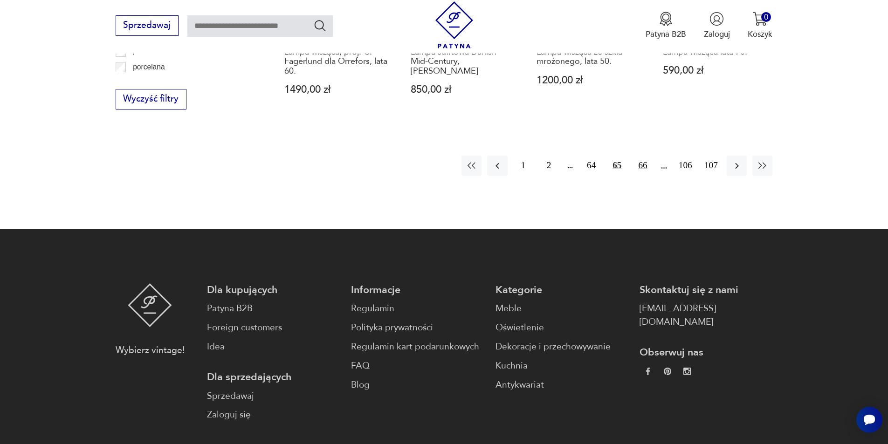
click at [645, 166] on button "66" at bounding box center [643, 166] width 20 height 20
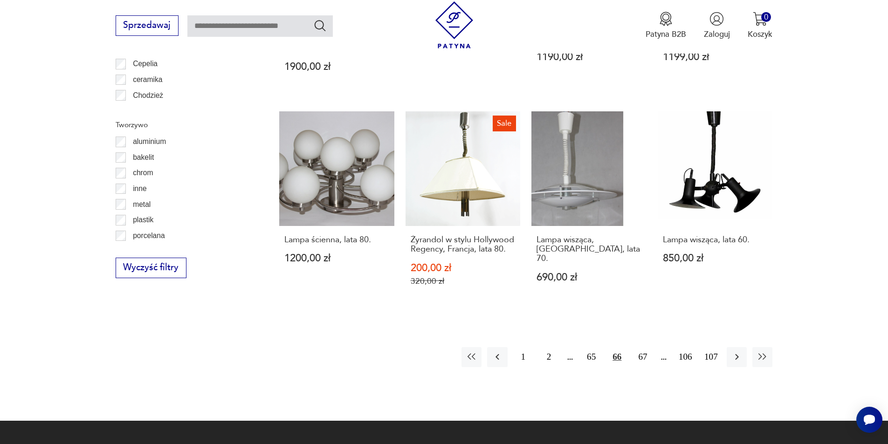
scroll to position [1026, 0]
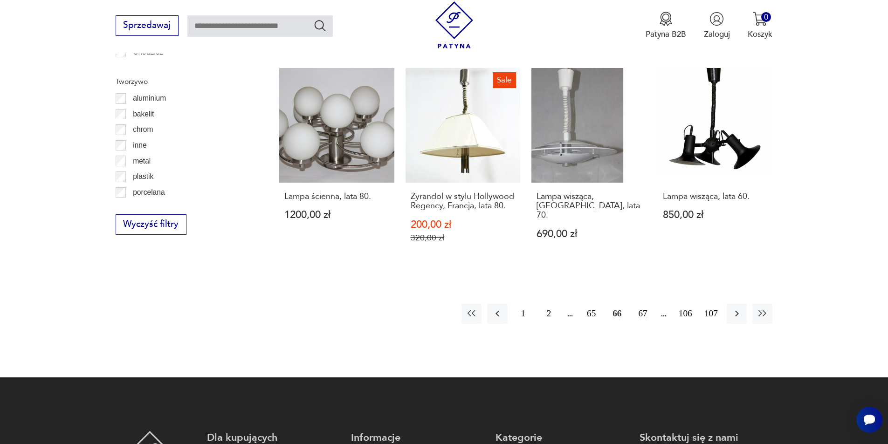
click at [639, 304] on button "67" at bounding box center [643, 314] width 20 height 20
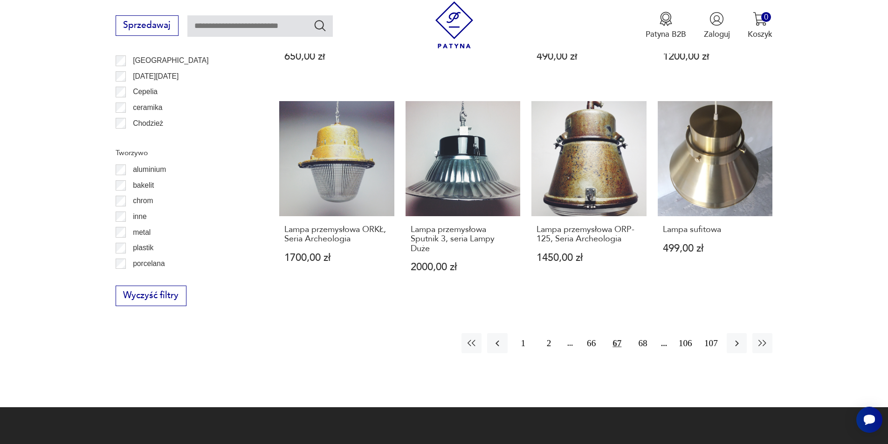
scroll to position [961, 0]
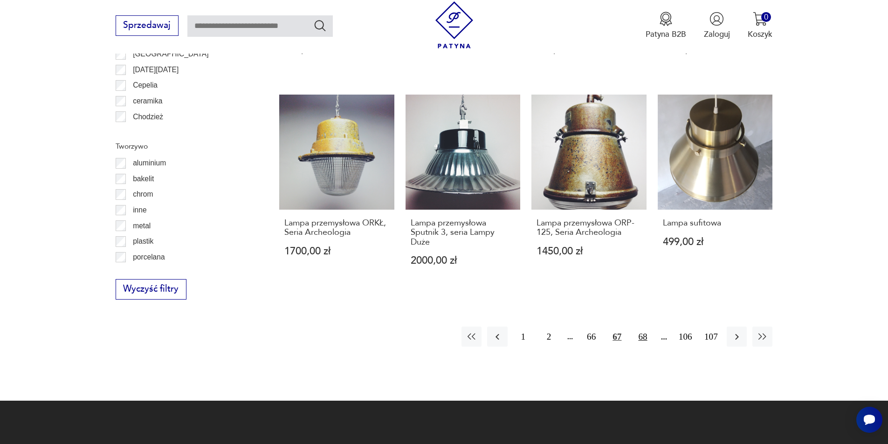
click at [642, 337] on button "68" at bounding box center [643, 337] width 20 height 20
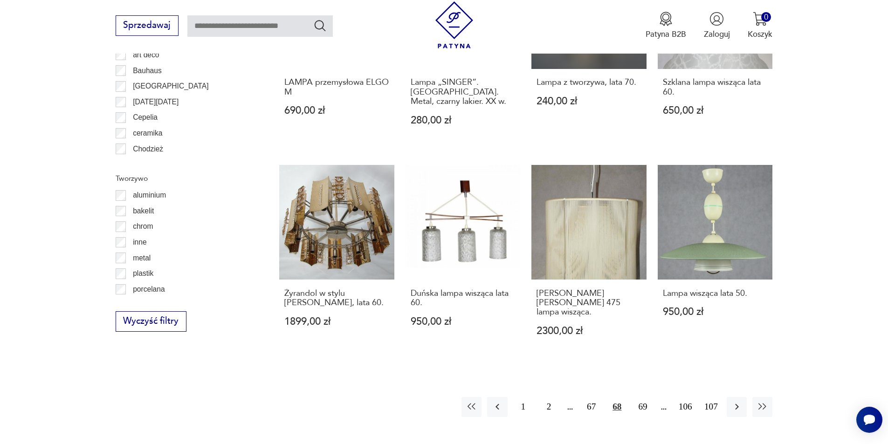
scroll to position [993, 0]
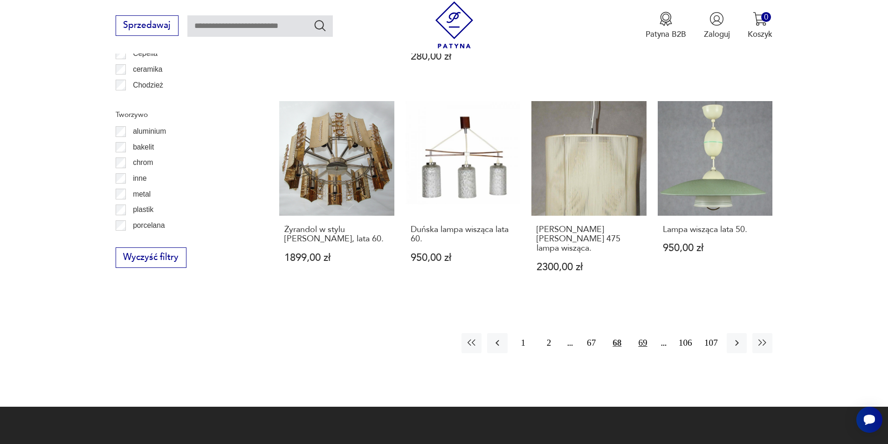
click at [649, 340] on button "69" at bounding box center [643, 343] width 20 height 20
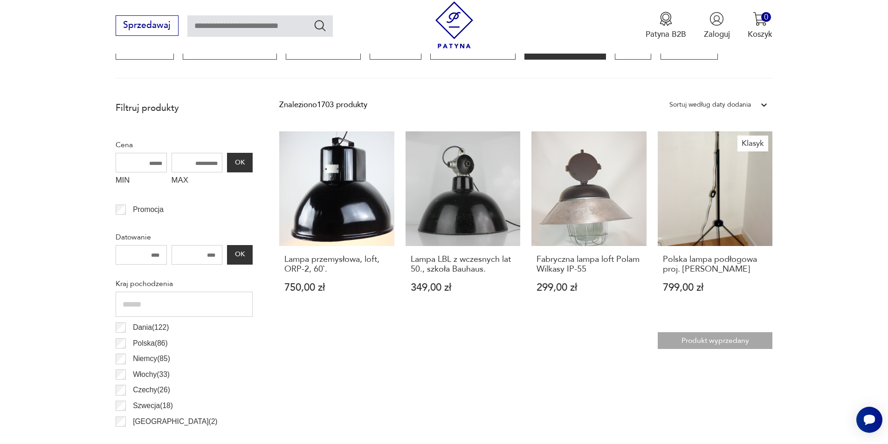
scroll to position [339, 0]
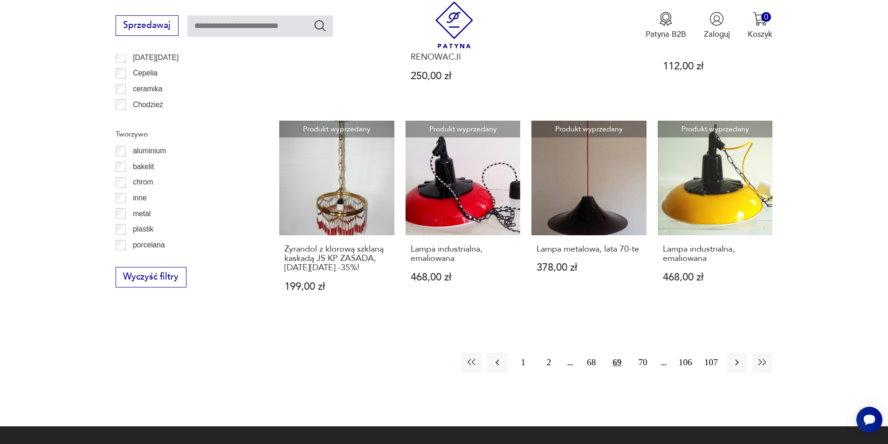
scroll to position [985, 0]
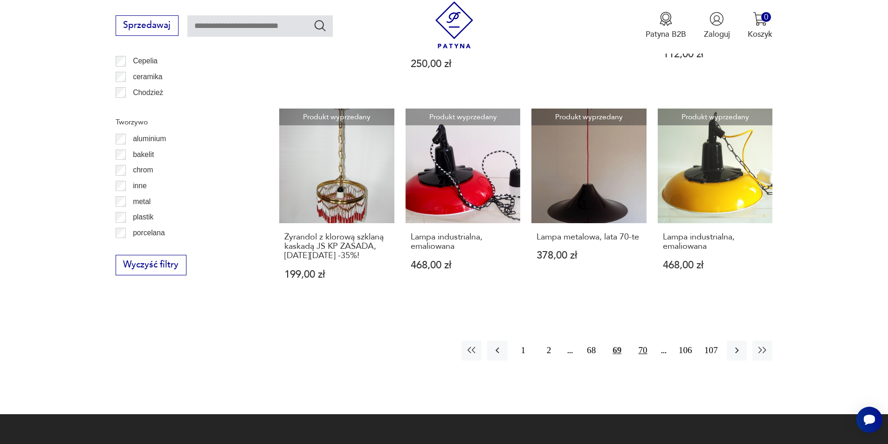
click at [637, 344] on button "70" at bounding box center [643, 351] width 20 height 20
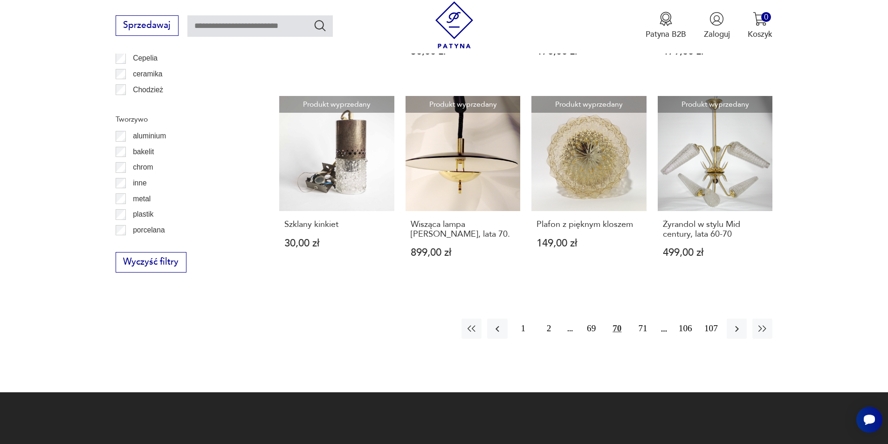
scroll to position [1008, 0]
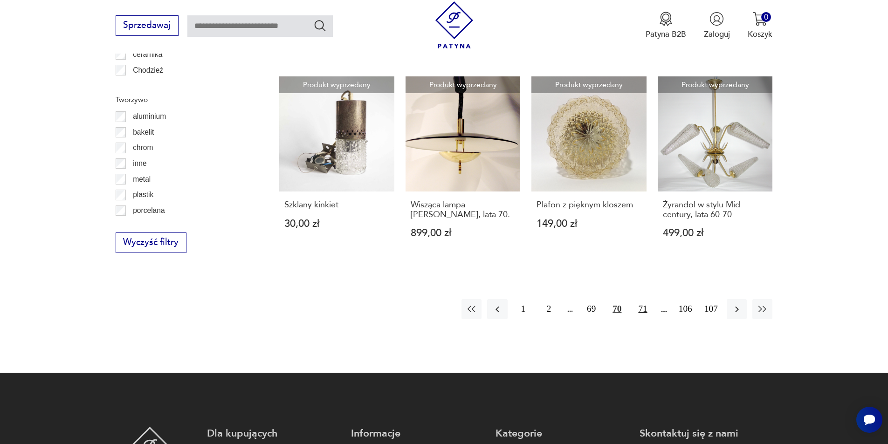
click at [637, 310] on button "71" at bounding box center [643, 309] width 20 height 20
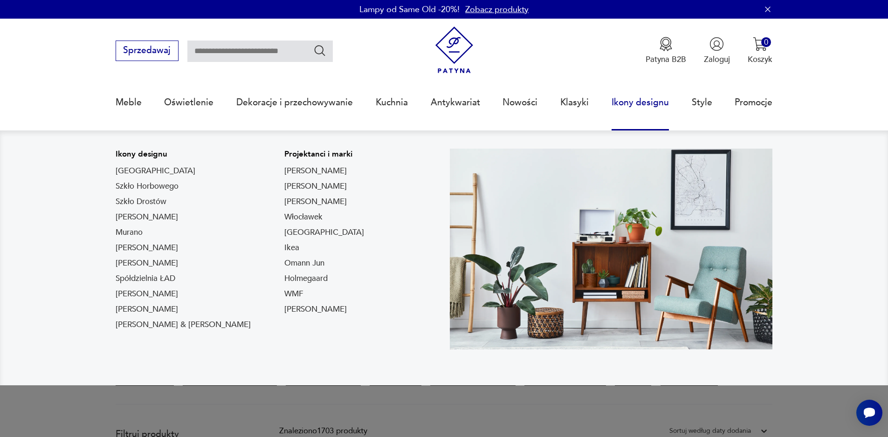
click at [662, 108] on link "Ikony designu" at bounding box center [640, 102] width 57 height 43
click at [648, 102] on link "Ikony designu" at bounding box center [640, 102] width 57 height 43
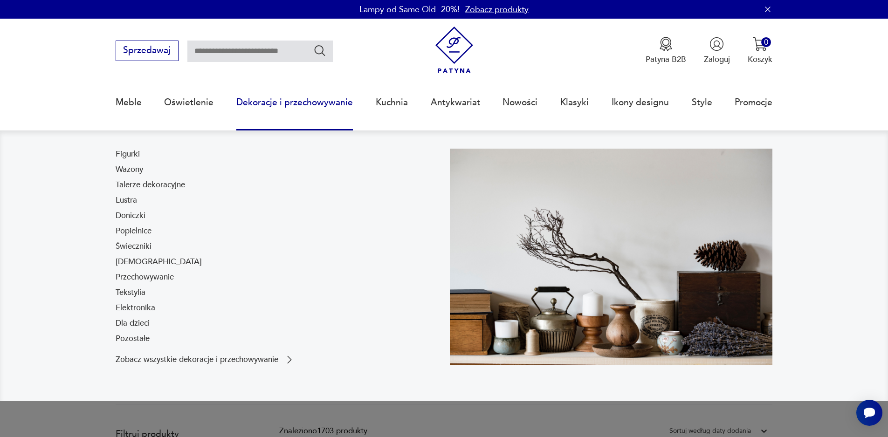
click at [308, 101] on link "Dekoracje i przechowywanie" at bounding box center [294, 102] width 117 height 43
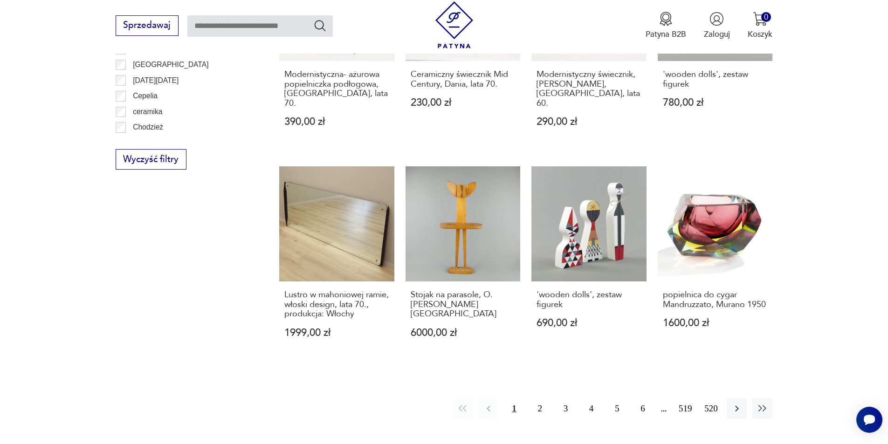
scroll to position [1024, 0]
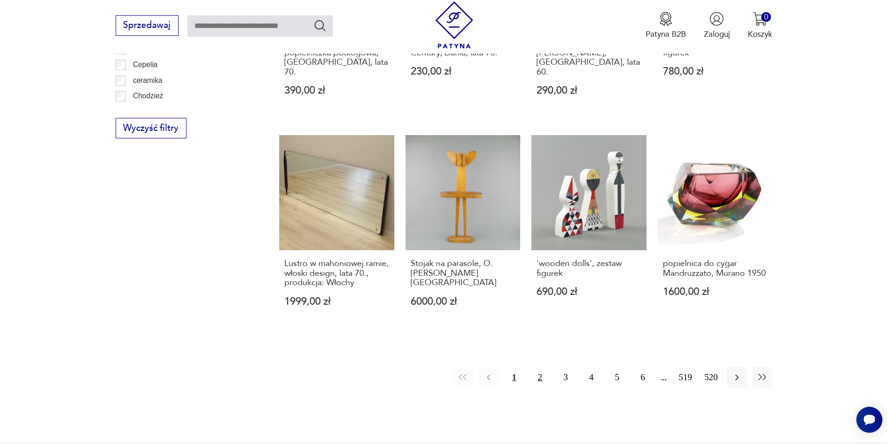
click at [540, 367] on button "2" at bounding box center [540, 377] width 20 height 20
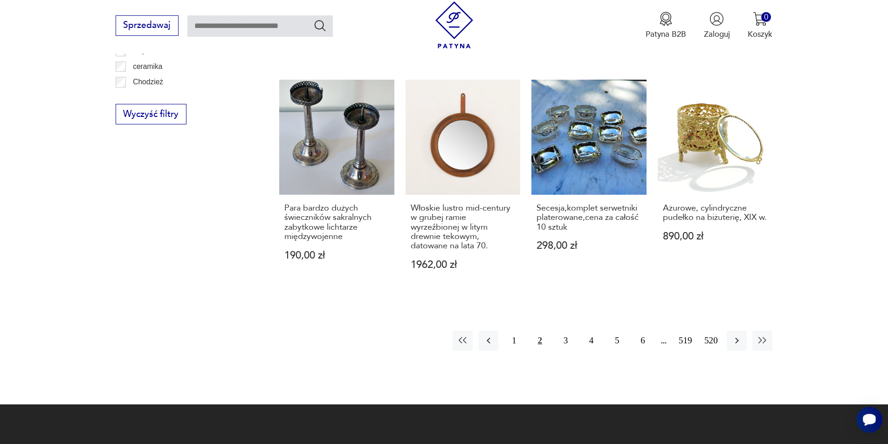
scroll to position [1044, 0]
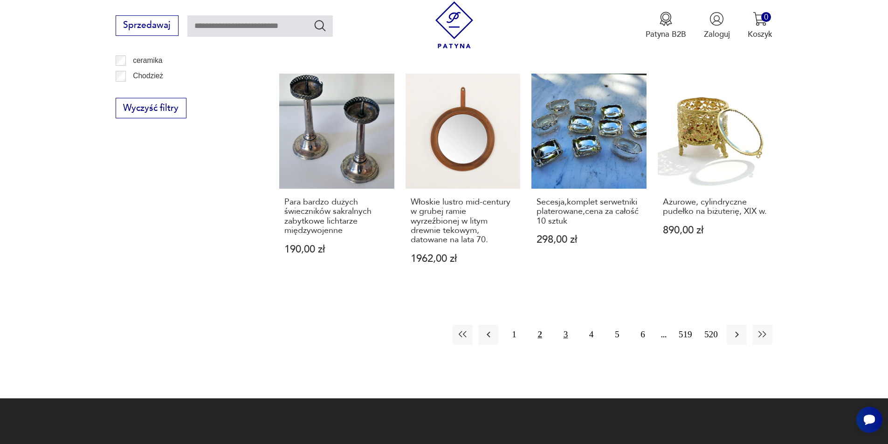
click at [563, 326] on button "3" at bounding box center [566, 335] width 20 height 20
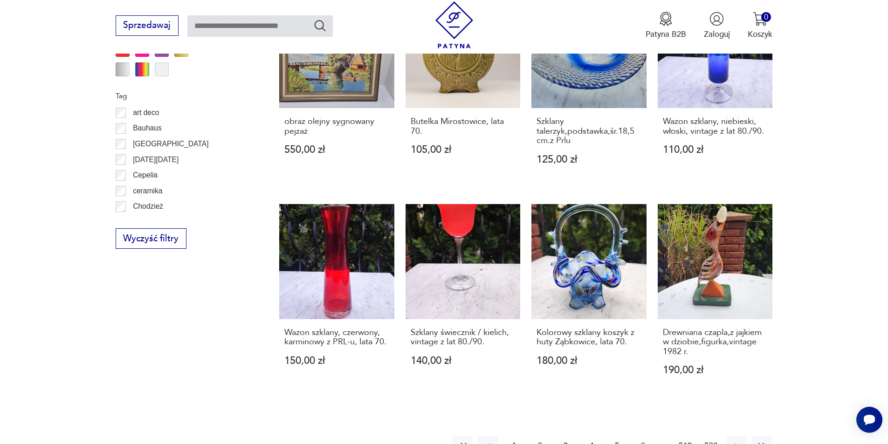
scroll to position [982, 0]
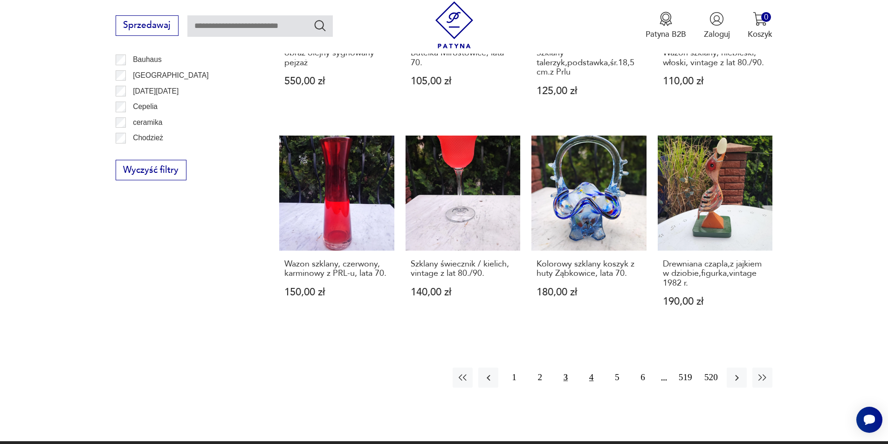
click at [588, 374] on button "4" at bounding box center [591, 378] width 20 height 20
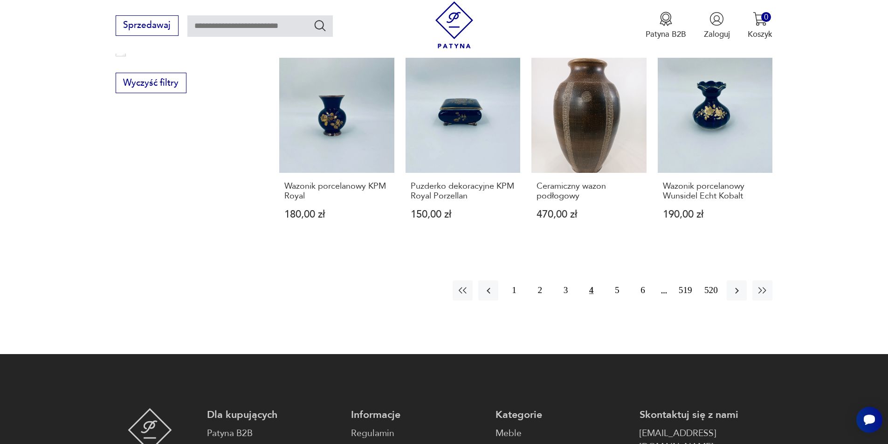
scroll to position [1088, 0]
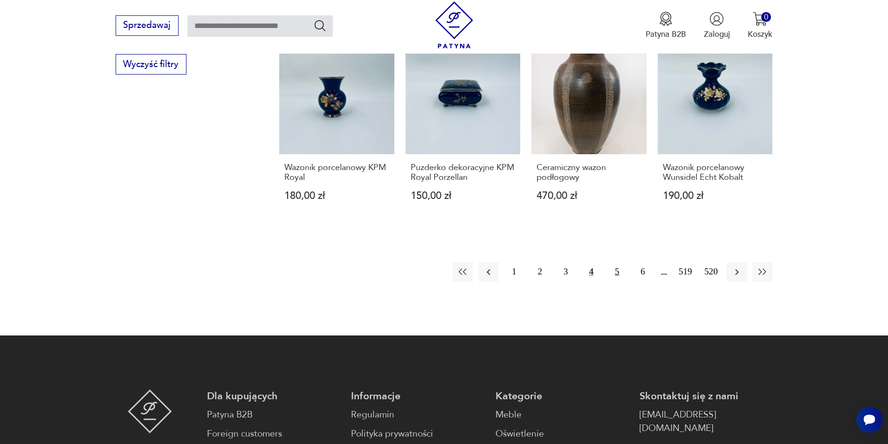
click at [615, 274] on button "5" at bounding box center [617, 272] width 20 height 20
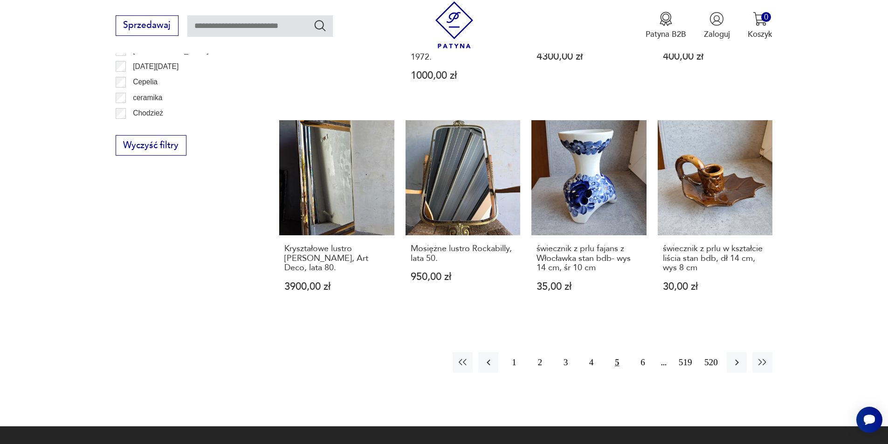
scroll to position [1019, 0]
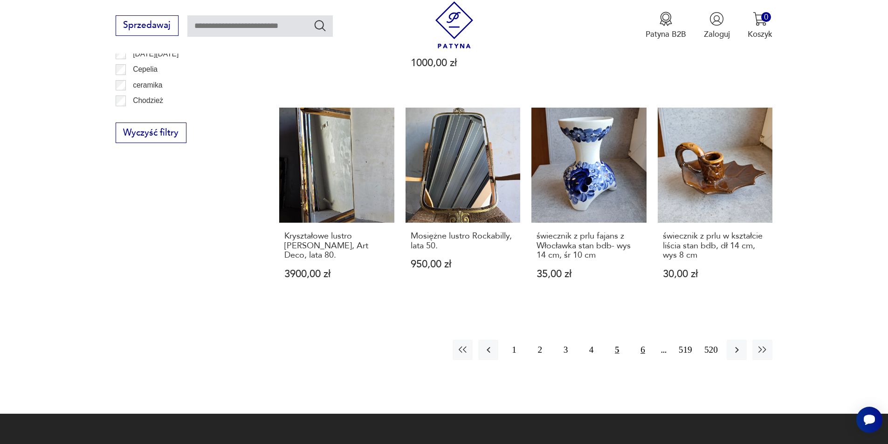
click at [644, 340] on button "6" at bounding box center [643, 350] width 20 height 20
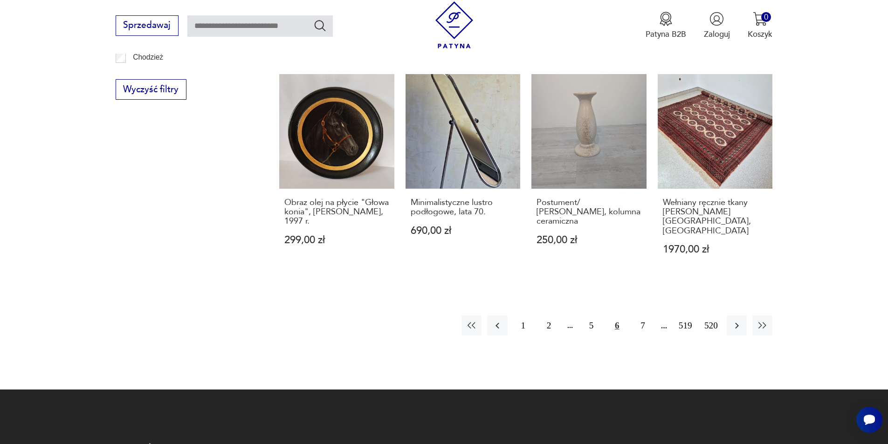
scroll to position [1100, 0]
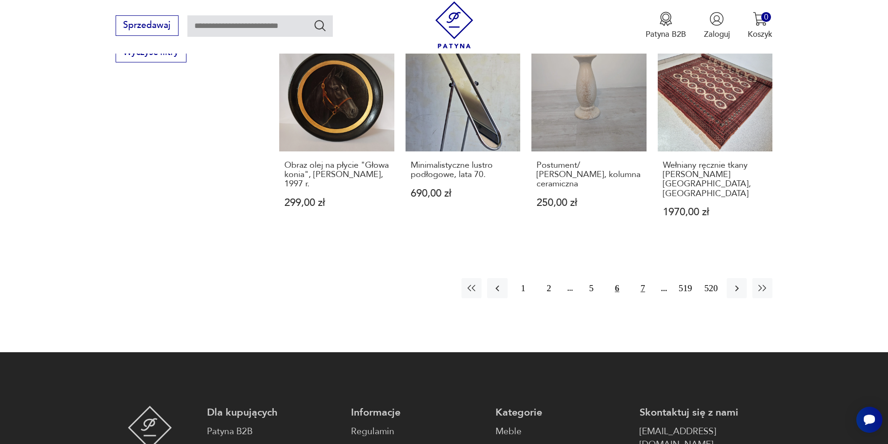
click at [644, 278] on button "7" at bounding box center [643, 288] width 20 height 20
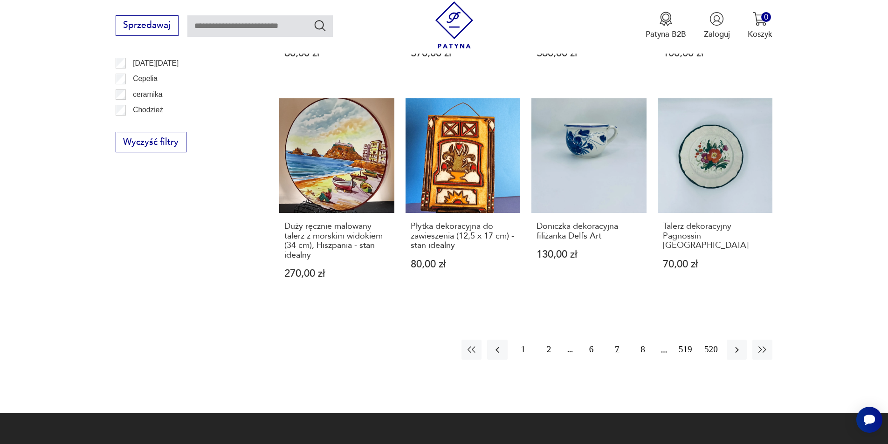
scroll to position [1016, 0]
